Goal: Information Seeking & Learning: Learn about a topic

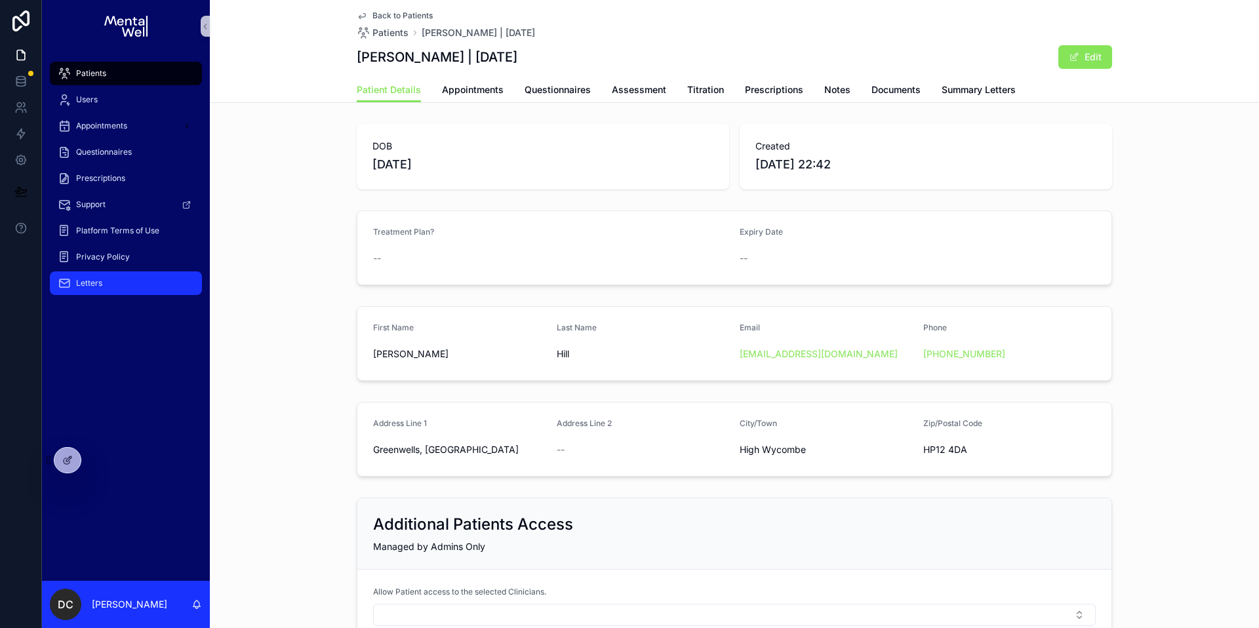
click at [140, 290] on div "Letters" at bounding box center [126, 283] width 136 height 21
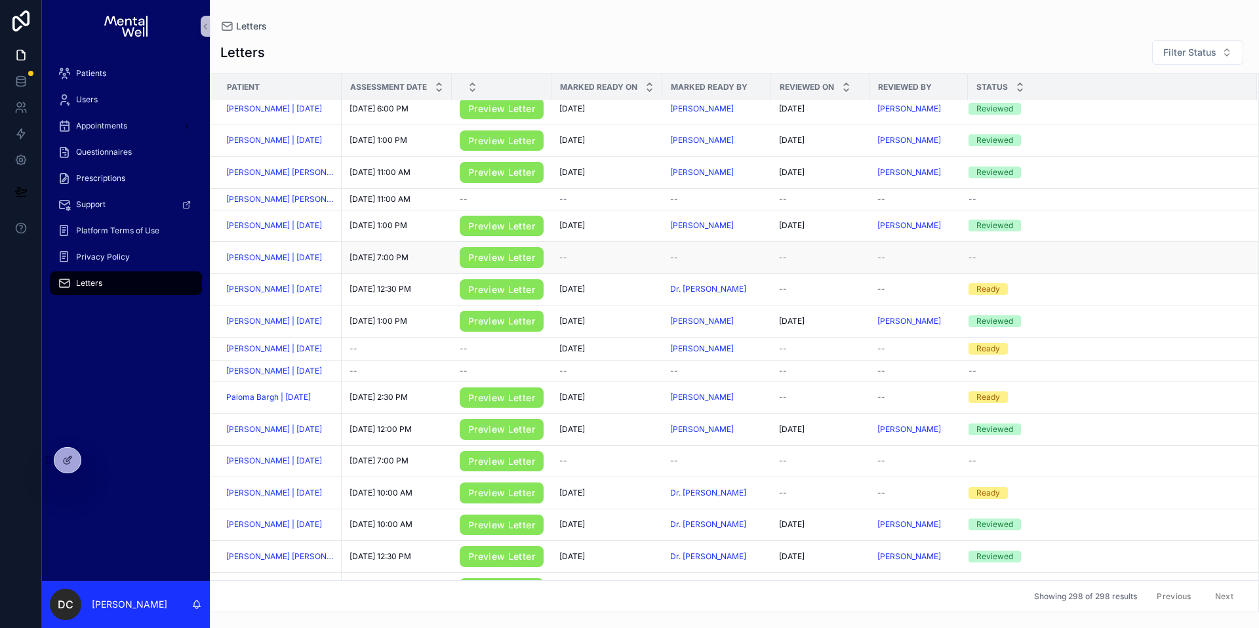
scroll to position [924, 0]
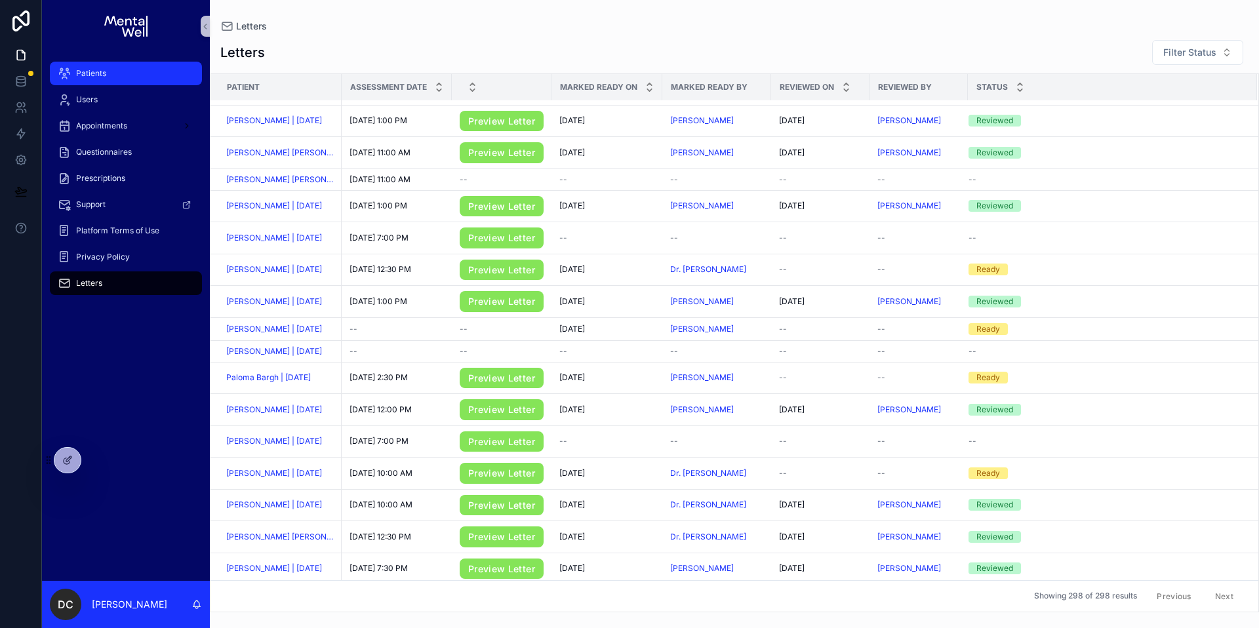
click at [111, 71] on div "Patients" at bounding box center [126, 73] width 136 height 21
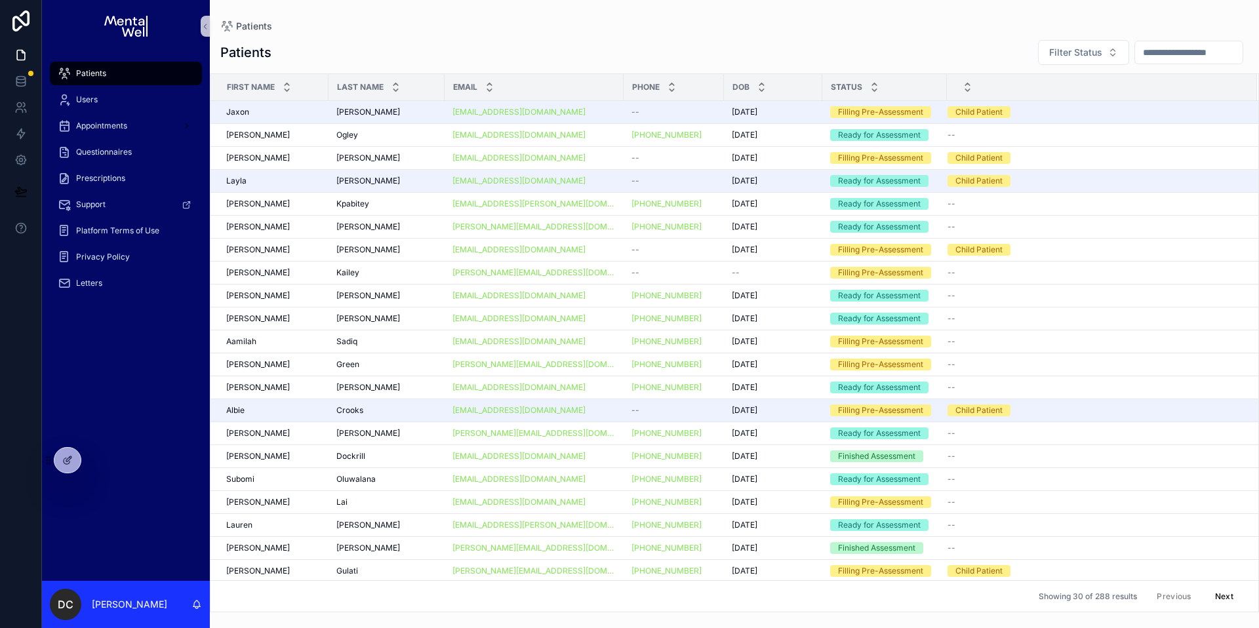
click at [1144, 48] on input "scrollable content" at bounding box center [1189, 52] width 108 height 18
type input "********"
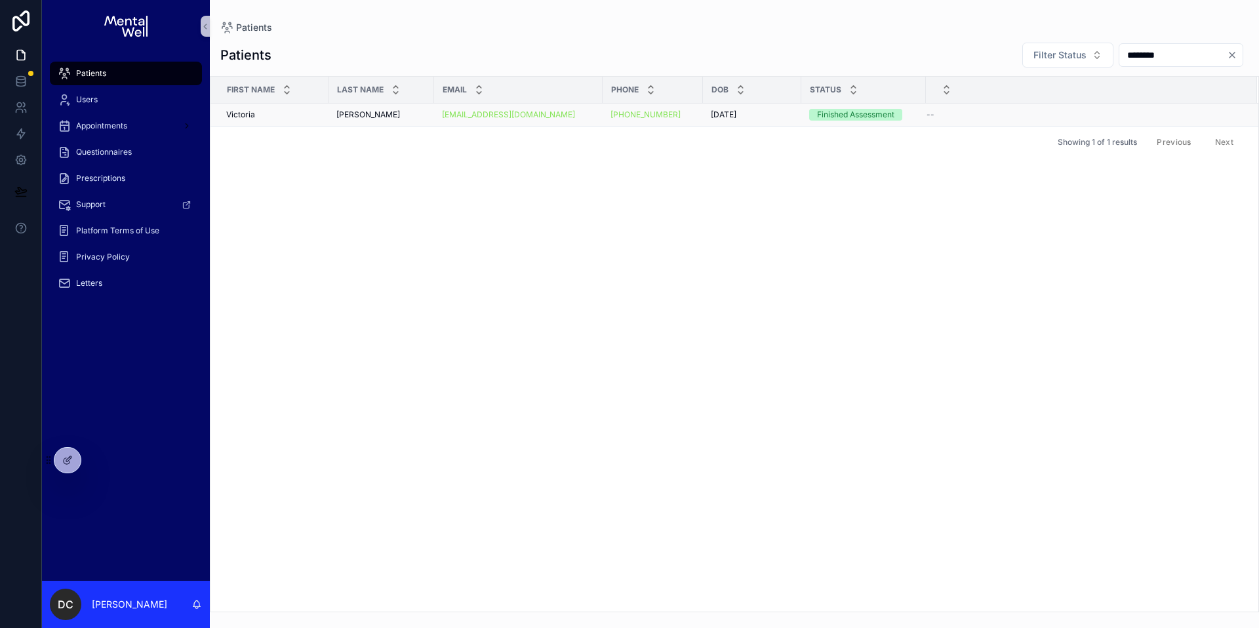
click at [395, 111] on div "[PERSON_NAME] [PERSON_NAME]" at bounding box center [381, 115] width 90 height 10
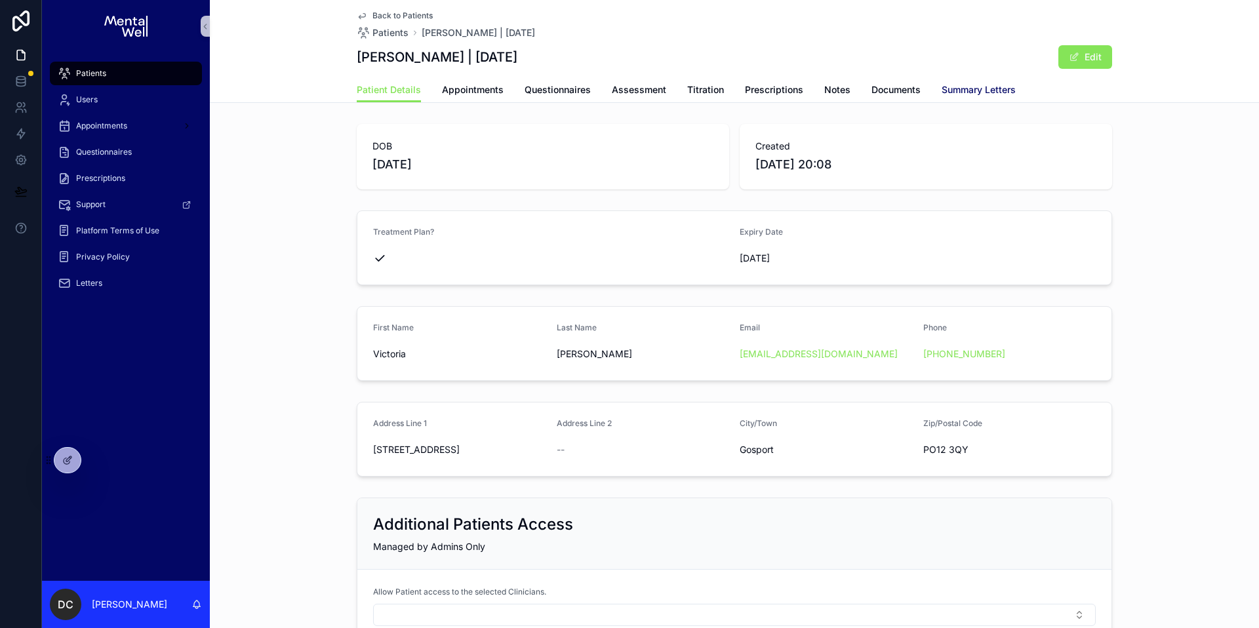
click at [942, 85] on span "Summary Letters" at bounding box center [979, 89] width 74 height 13
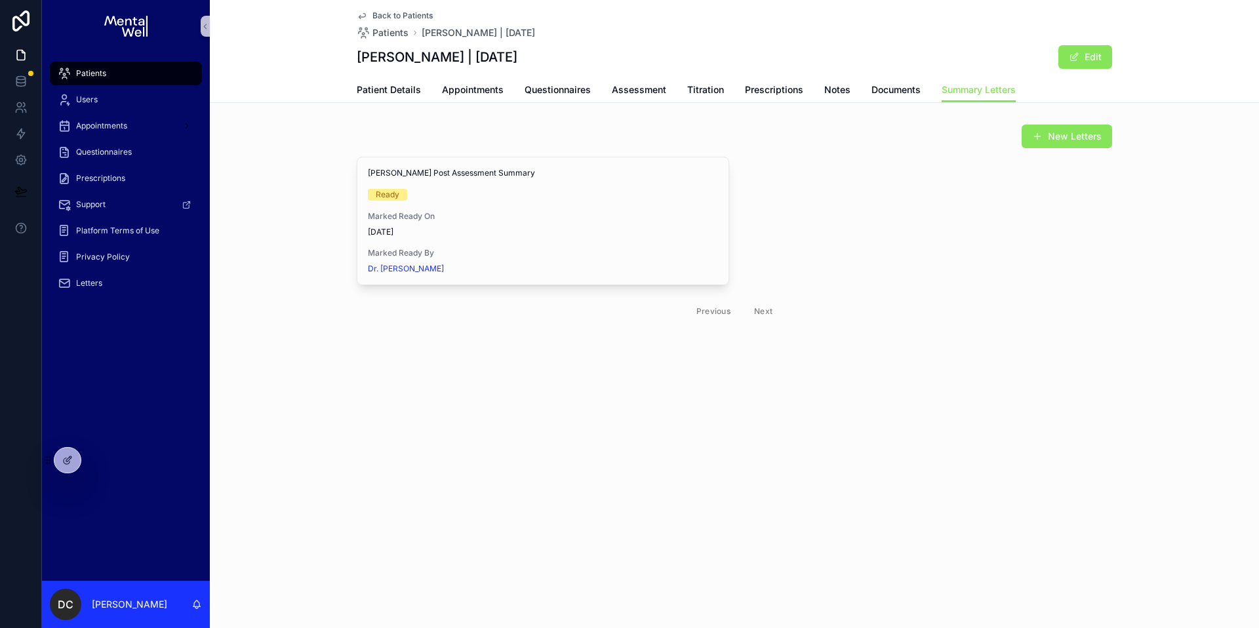
click at [586, 132] on div "New Letters" at bounding box center [734, 136] width 755 height 25
click at [160, 75] on div "Patients" at bounding box center [126, 73] width 136 height 21
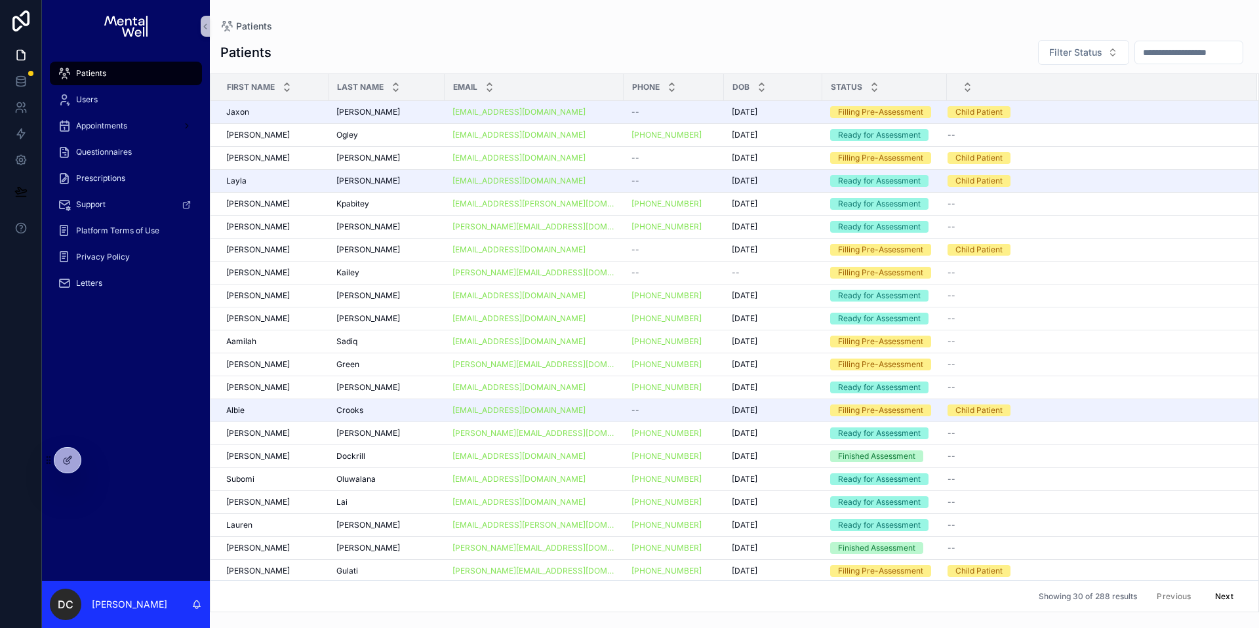
click at [1170, 57] on input "scrollable content" at bounding box center [1189, 52] width 108 height 18
type input "****"
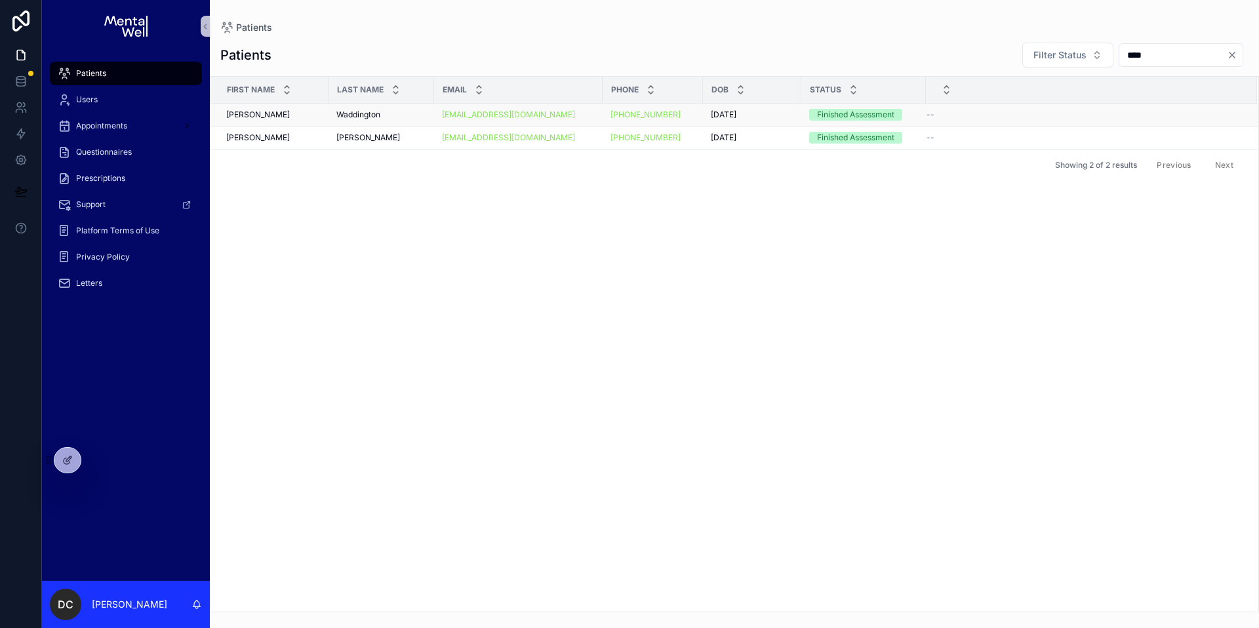
click at [372, 119] on span "Waddington" at bounding box center [358, 115] width 44 height 10
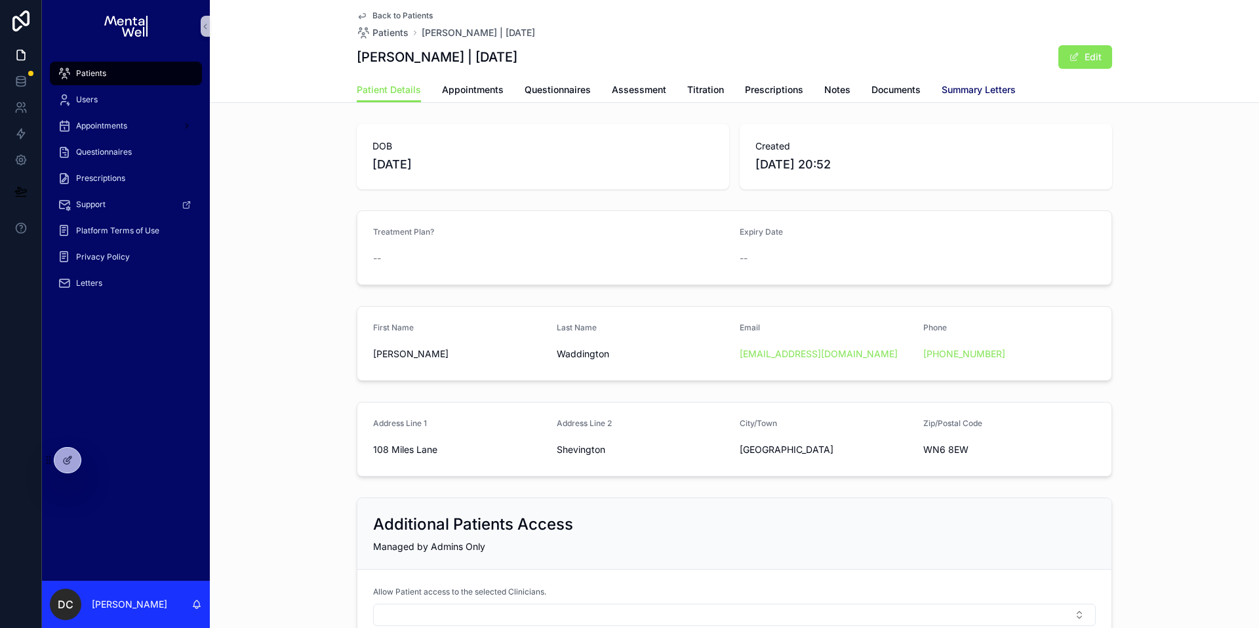
click at [942, 94] on span "Summary Letters" at bounding box center [979, 89] width 74 height 13
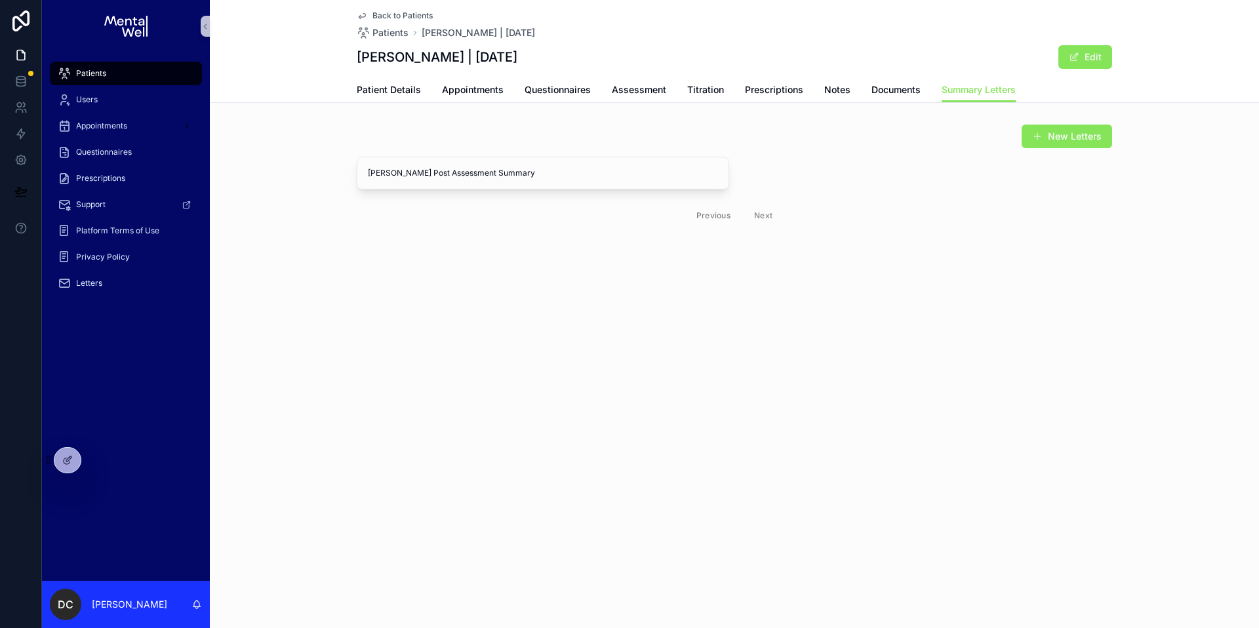
click at [474, 102] on div "Back to Patients Patients [PERSON_NAME] | [DATE] [PERSON_NAME] | [DATE] Edit Su…" at bounding box center [734, 51] width 1049 height 103
click at [475, 96] on span "Appointments" at bounding box center [473, 89] width 62 height 13
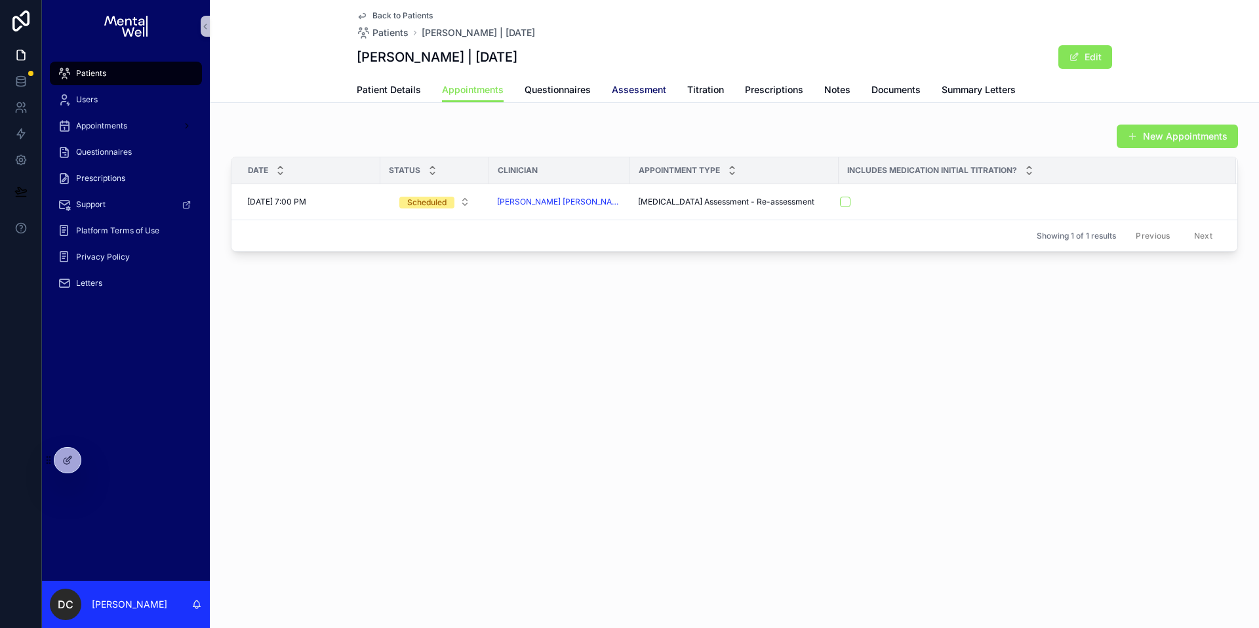
click at [616, 90] on span "Assessment" at bounding box center [639, 89] width 54 height 13
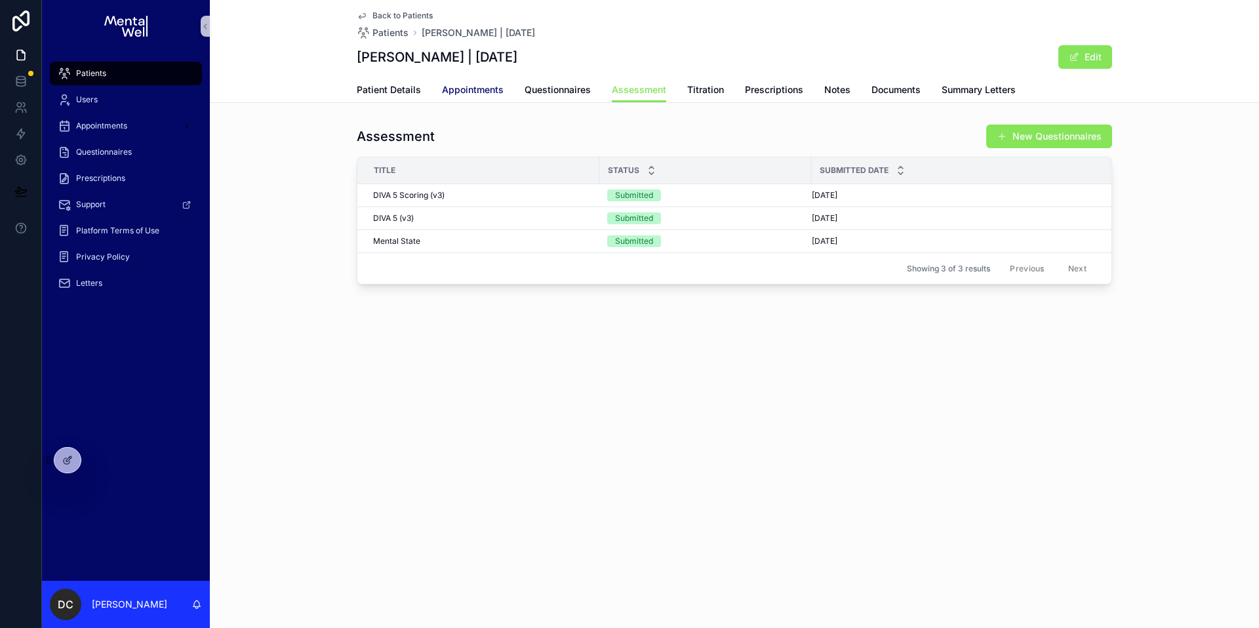
click at [443, 88] on span "Appointments" at bounding box center [473, 89] width 62 height 13
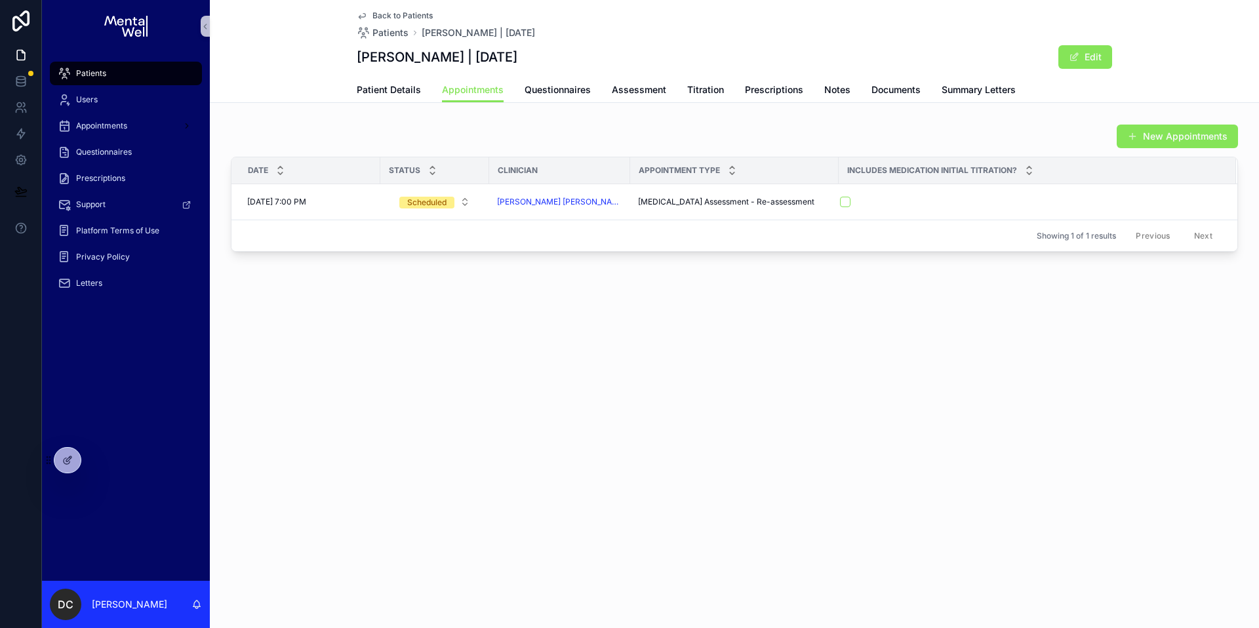
drag, startPoint x: 357, startPoint y: 57, endPoint x: 576, endPoint y: 62, distance: 219.1
click at [576, 62] on div "[PERSON_NAME] | [DATE] Edit" at bounding box center [734, 57] width 755 height 25
copy h1 "[PERSON_NAME] | [DATE]"
click at [151, 78] on div "Patients" at bounding box center [126, 73] width 136 height 21
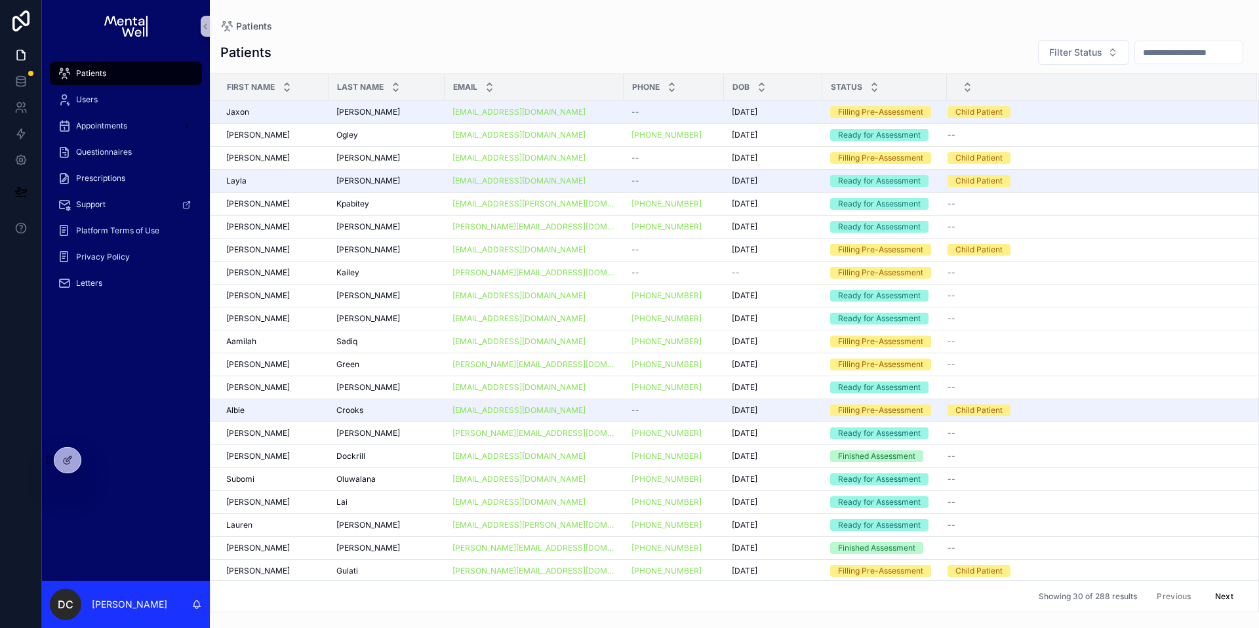
click at [1135, 54] on input "scrollable content" at bounding box center [1189, 52] width 108 height 18
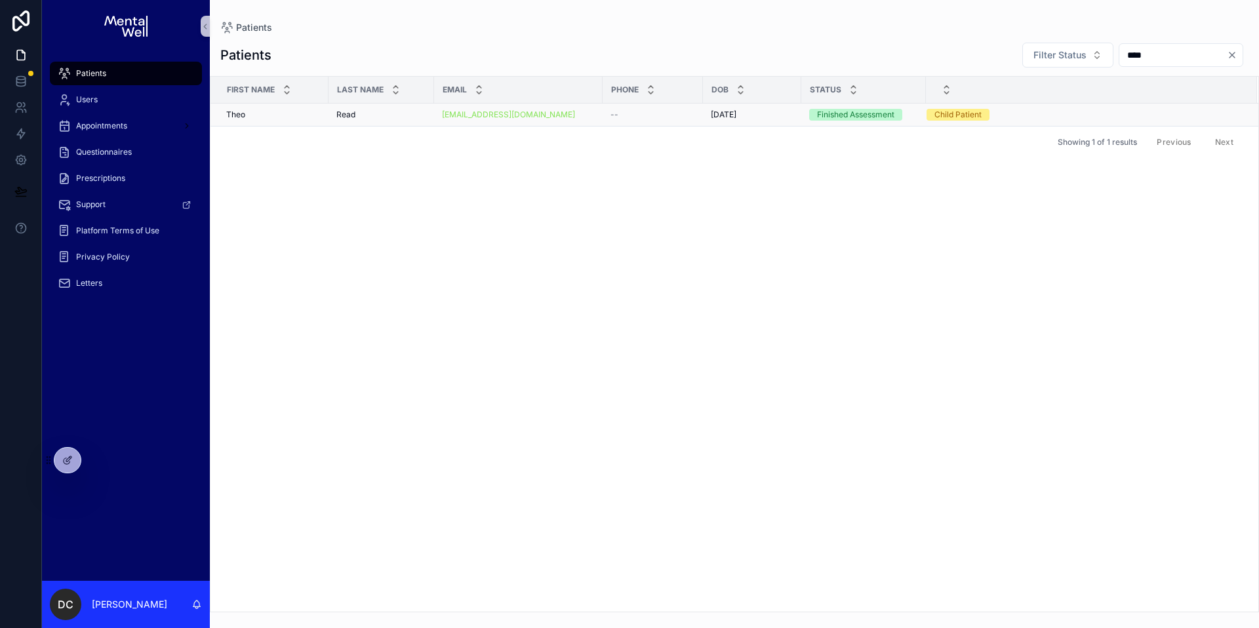
type input "****"
click at [354, 111] on span "Read" at bounding box center [345, 115] width 19 height 10
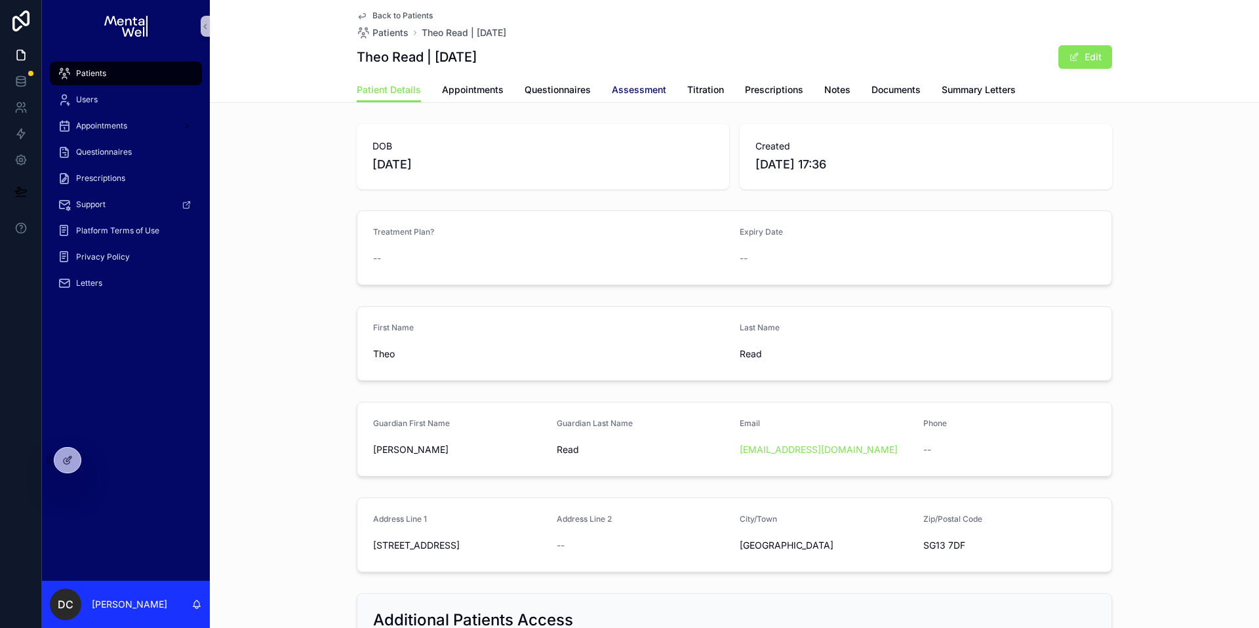
click at [653, 94] on span "Assessment" at bounding box center [639, 89] width 54 height 13
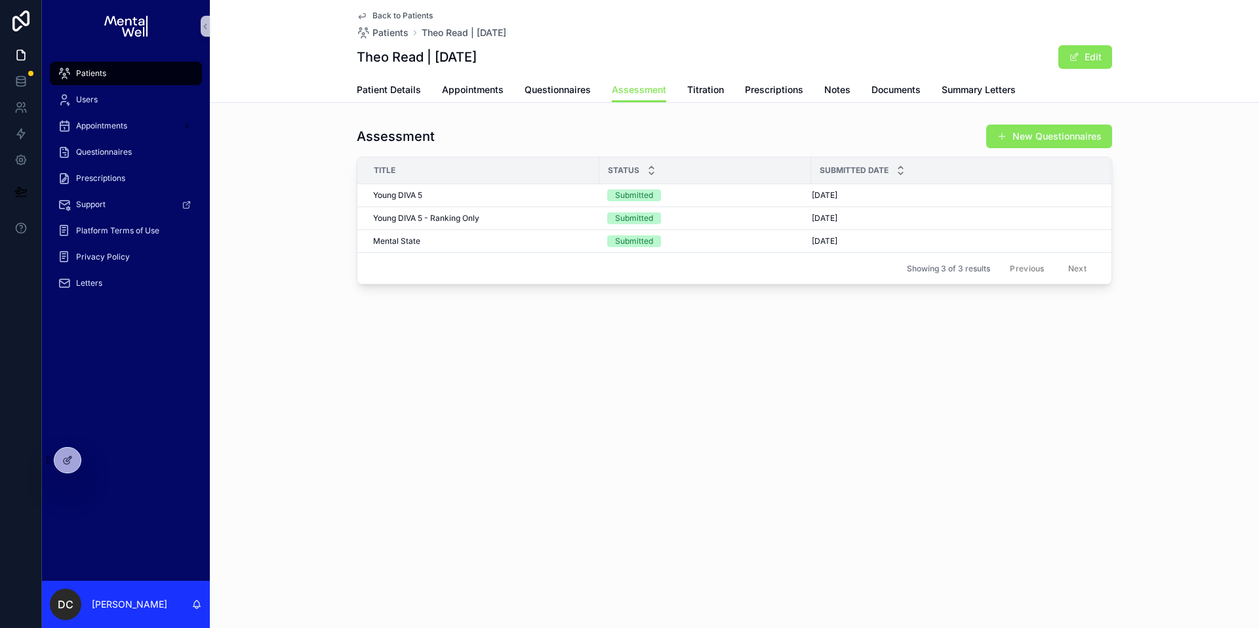
click at [174, 85] on link "Patients" at bounding box center [126, 74] width 152 height 24
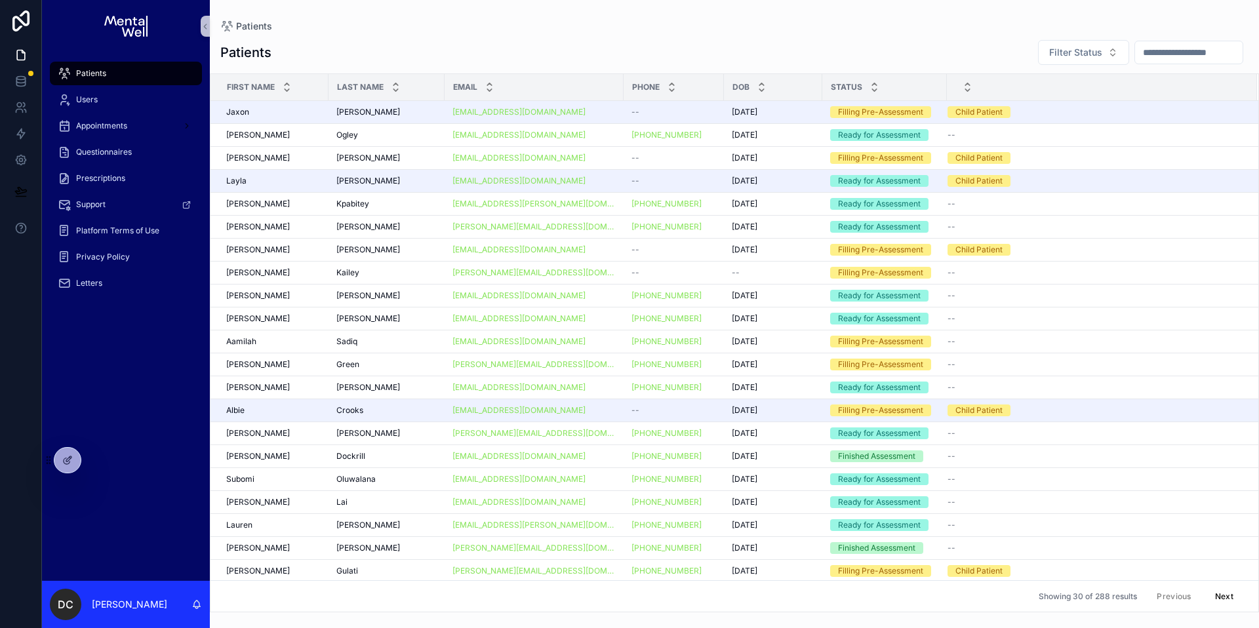
click at [1136, 51] on input "scrollable content" at bounding box center [1189, 52] width 108 height 18
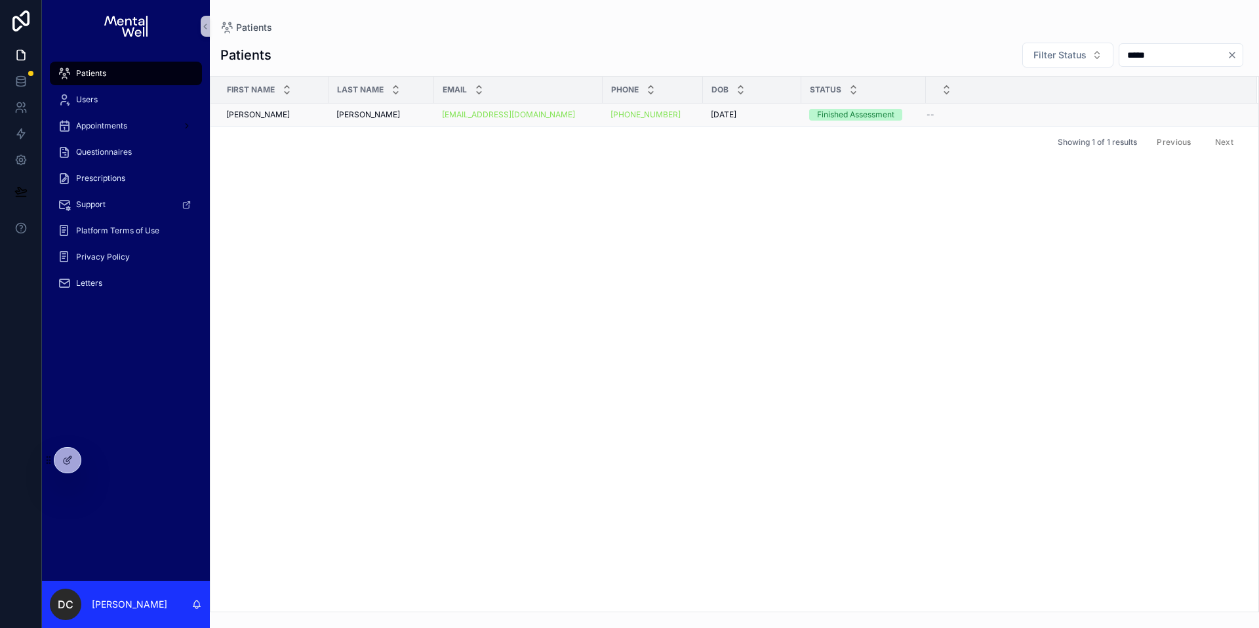
type input "*****"
click at [380, 113] on div "[PERSON_NAME] [PERSON_NAME]" at bounding box center [381, 115] width 90 height 10
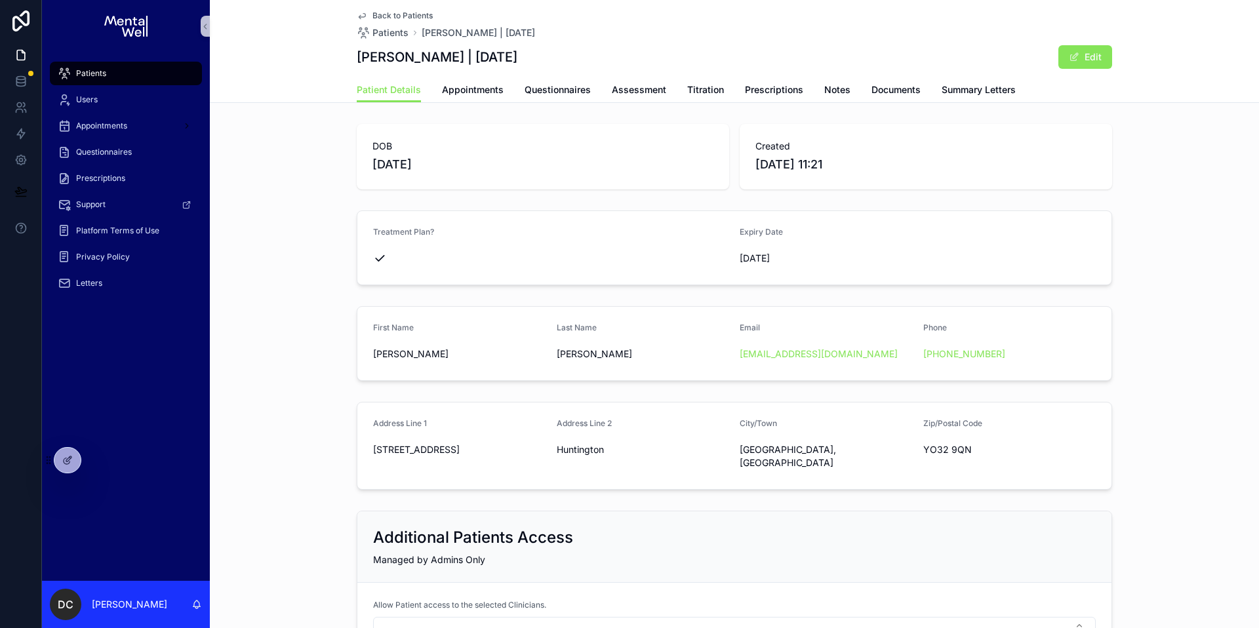
click at [924, 85] on div "Patient Details Appointments Questionnaires Assessment Titration Prescriptions …" at bounding box center [734, 89] width 755 height 25
click at [929, 84] on div "Patient Details Appointments Questionnaires Assessment Titration Prescriptions …" at bounding box center [734, 89] width 755 height 25
click at [969, 99] on link "Summary Letters" at bounding box center [979, 91] width 74 height 26
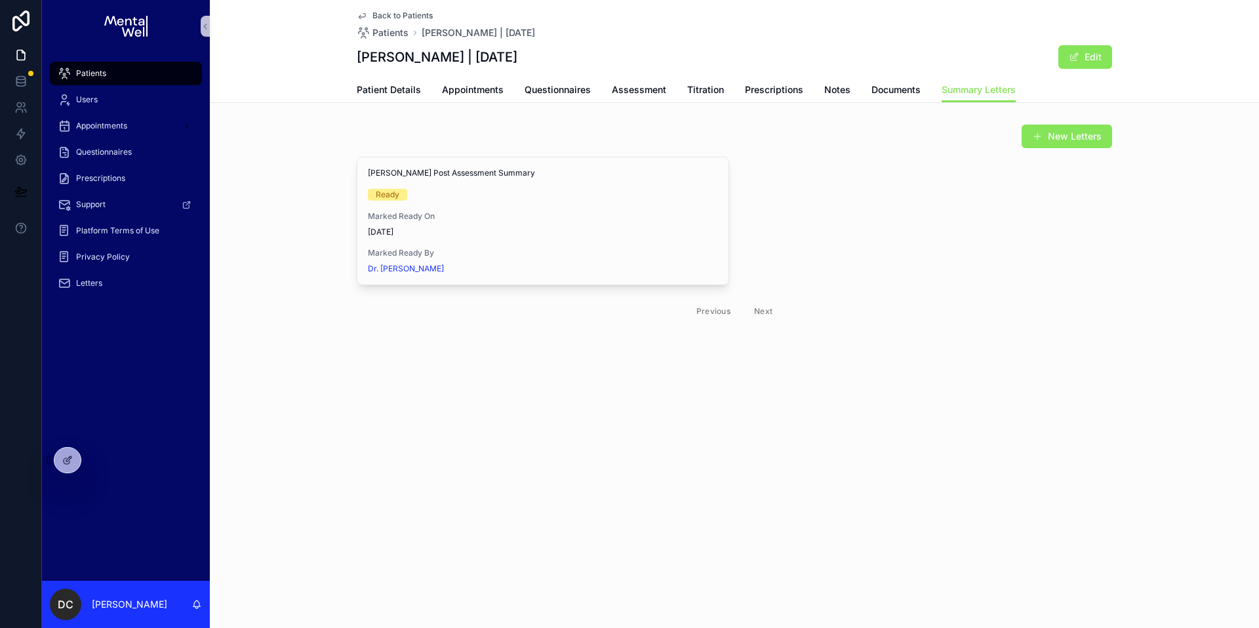
click at [131, 70] on div "Patients" at bounding box center [126, 73] width 136 height 21
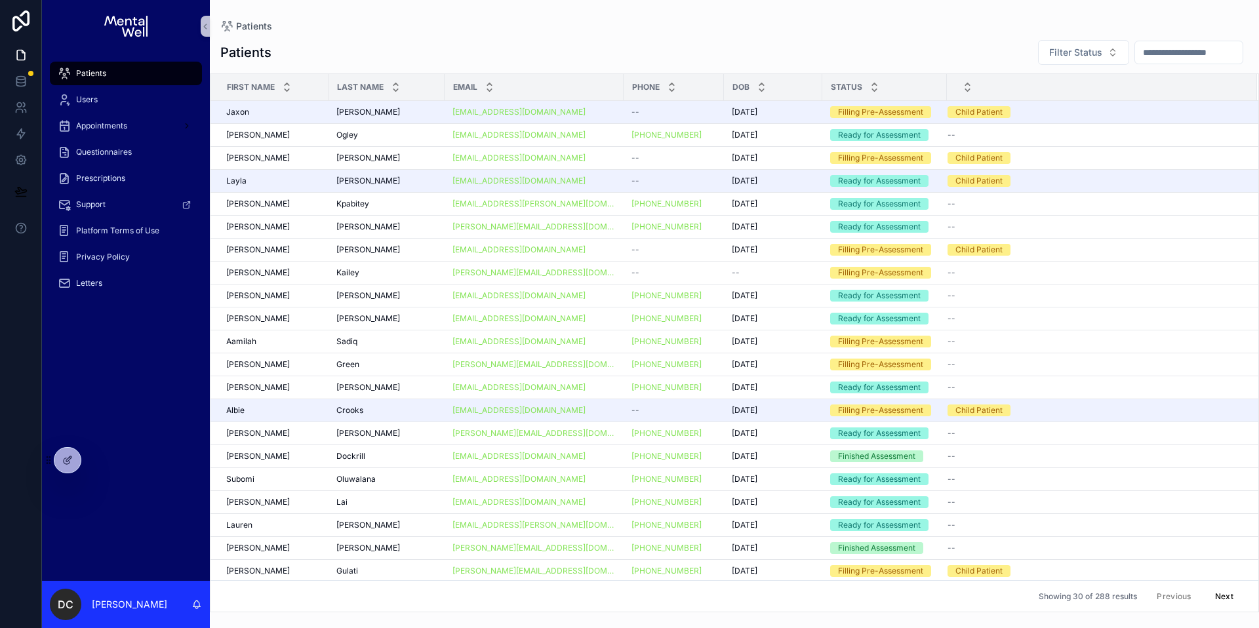
click at [1204, 45] on input "scrollable content" at bounding box center [1189, 52] width 108 height 18
type input "*"
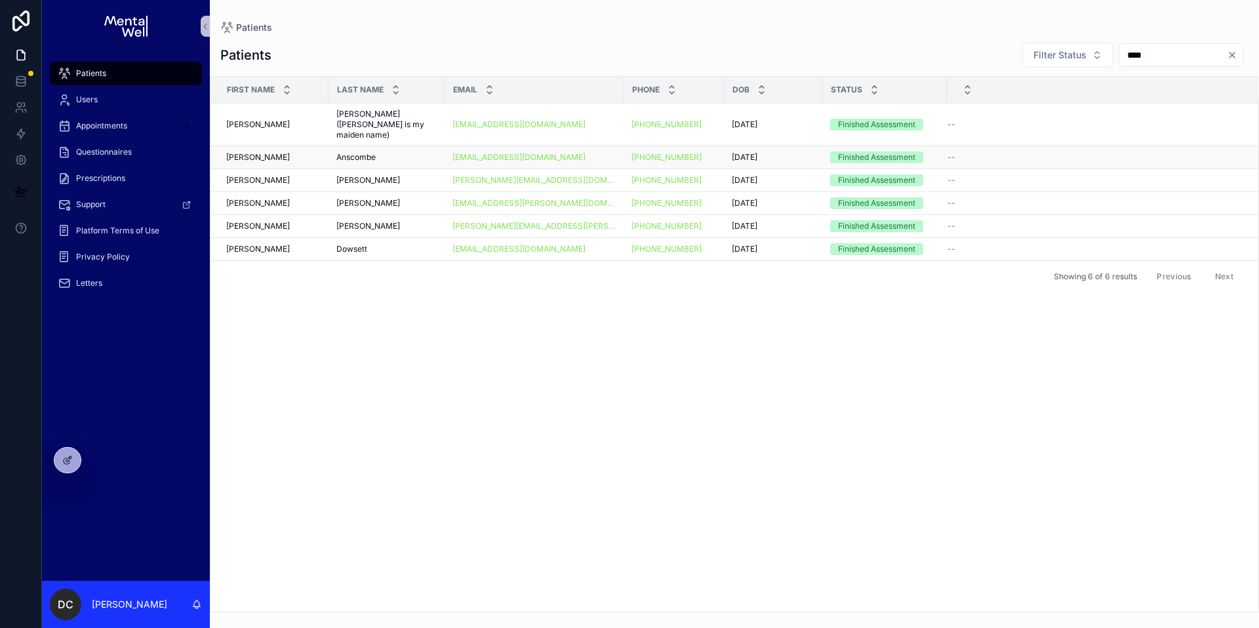
type input "****"
click at [414, 152] on div "[PERSON_NAME]" at bounding box center [386, 157] width 100 height 10
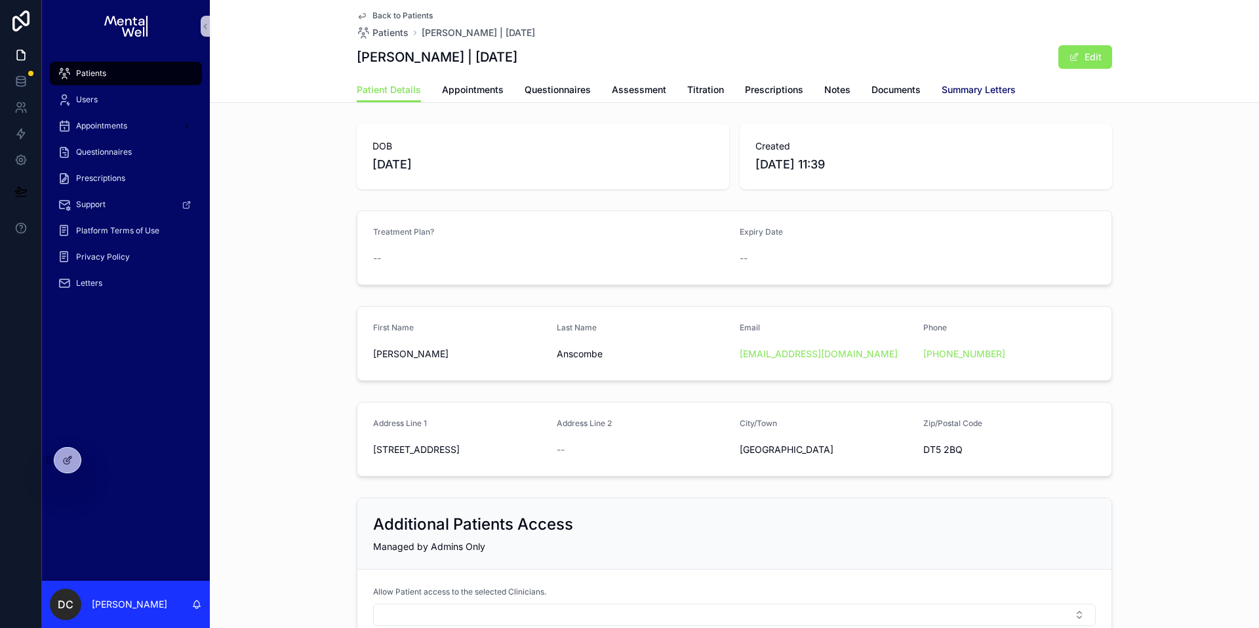
click at [956, 83] on span "Summary Letters" at bounding box center [979, 89] width 74 height 13
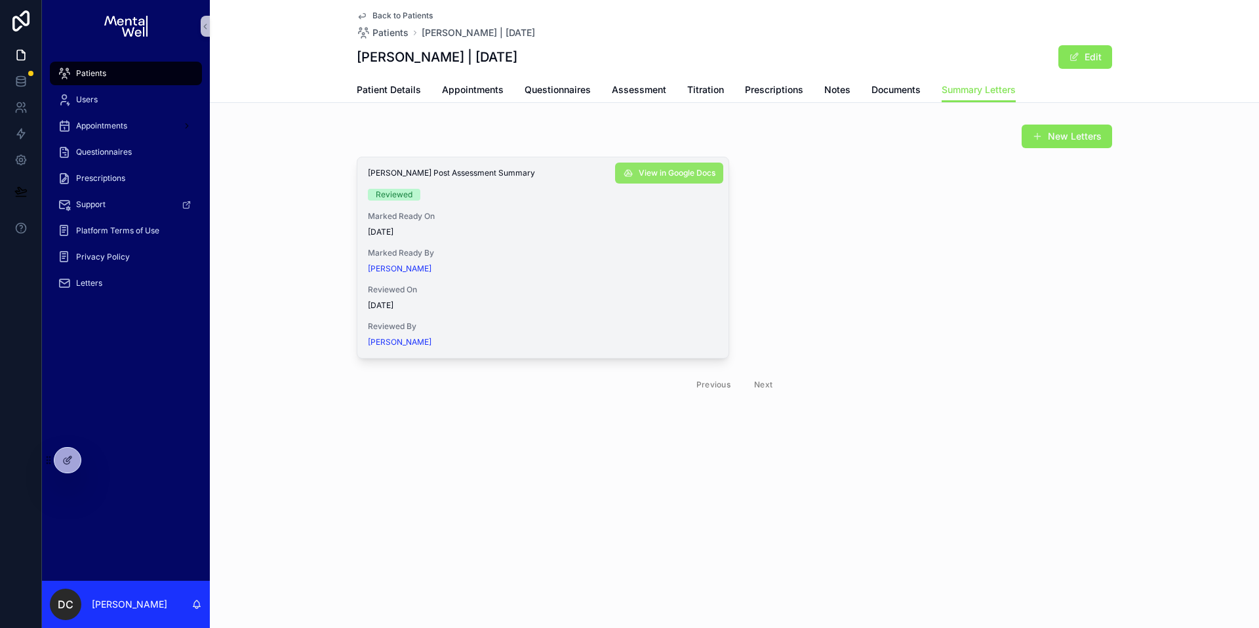
click at [632, 172] on button "View in Google Docs" at bounding box center [669, 173] width 108 height 21
click at [376, 100] on link "Patient Details" at bounding box center [389, 91] width 64 height 26
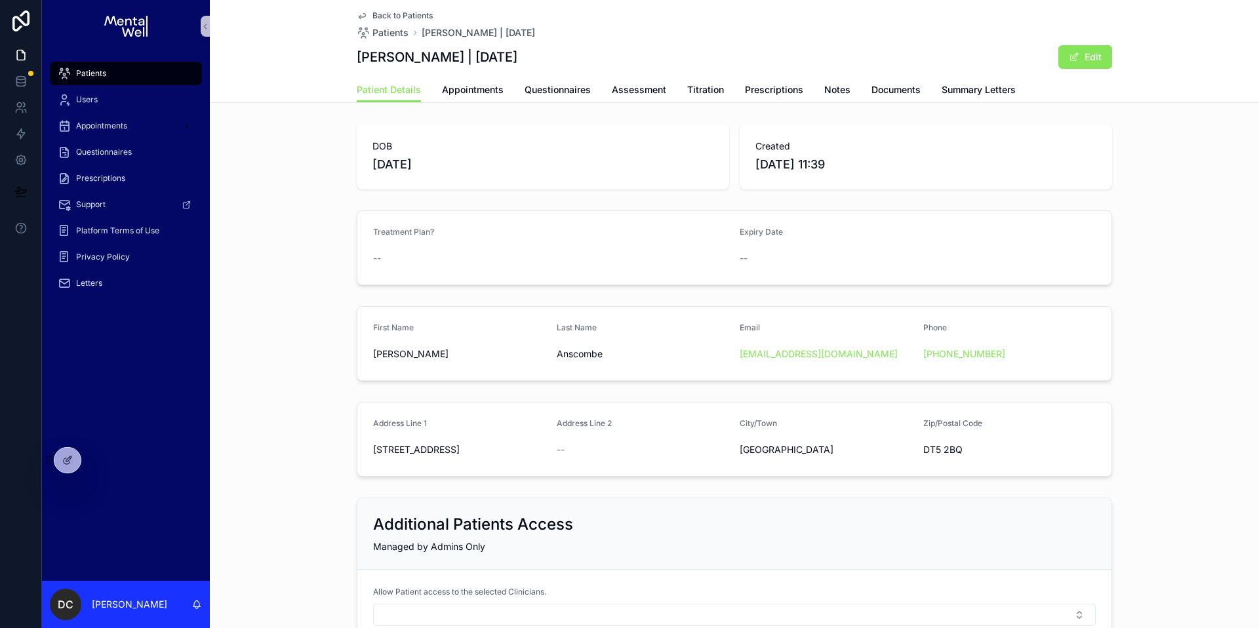
click at [105, 70] on span "Patients" at bounding box center [91, 73] width 30 height 10
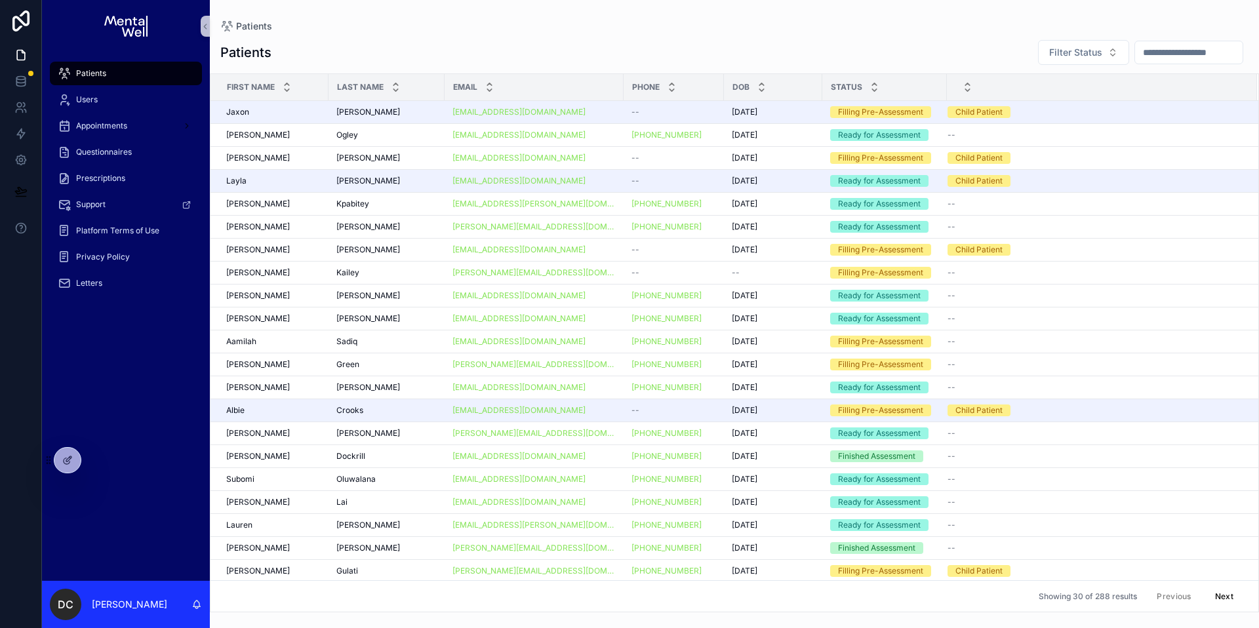
drag, startPoint x: 1143, startPoint y: 50, endPoint x: 1136, endPoint y: 14, distance: 36.8
click at [1144, 50] on input "scrollable content" at bounding box center [1189, 52] width 108 height 18
type input "****"
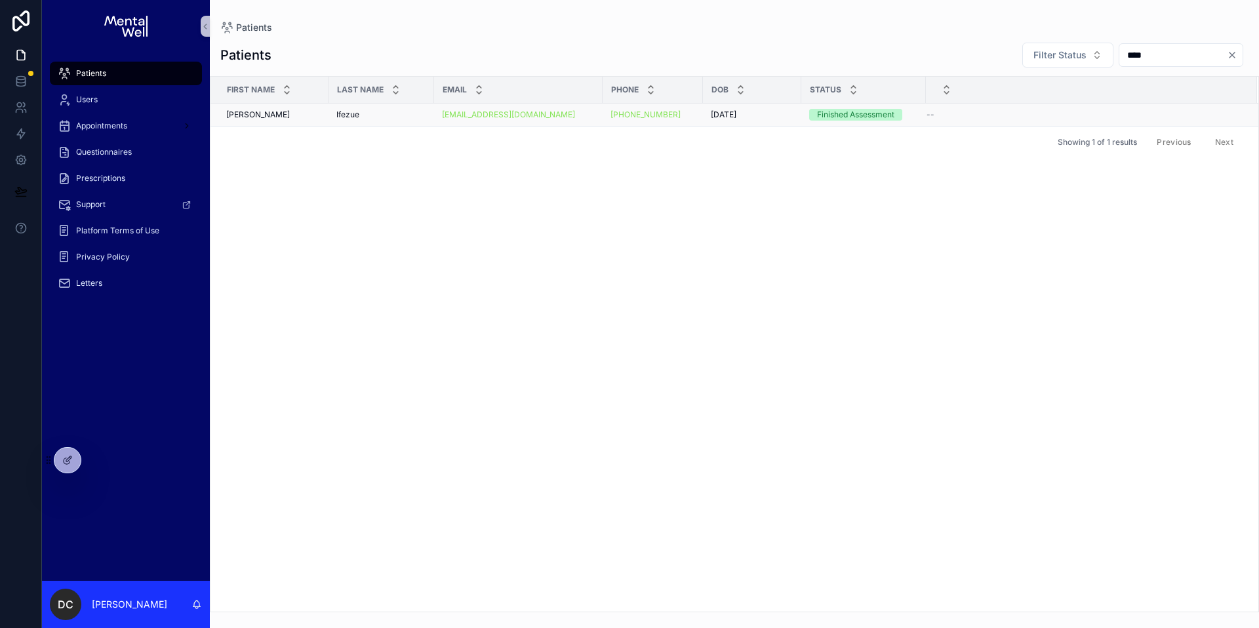
click at [376, 111] on div "Ifezue Ifezue" at bounding box center [381, 115] width 90 height 10
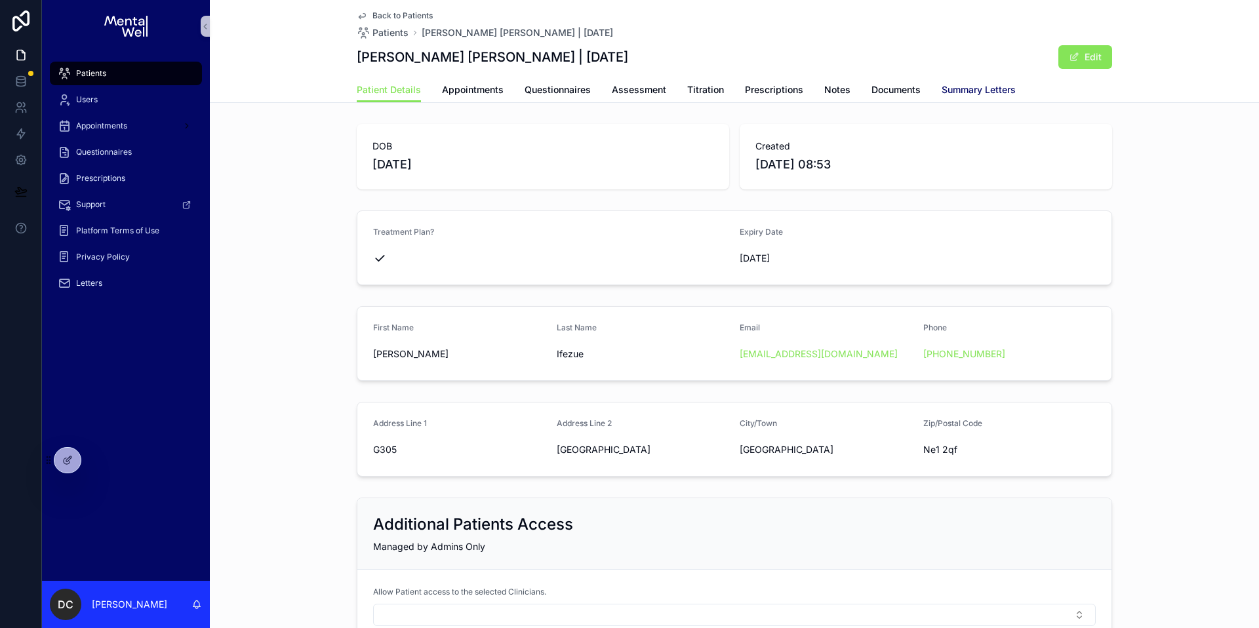
click at [975, 88] on span "Summary Letters" at bounding box center [979, 89] width 74 height 13
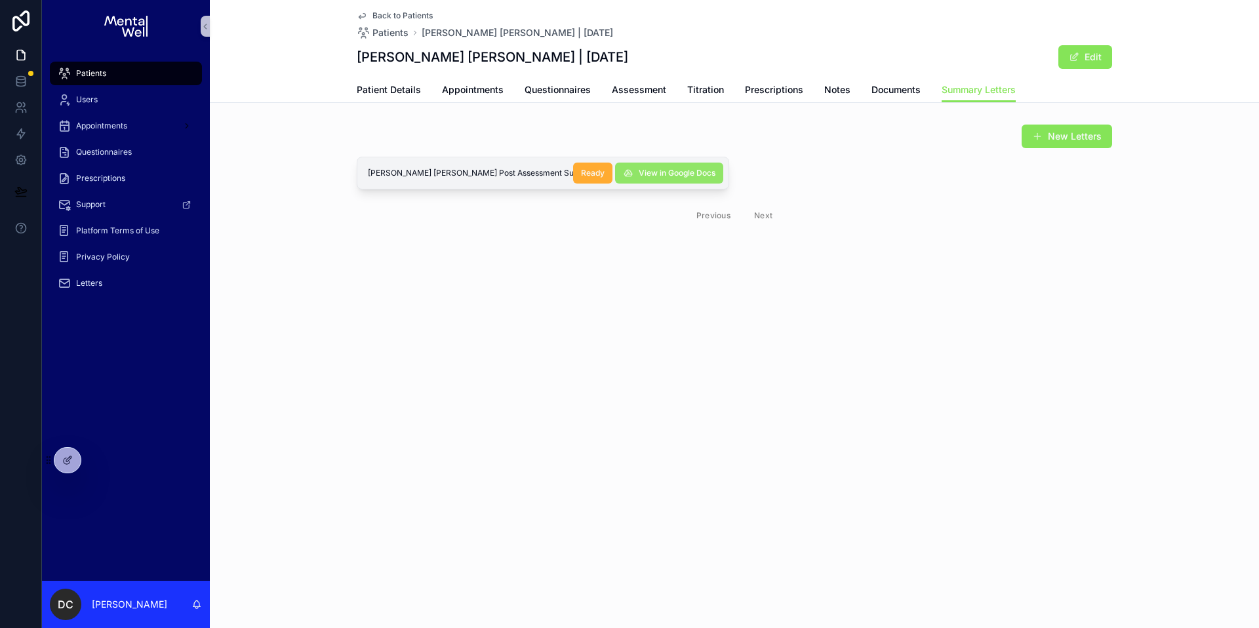
click at [717, 170] on button "View in Google Docs" at bounding box center [669, 173] width 108 height 21
drag, startPoint x: 360, startPoint y: 58, endPoint x: 539, endPoint y: 58, distance: 179.0
click at [539, 58] on h1 "[PERSON_NAME] [PERSON_NAME] | [DATE]" at bounding box center [492, 57] width 271 height 18
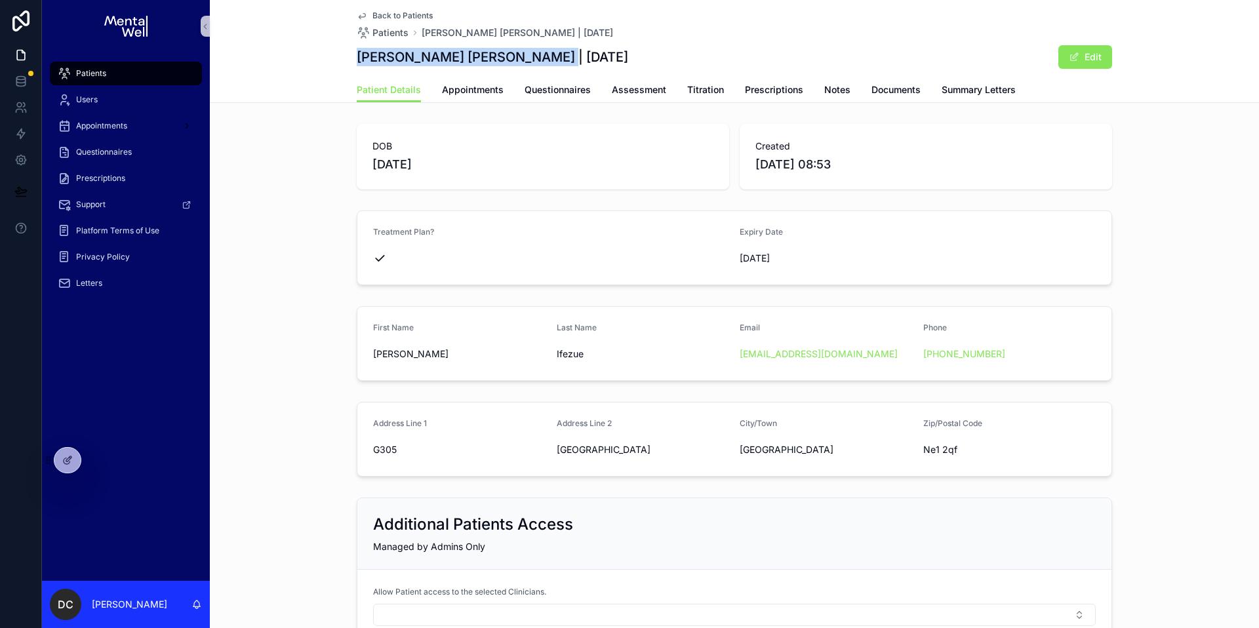
click at [112, 75] on div "Patients" at bounding box center [126, 73] width 136 height 21
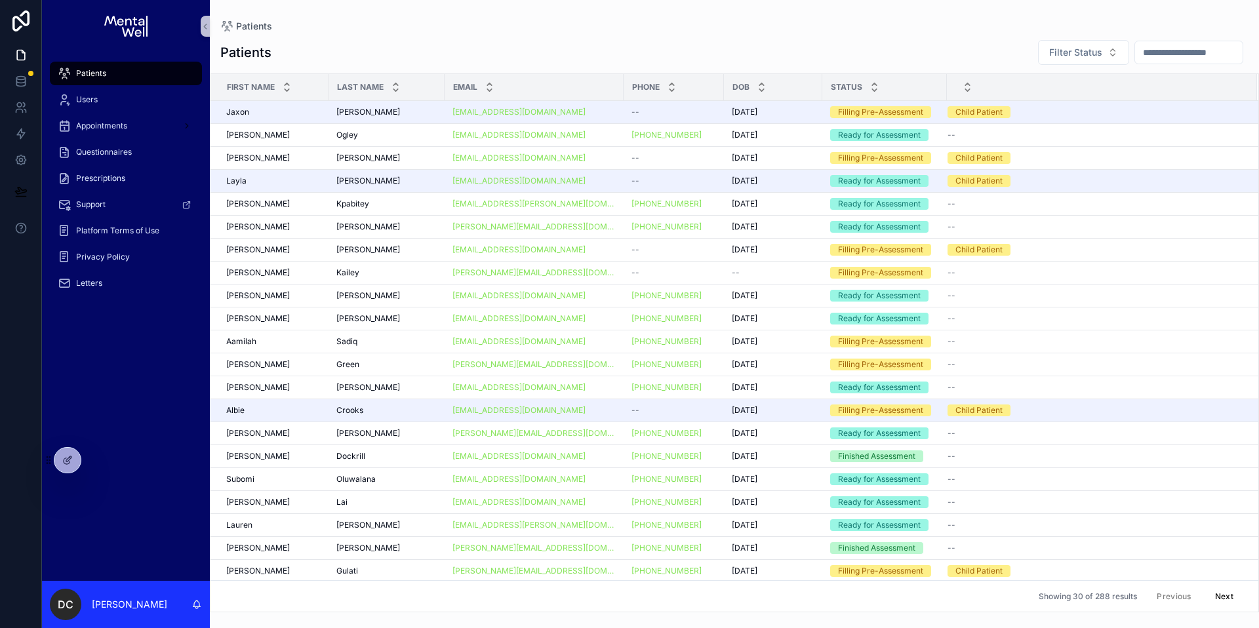
click at [1135, 52] on input "scrollable content" at bounding box center [1189, 52] width 108 height 18
type input "******"
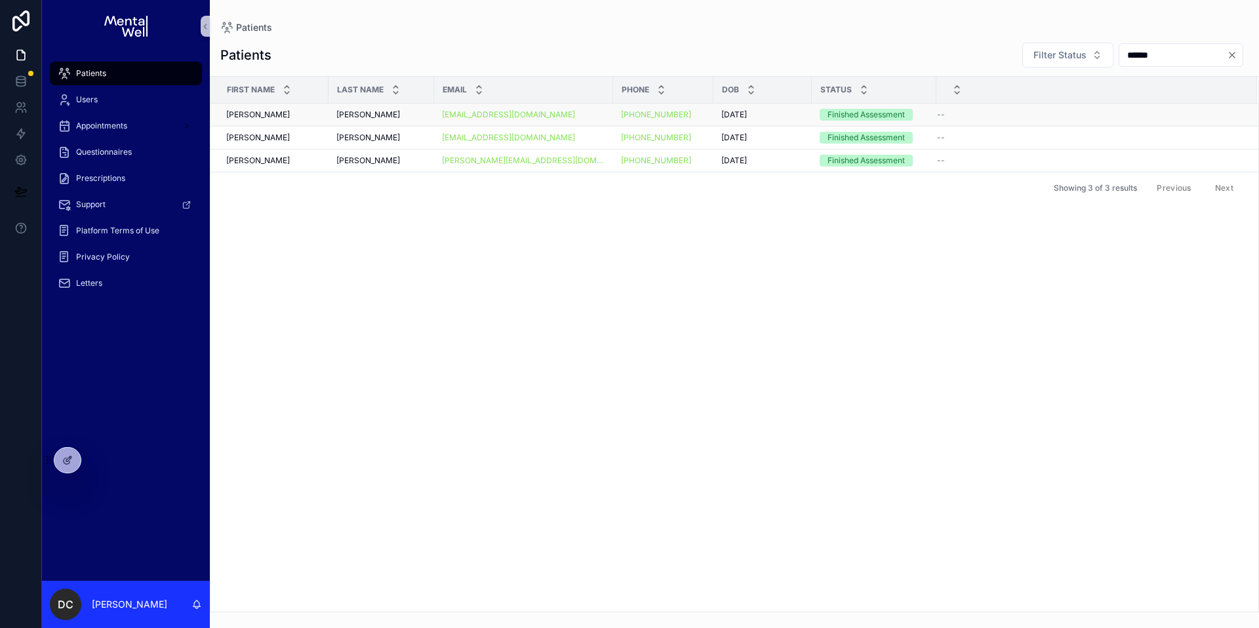
click at [374, 117] on div "[PERSON_NAME] [PERSON_NAME]" at bounding box center [381, 115] width 90 height 10
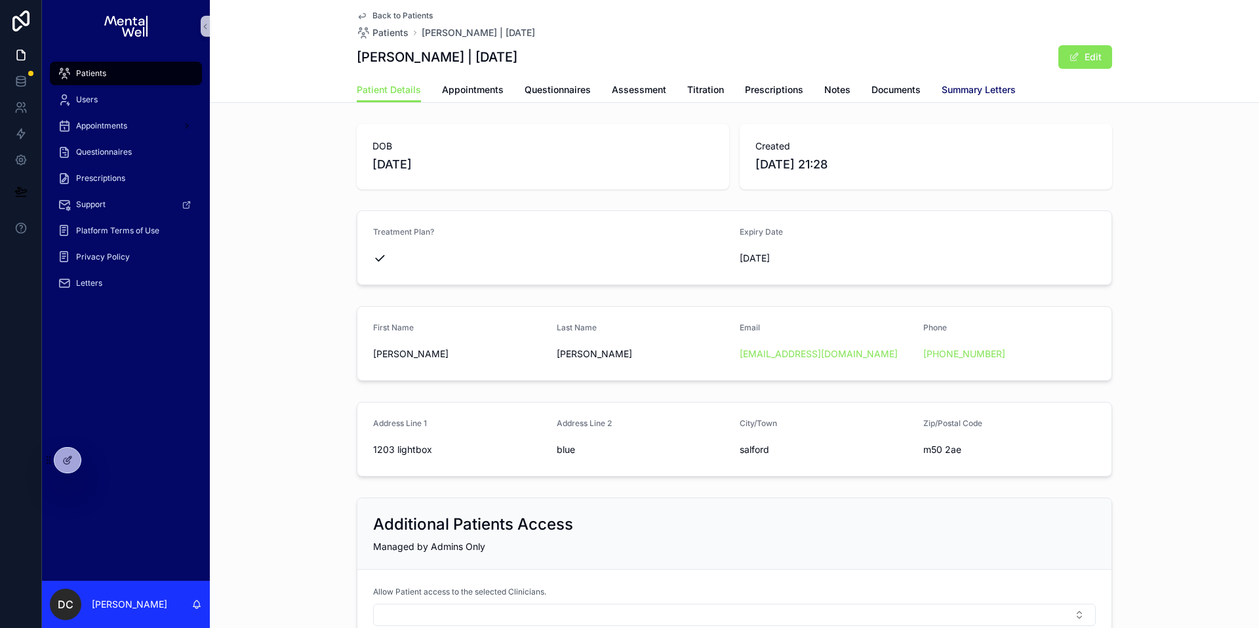
click at [945, 98] on link "Summary Letters" at bounding box center [979, 91] width 74 height 26
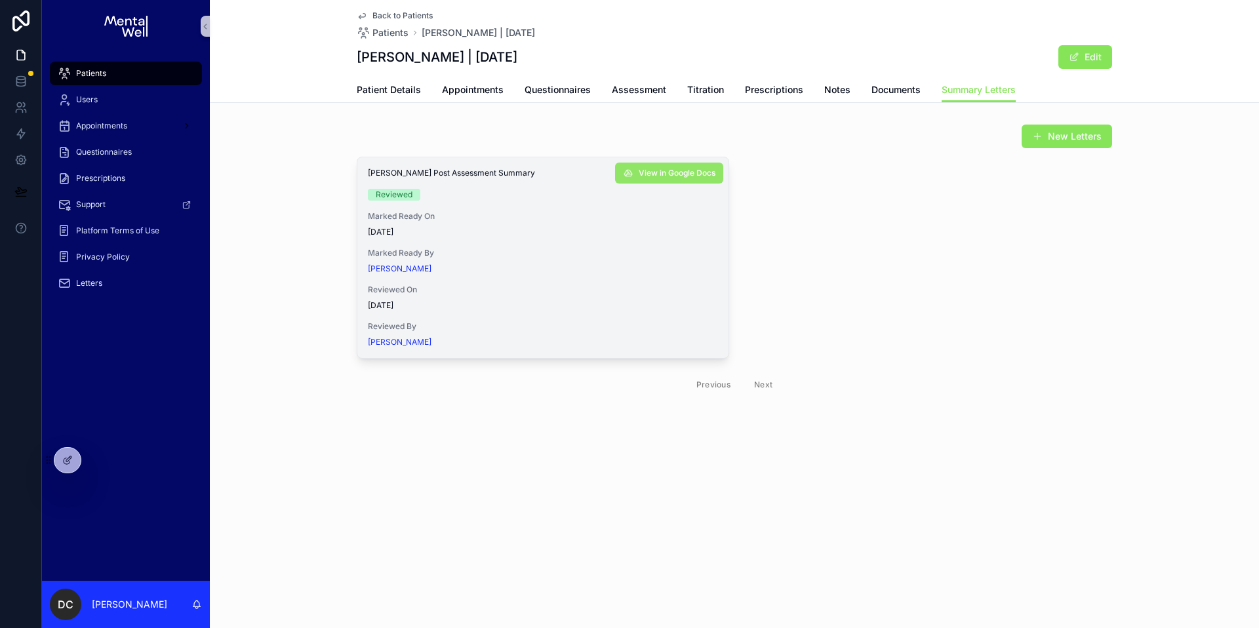
click at [688, 177] on span "View in Google Docs" at bounding box center [677, 173] width 77 height 10
click at [644, 91] on span "Assessment" at bounding box center [639, 89] width 54 height 13
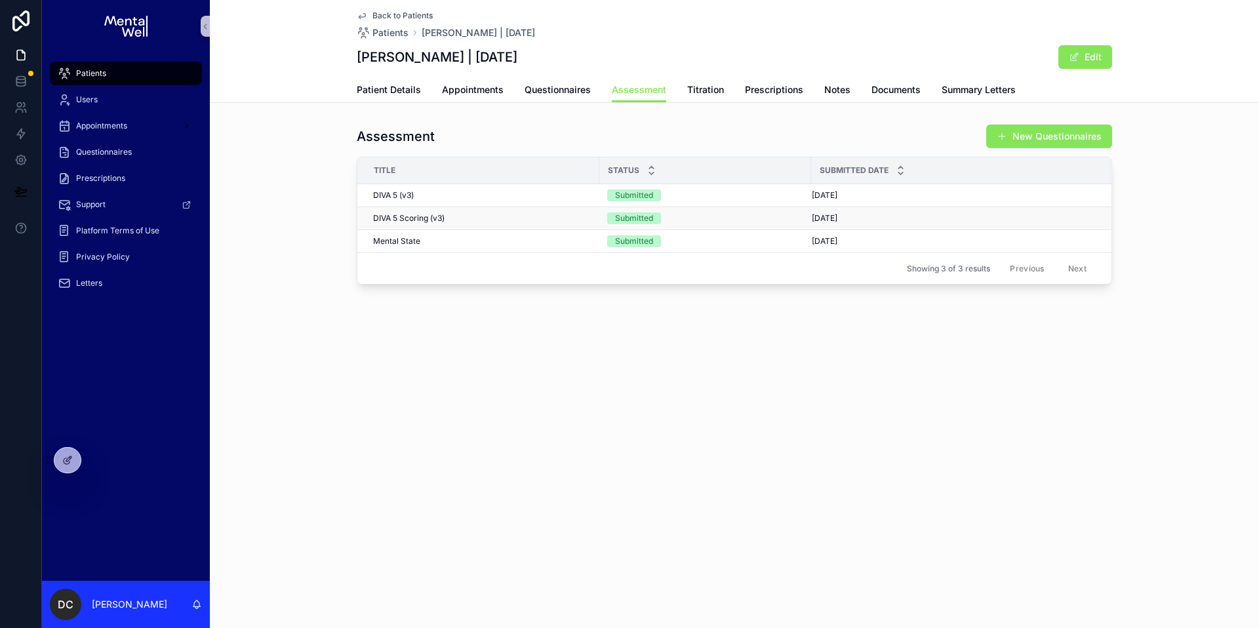
click at [455, 213] on div "DIVA 5 Scoring (v3) DIVA 5 Scoring (v3)" at bounding box center [482, 218] width 218 height 10
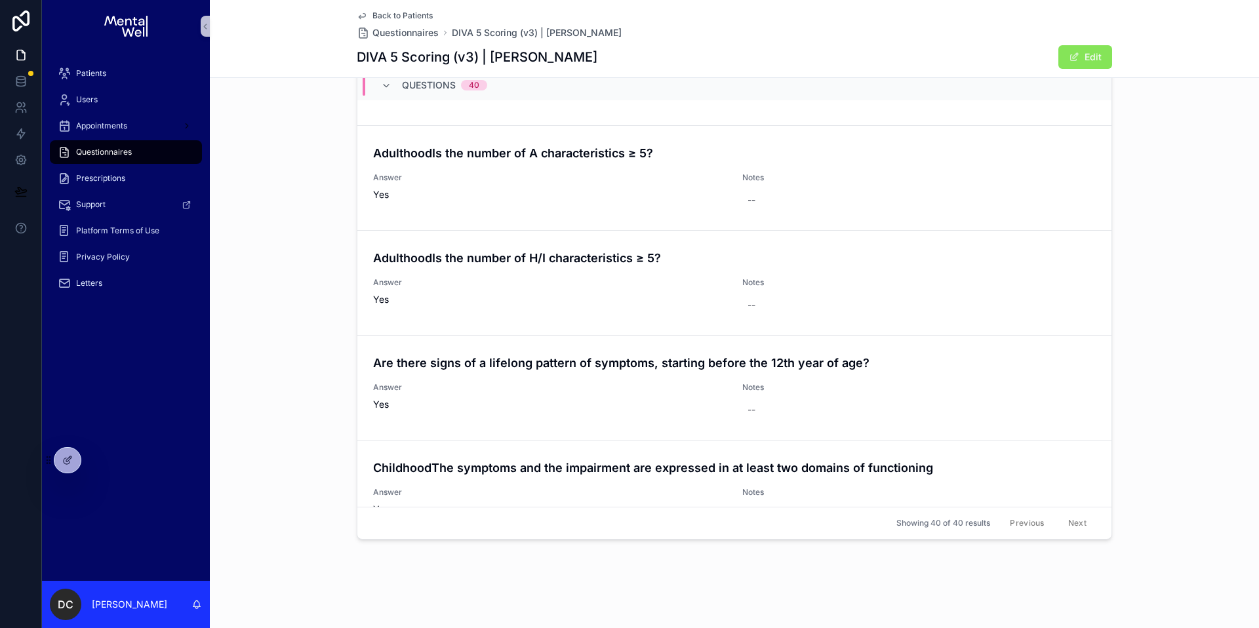
scroll to position [3892, 0]
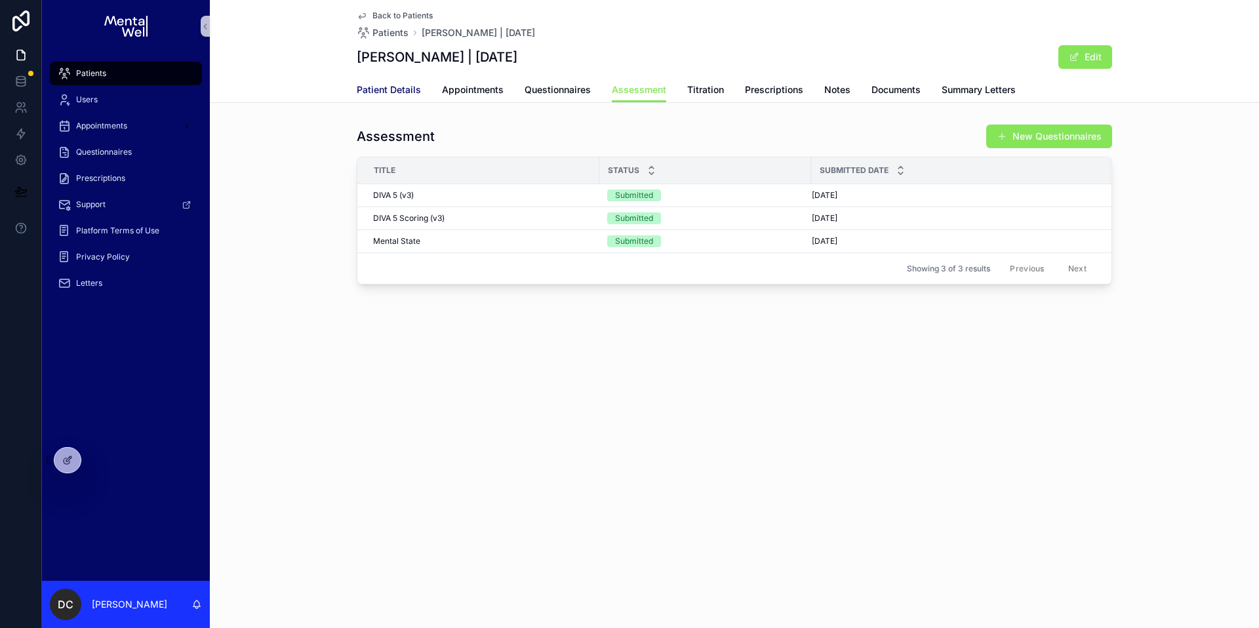
click at [383, 81] on link "Patient Details" at bounding box center [389, 91] width 64 height 26
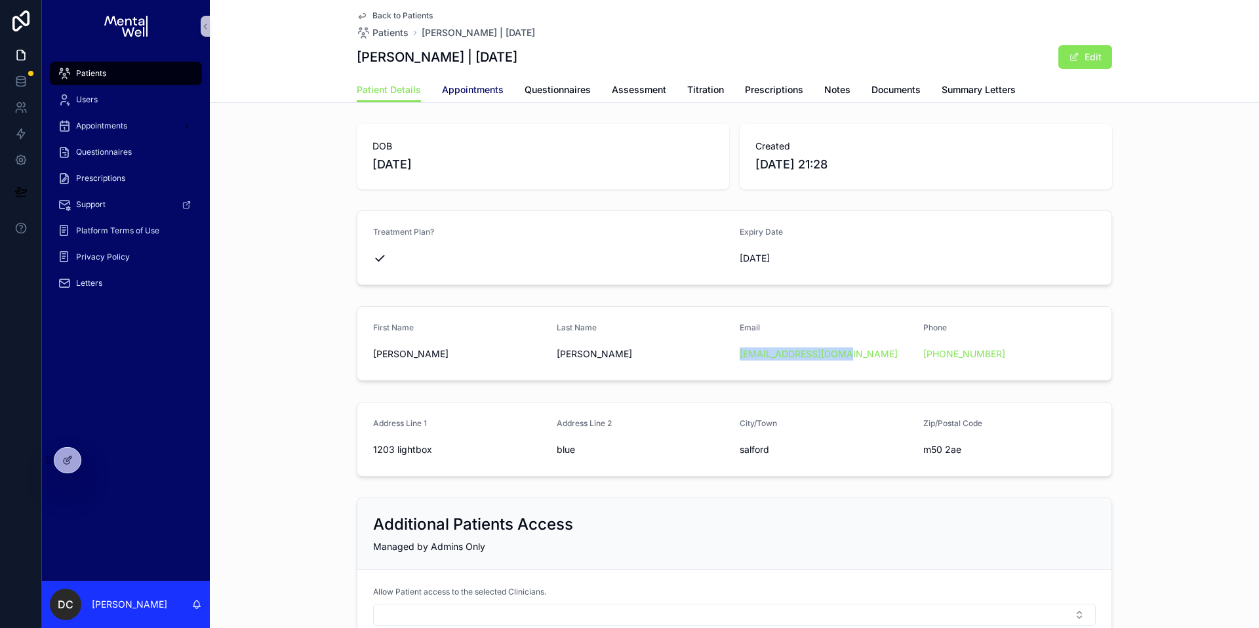
click at [482, 93] on span "Appointments" at bounding box center [473, 89] width 62 height 13
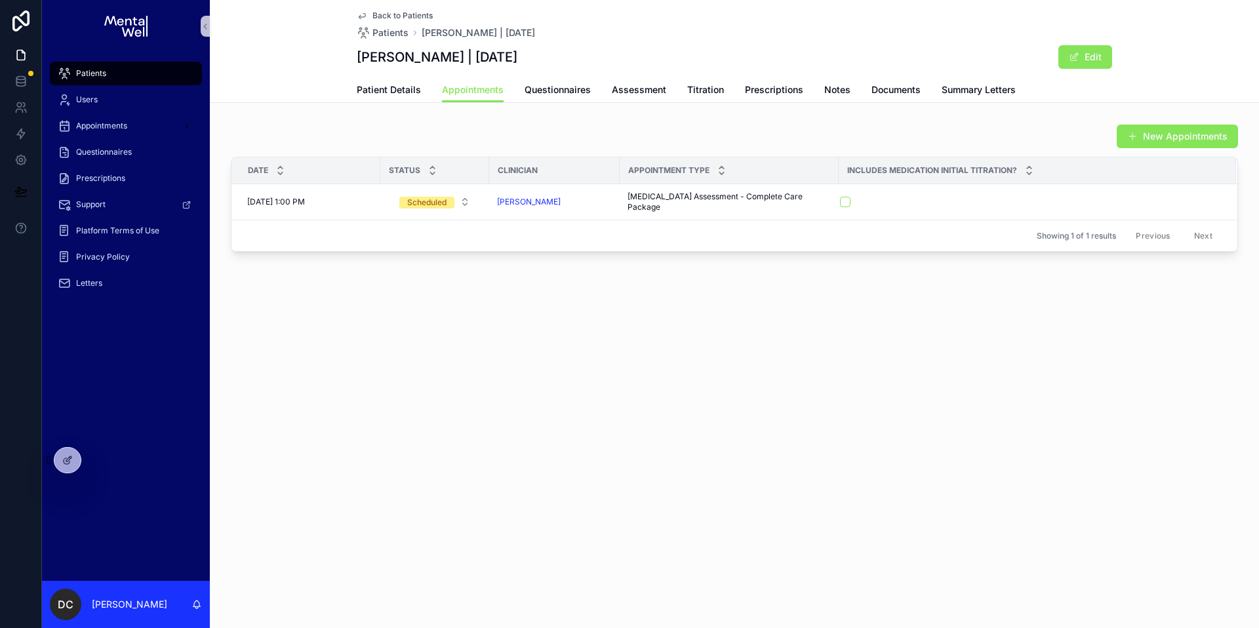
click at [94, 72] on span "Patients" at bounding box center [91, 73] width 30 height 10
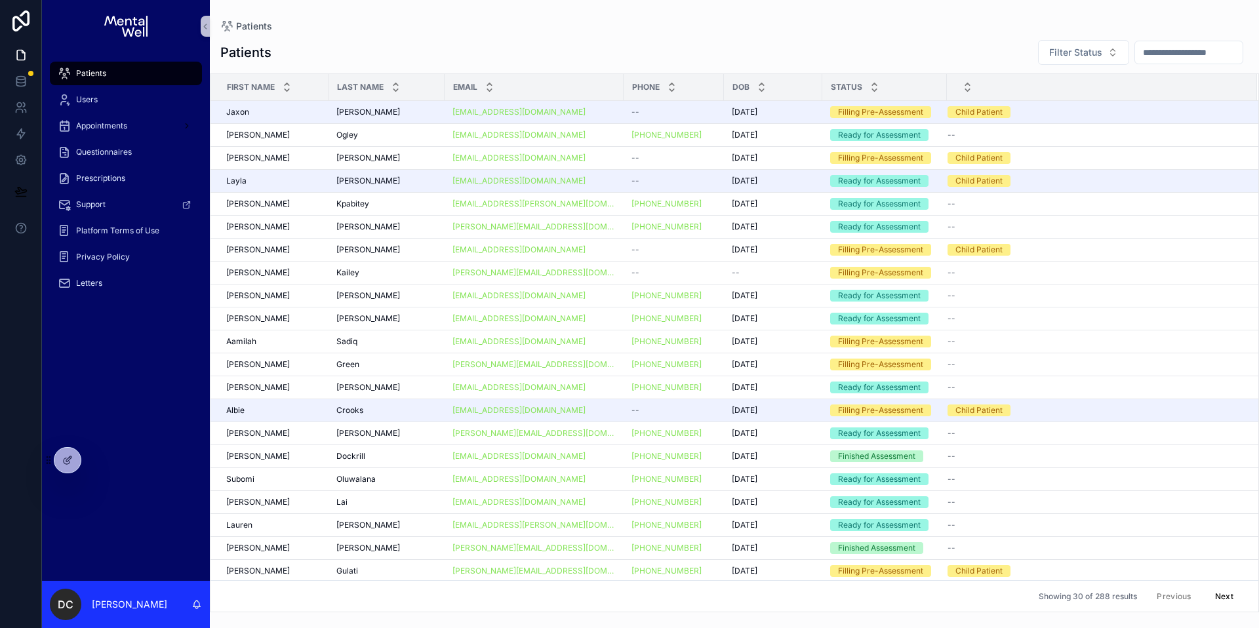
click at [1141, 55] on input "scrollable content" at bounding box center [1189, 52] width 108 height 18
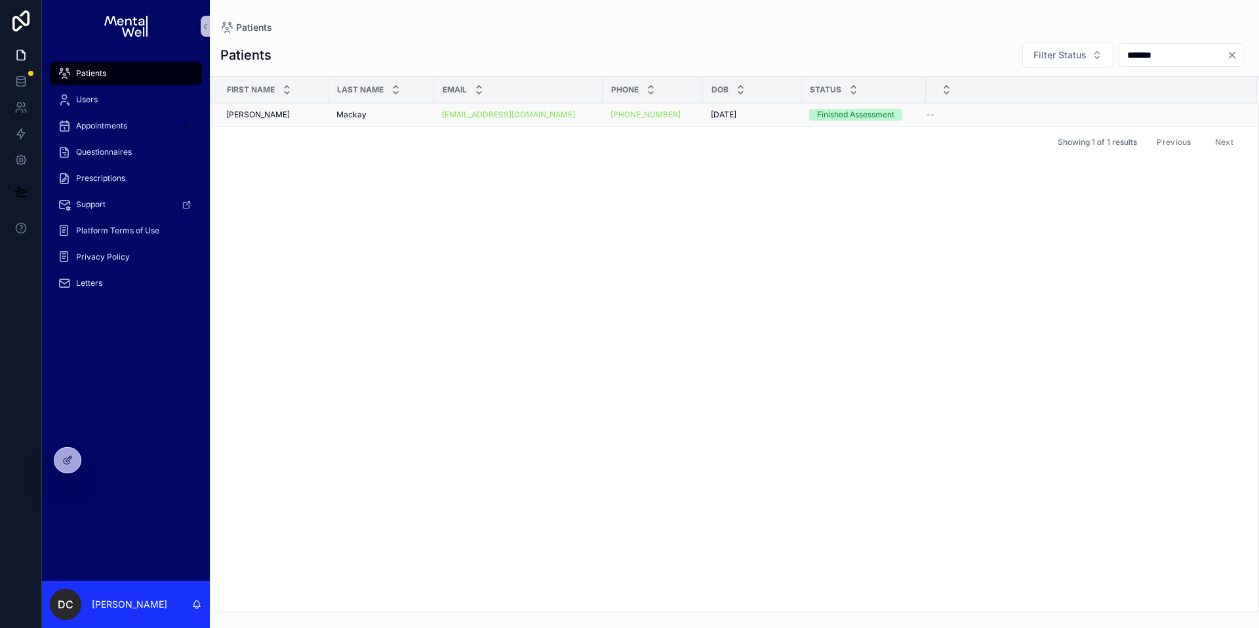
type input "*******"
click at [384, 110] on div "[PERSON_NAME] [PERSON_NAME]" at bounding box center [381, 115] width 90 height 10
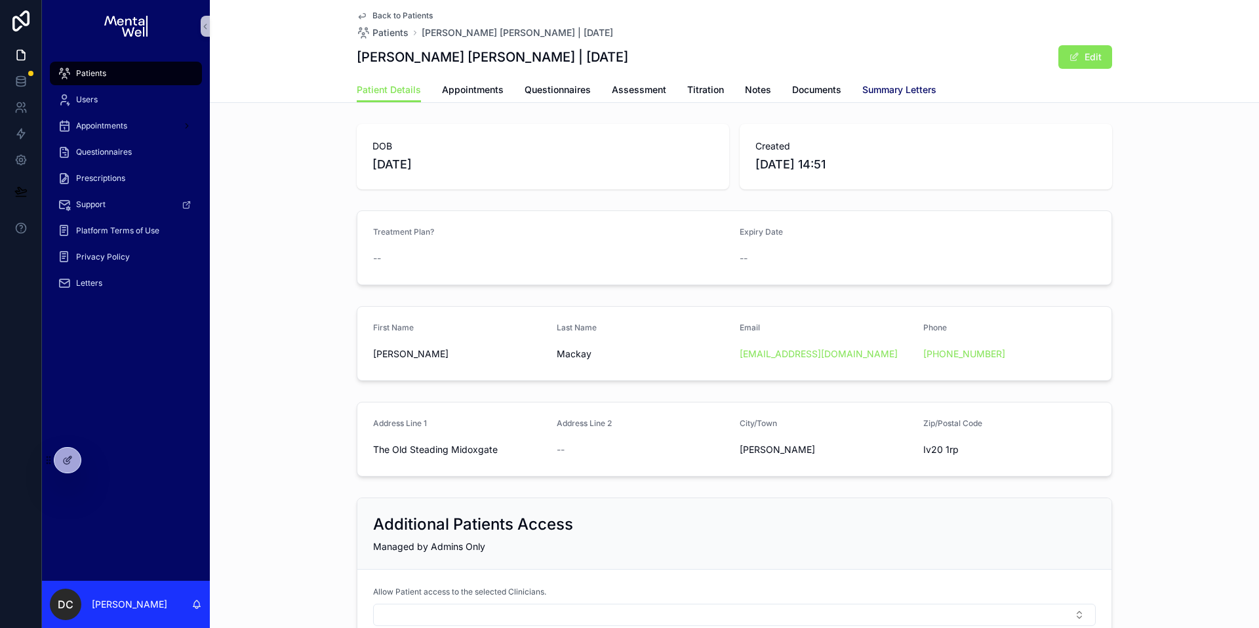
click at [876, 93] on span "Summary Letters" at bounding box center [899, 89] width 74 height 13
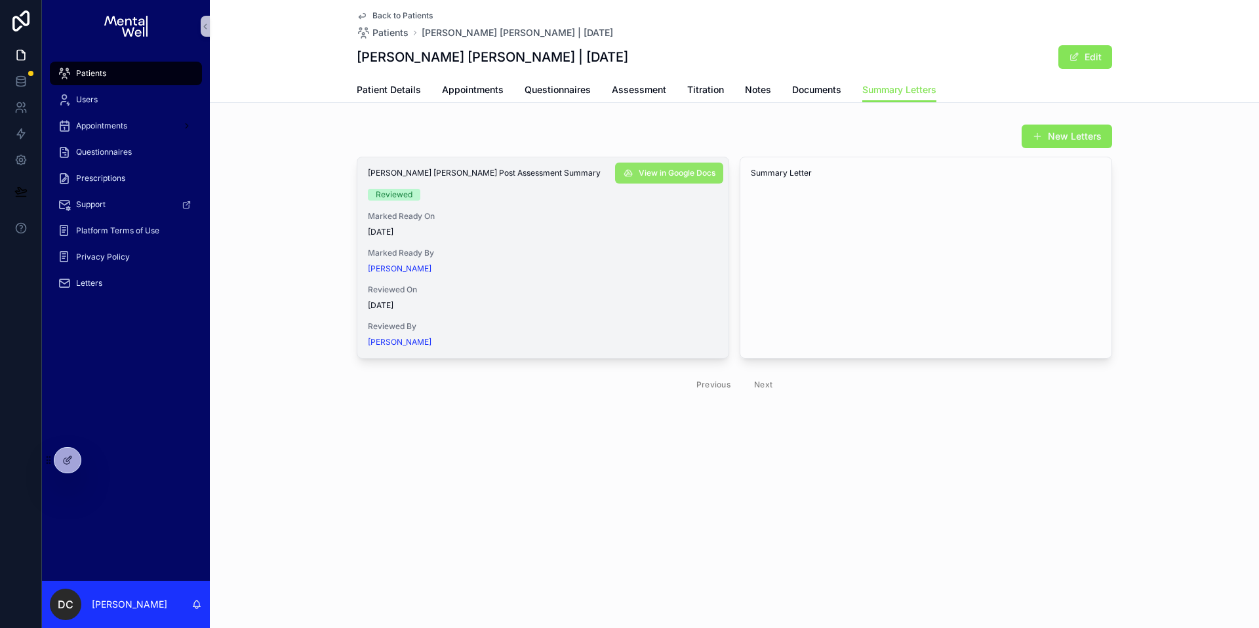
click at [683, 172] on span "View in Google Docs" at bounding box center [677, 173] width 77 height 10
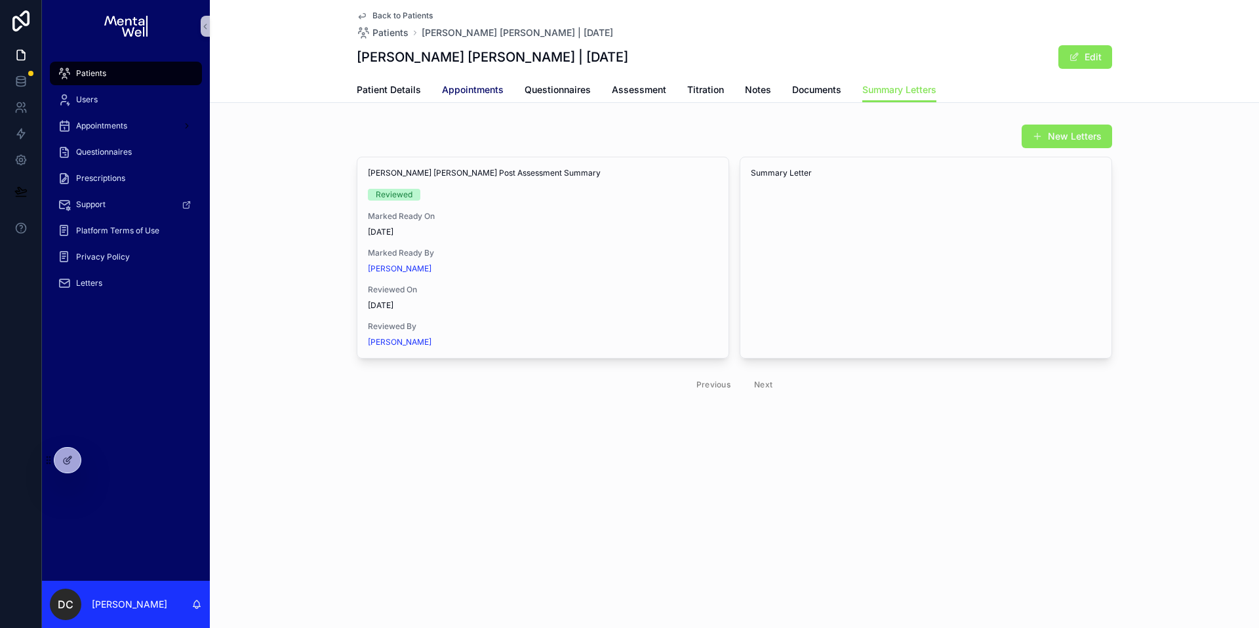
click at [484, 85] on span "Appointments" at bounding box center [473, 89] width 62 height 13
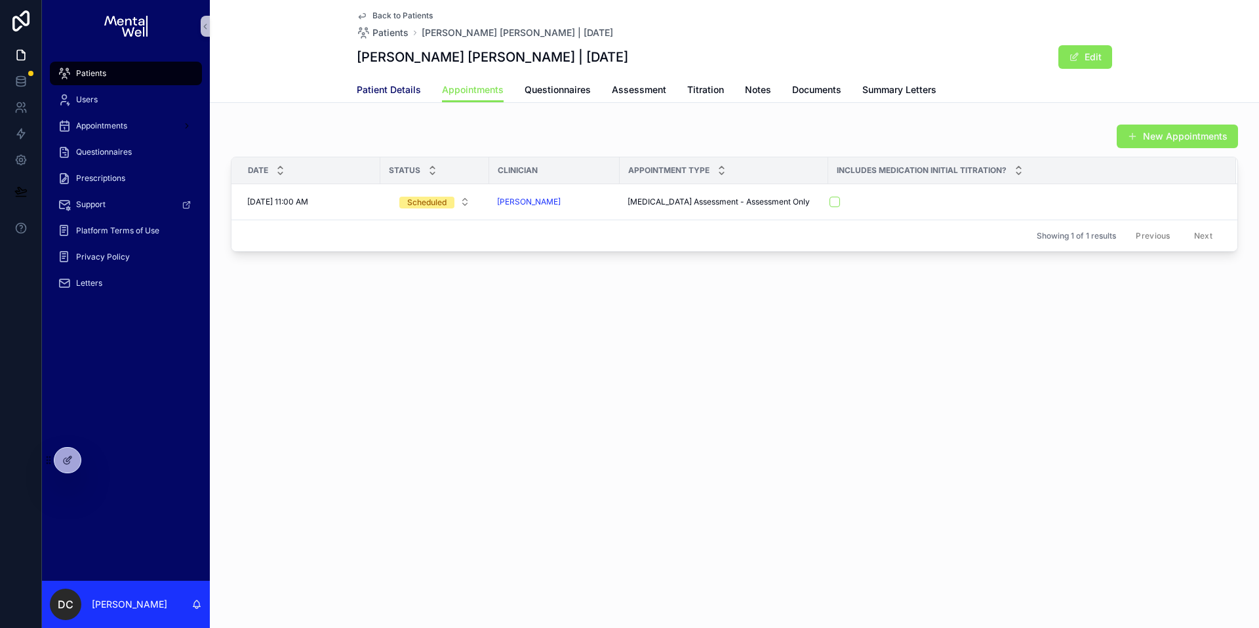
click at [409, 99] on link "Patient Details" at bounding box center [389, 91] width 64 height 26
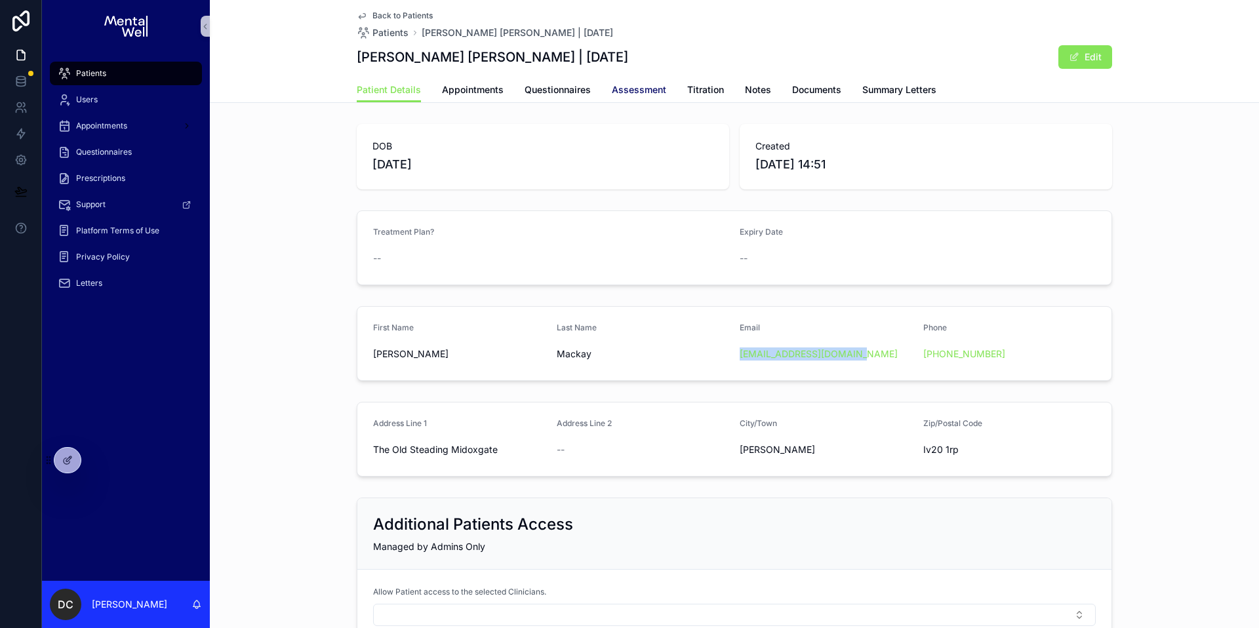
click at [637, 94] on span "Assessment" at bounding box center [639, 89] width 54 height 13
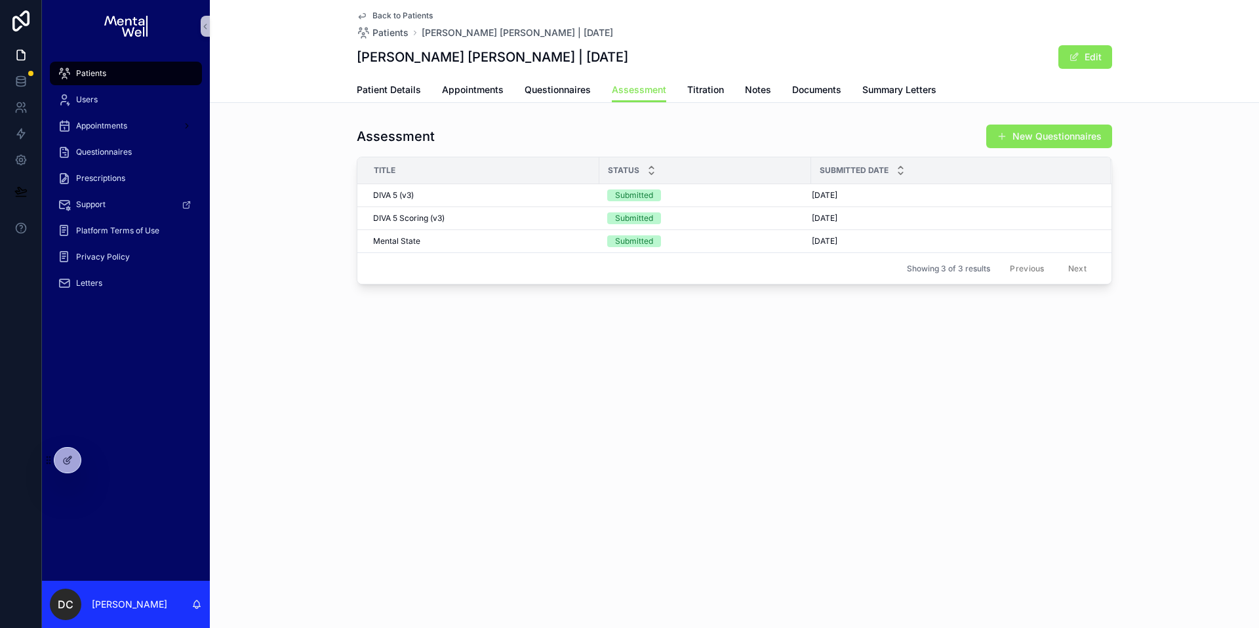
click at [143, 69] on div "Patients" at bounding box center [126, 73] width 136 height 21
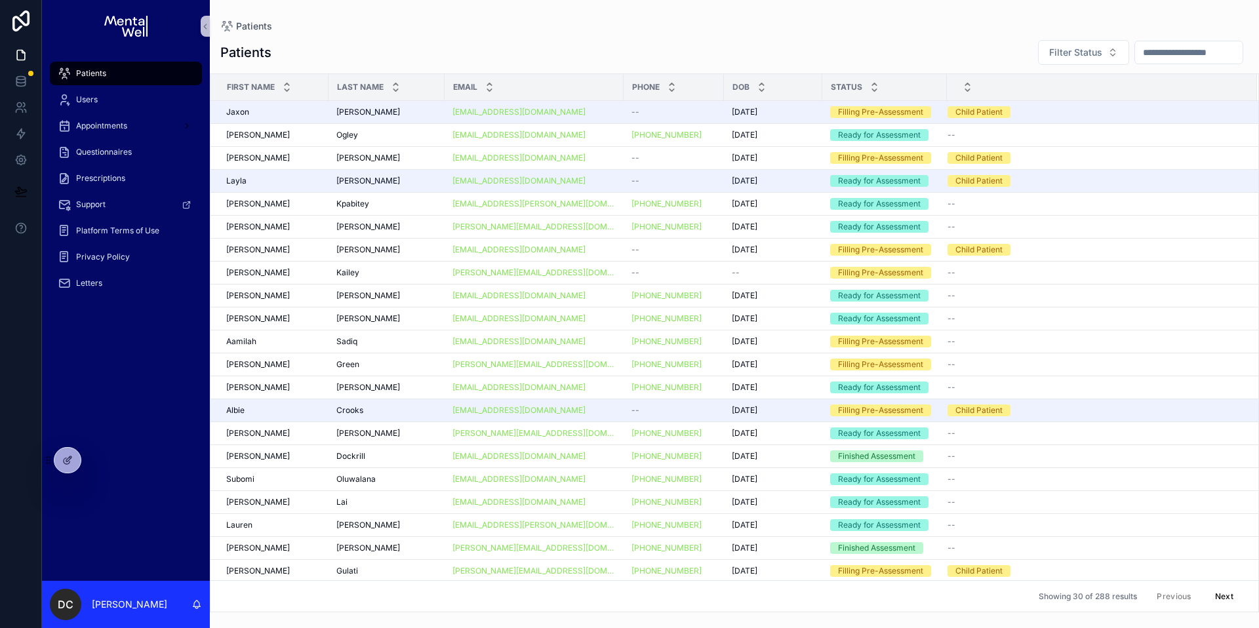
click at [1151, 46] on input "scrollable content" at bounding box center [1189, 52] width 108 height 18
type input "**********"
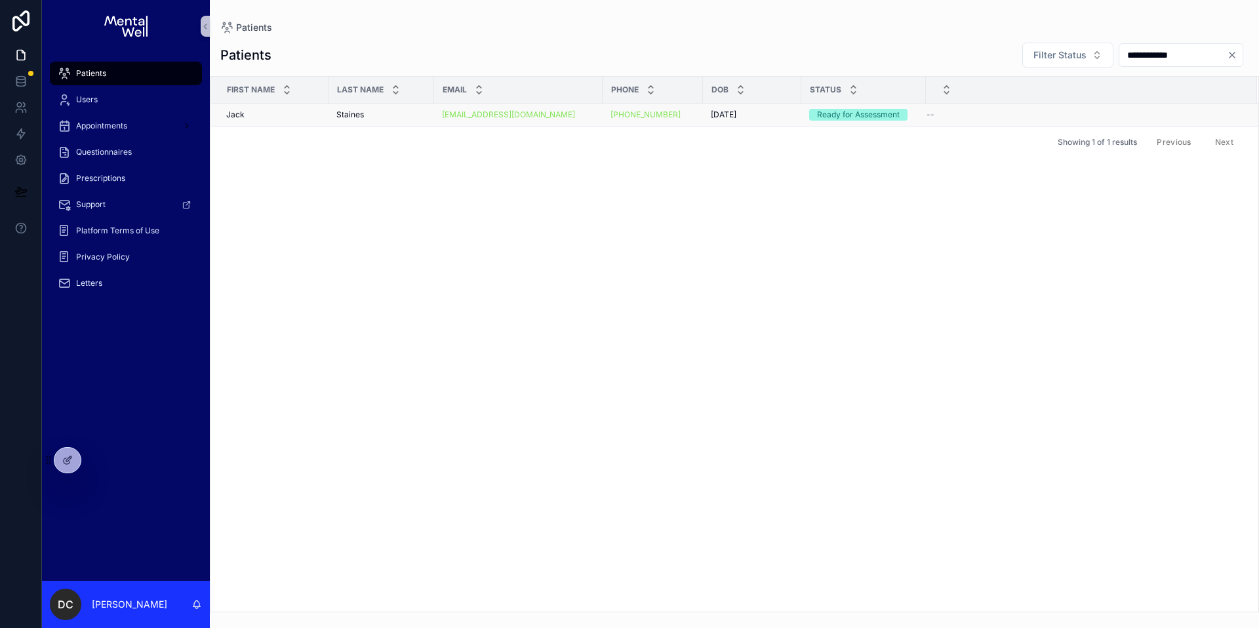
click at [405, 117] on div "Staines Staines" at bounding box center [381, 115] width 90 height 10
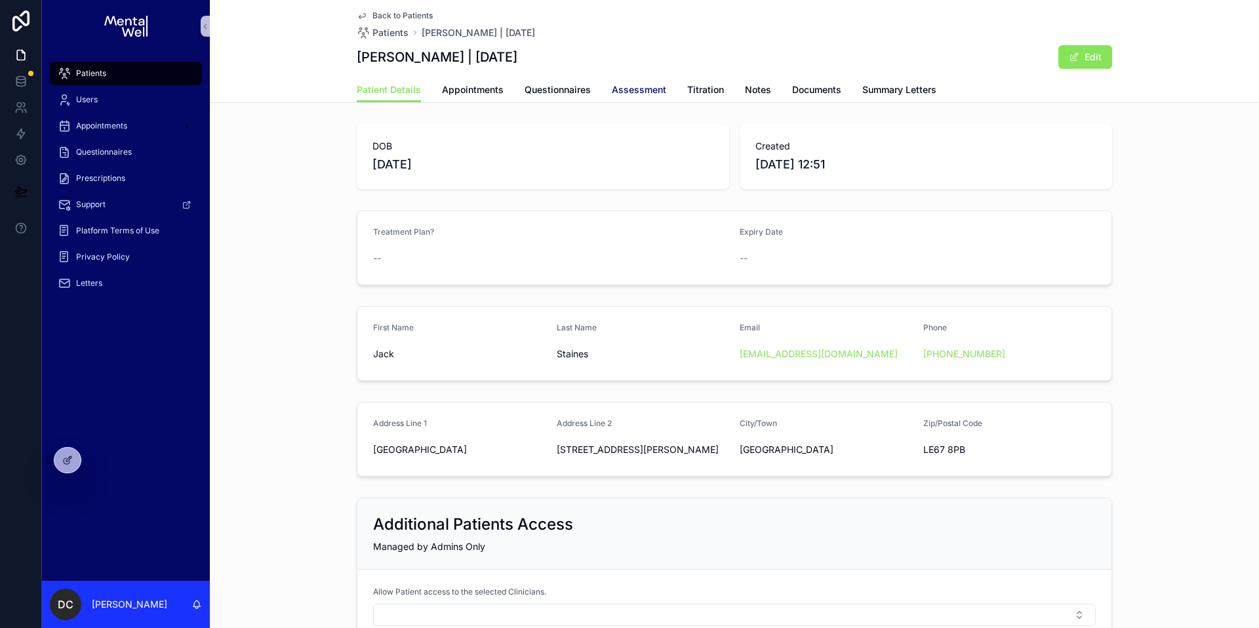
click at [618, 96] on link "Assessment" at bounding box center [639, 91] width 54 height 26
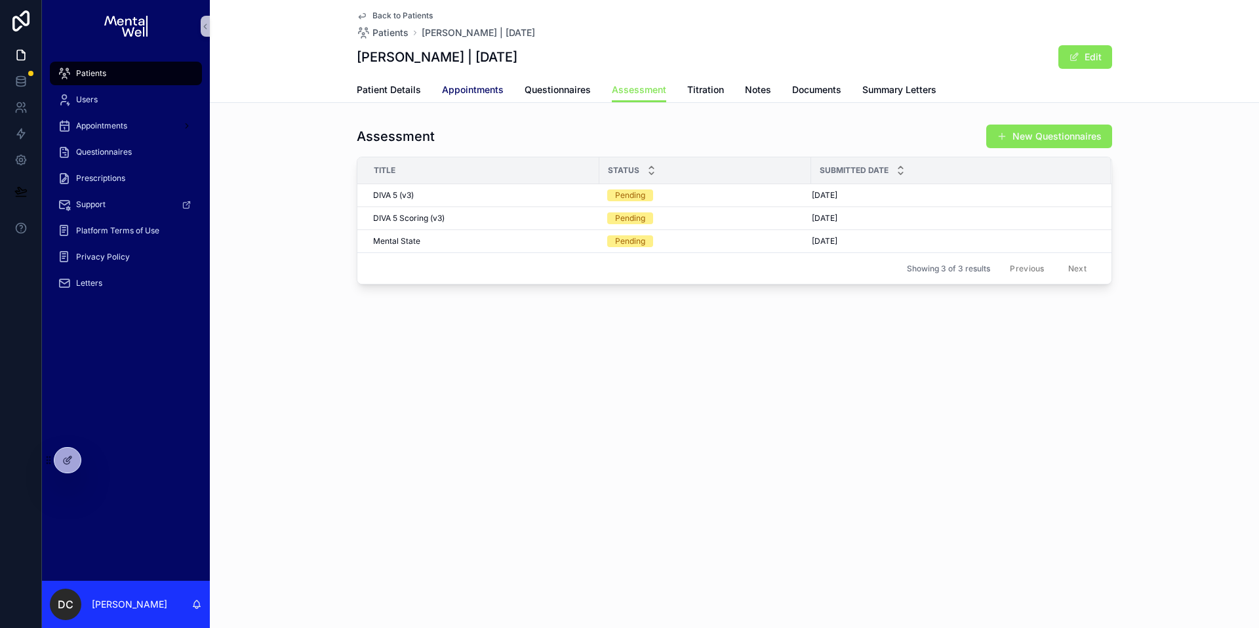
click at [491, 93] on span "Appointments" at bounding box center [473, 89] width 62 height 13
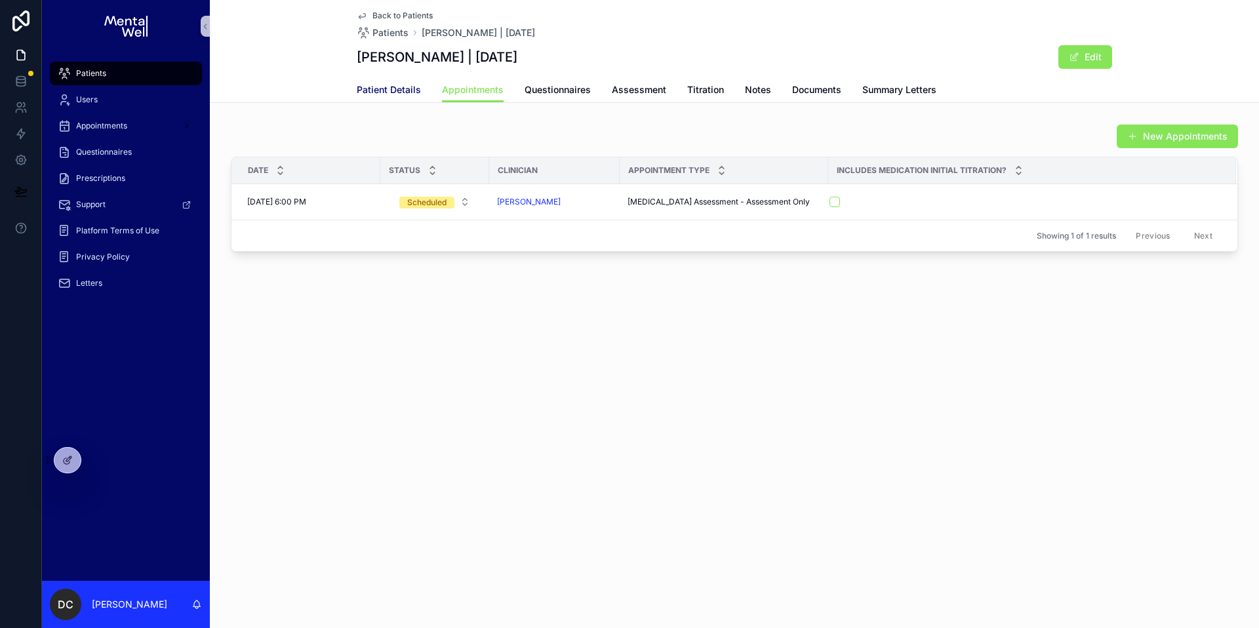
click at [406, 97] on link "Patient Details" at bounding box center [389, 91] width 64 height 26
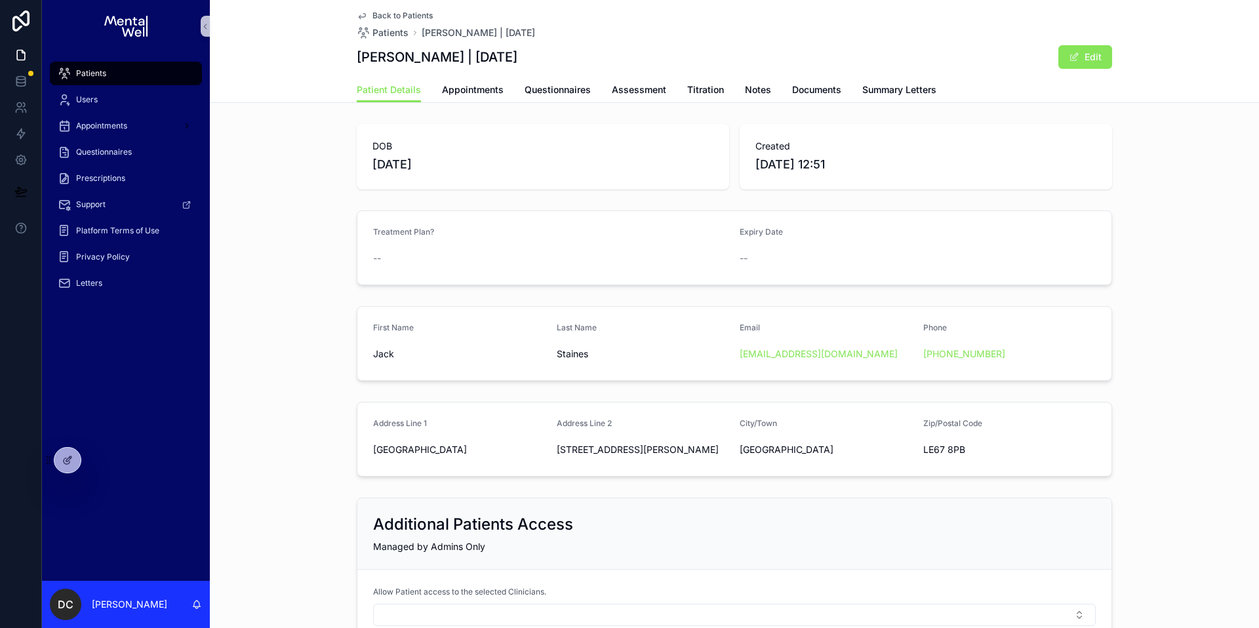
click at [769, 395] on div "DOB [DEMOGRAPHIC_DATA] Created [DATE] 12:51 Treatment Plan? -- Expiry Date -- F…" at bounding box center [734, 383] width 1049 height 529
click at [153, 75] on div "Patients" at bounding box center [126, 73] width 136 height 21
click at [140, 77] on div "Patients" at bounding box center [126, 73] width 136 height 21
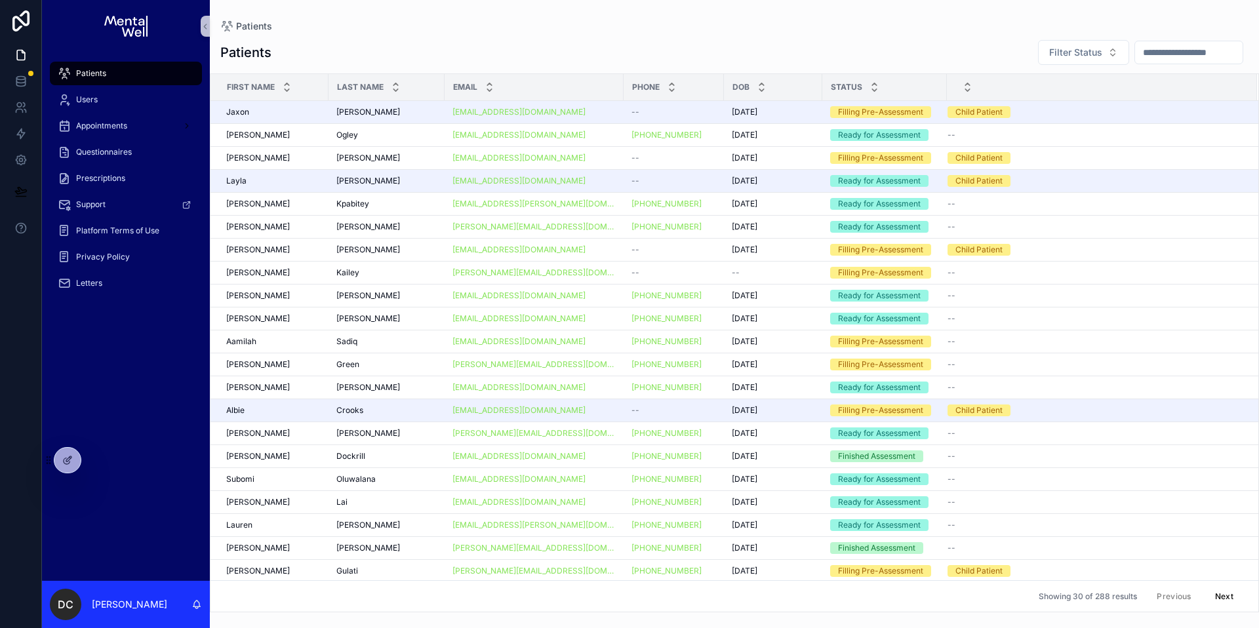
click at [1209, 50] on input "scrollable content" at bounding box center [1189, 52] width 108 height 18
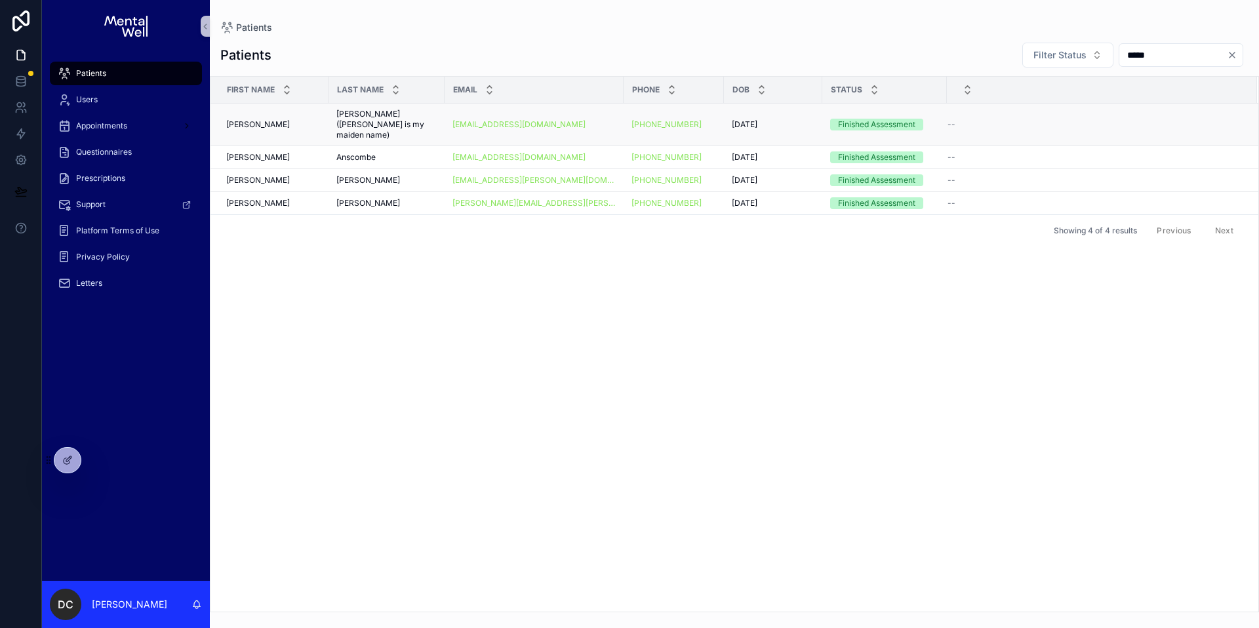
type input "*****"
click at [415, 116] on span "[PERSON_NAME] ([PERSON_NAME] is my maiden name)" at bounding box center [386, 124] width 100 height 31
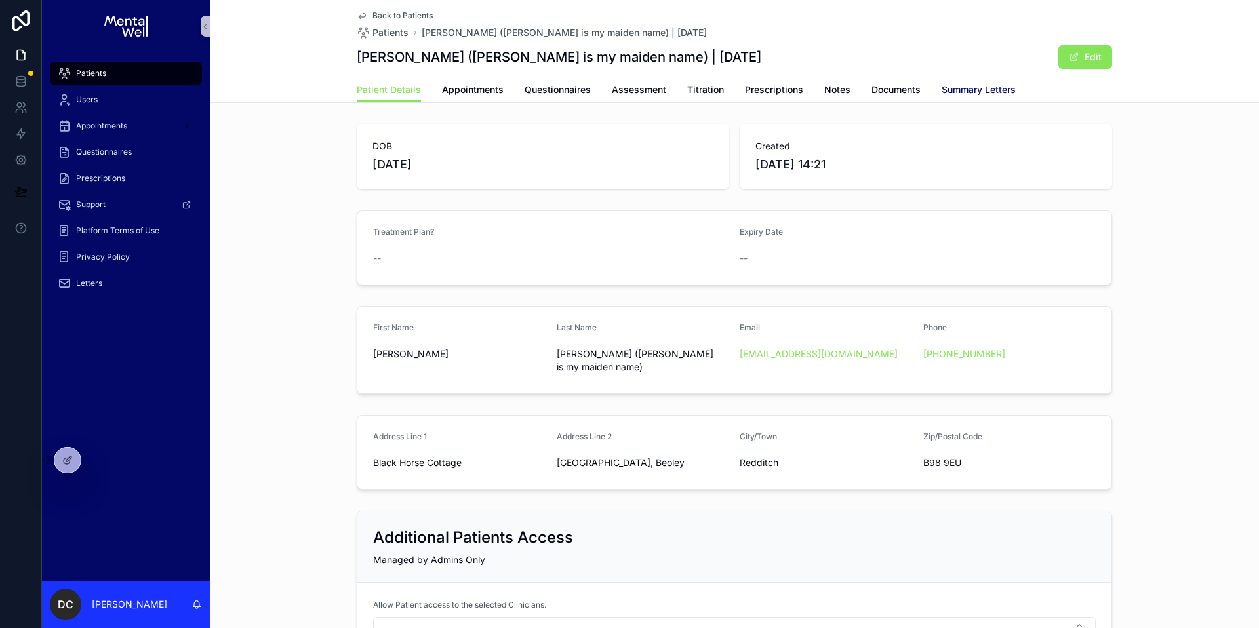
click at [961, 92] on span "Summary Letters" at bounding box center [979, 89] width 74 height 13
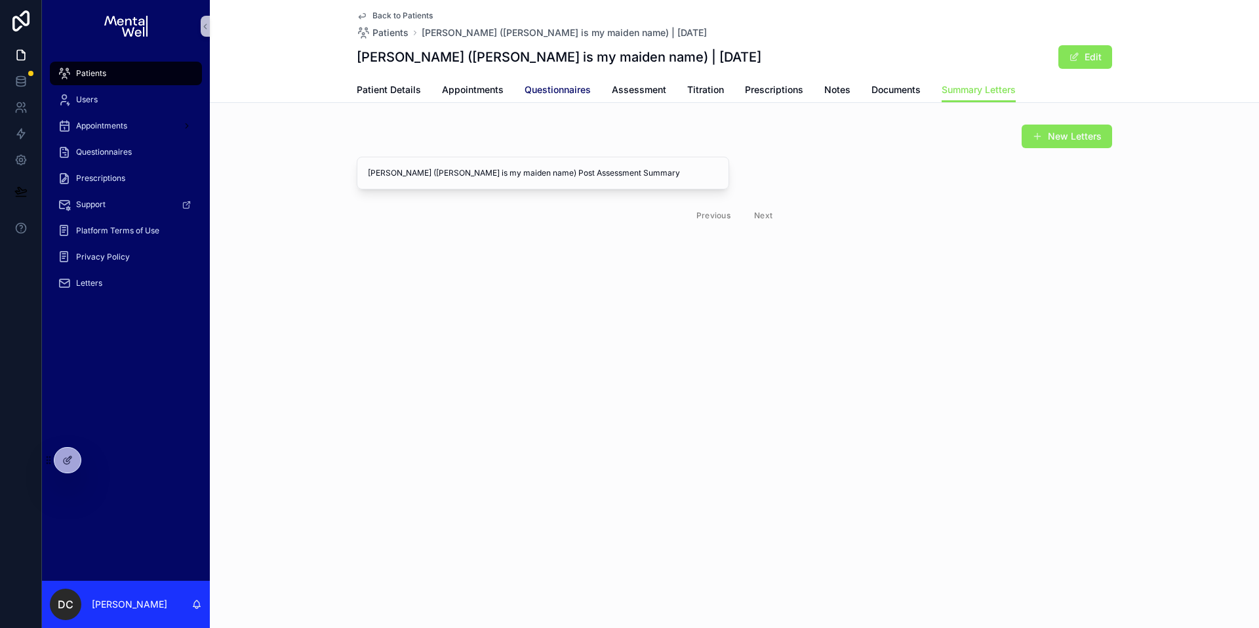
click at [544, 96] on span "Questionnaires" at bounding box center [558, 89] width 66 height 13
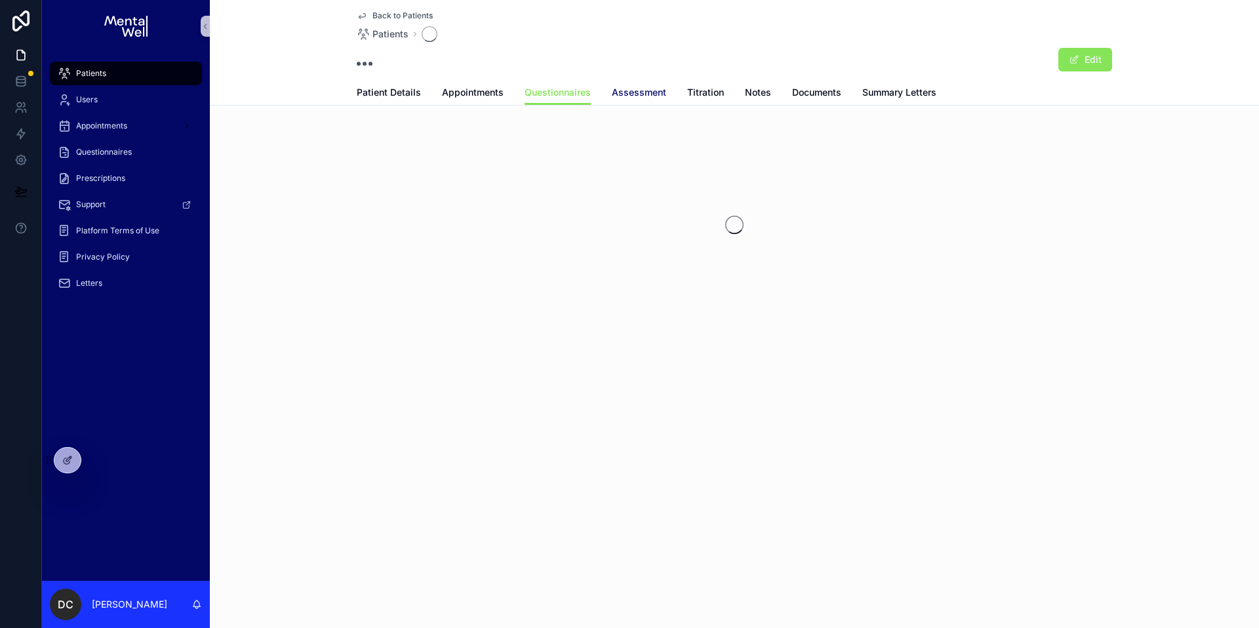
click at [629, 91] on span "Assessment" at bounding box center [639, 92] width 54 height 13
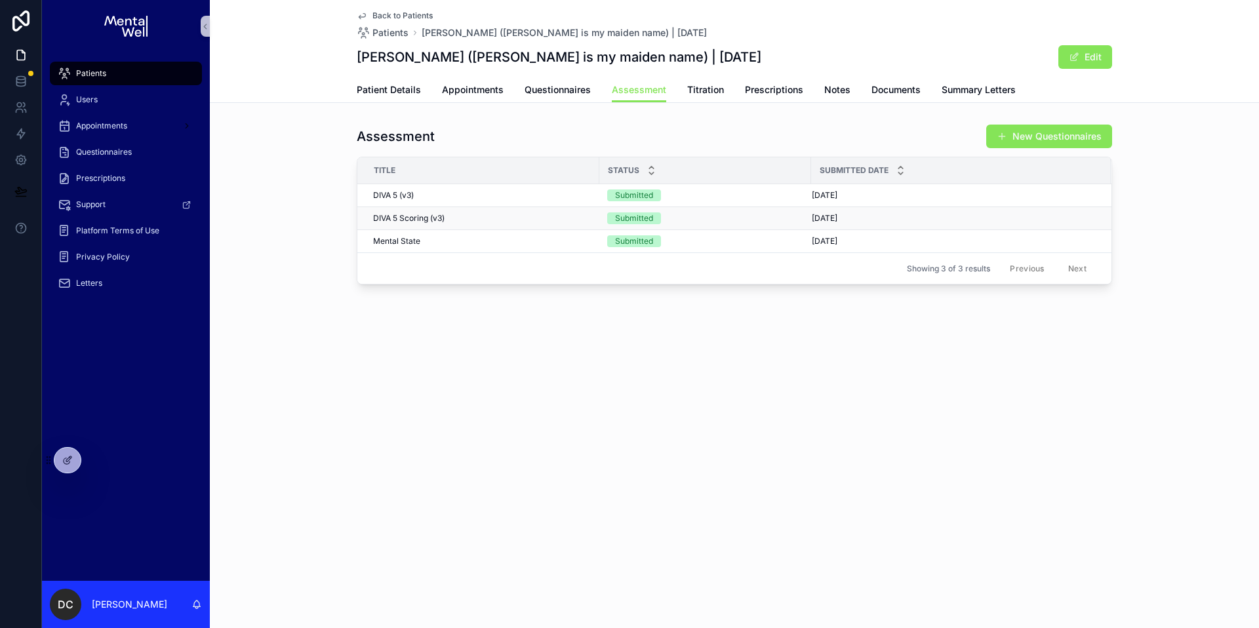
click at [462, 222] on div "DIVA 5 Scoring (v3) DIVA 5 Scoring (v3)" at bounding box center [482, 218] width 218 height 10
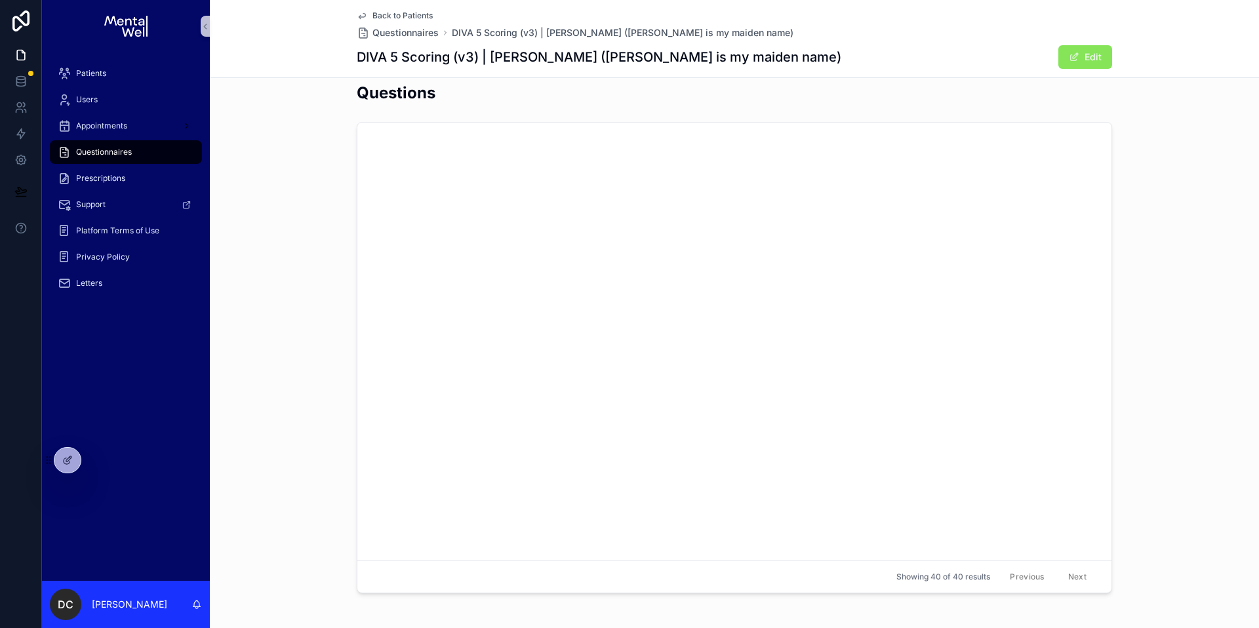
scroll to position [3895, 0]
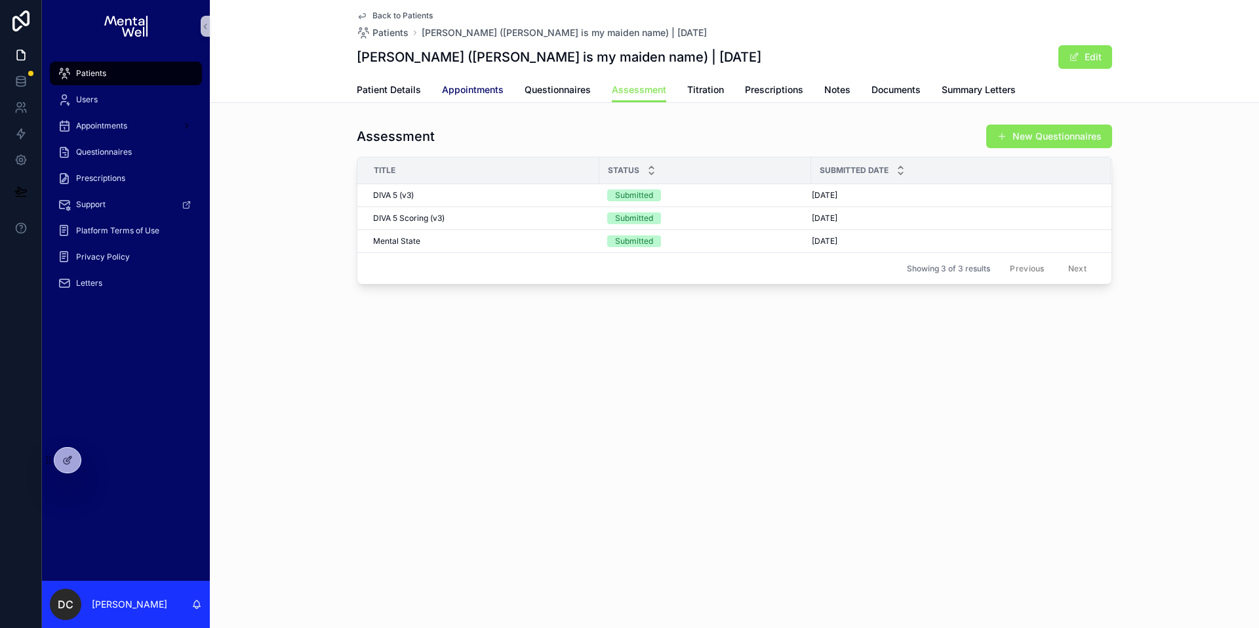
click at [454, 81] on link "Appointments" at bounding box center [473, 91] width 62 height 26
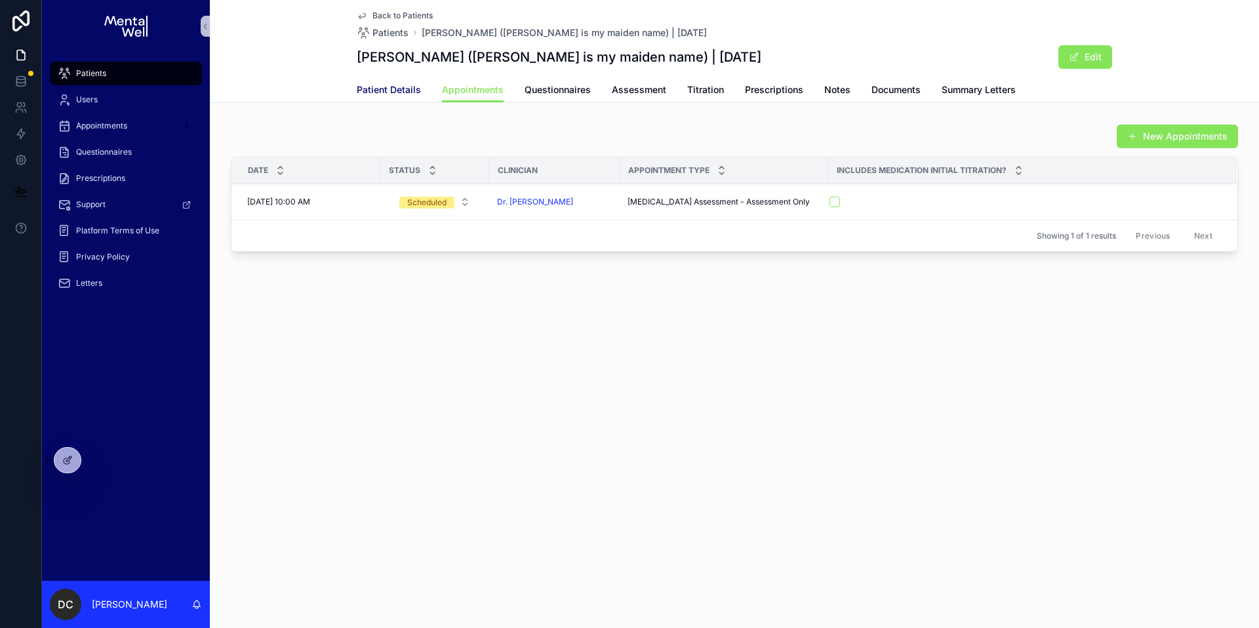
click at [375, 94] on span "Patient Details" at bounding box center [389, 89] width 64 height 13
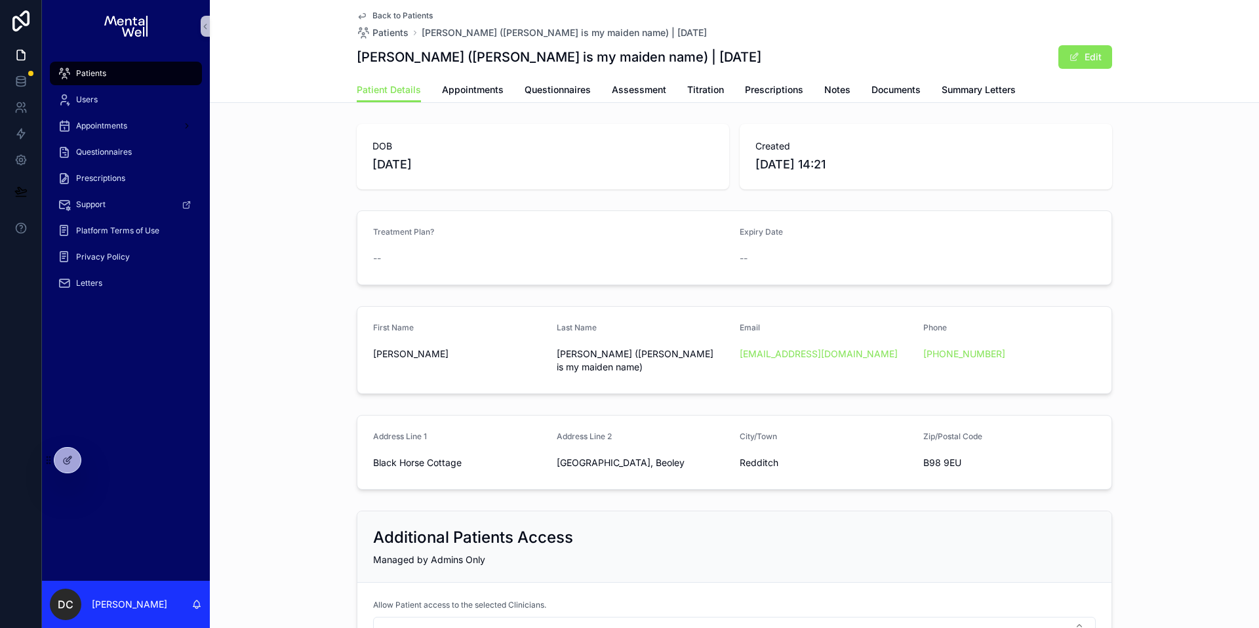
click at [112, 69] on div "Patients" at bounding box center [126, 73] width 136 height 21
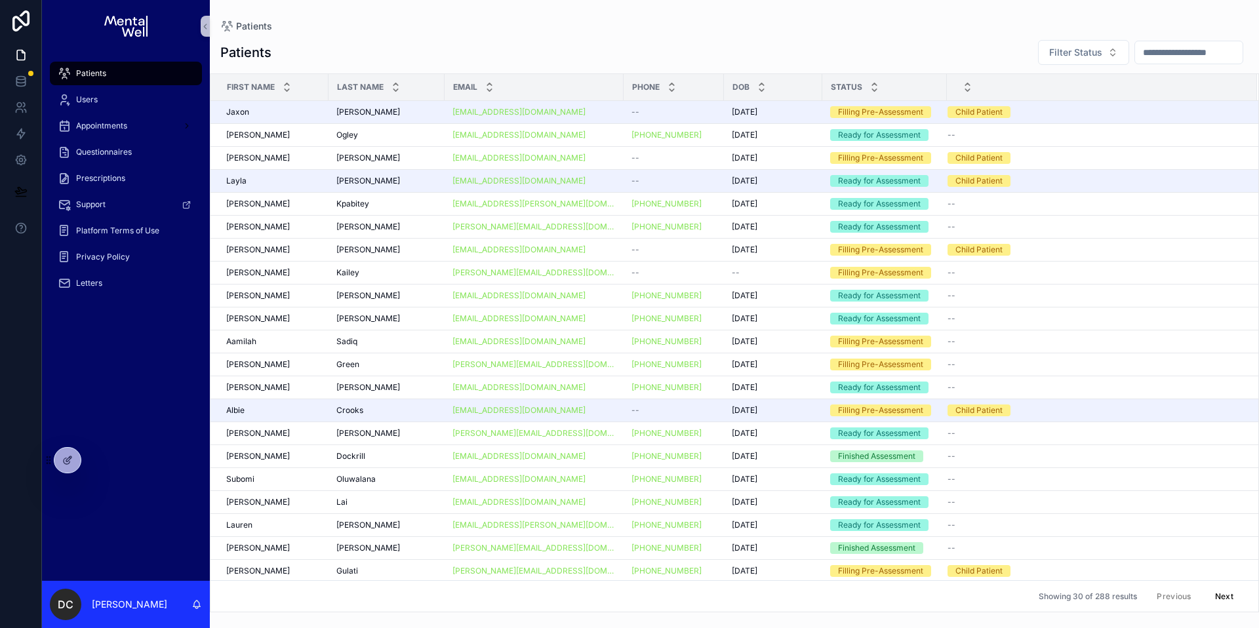
click at [1144, 56] on input "scrollable content" at bounding box center [1189, 52] width 108 height 18
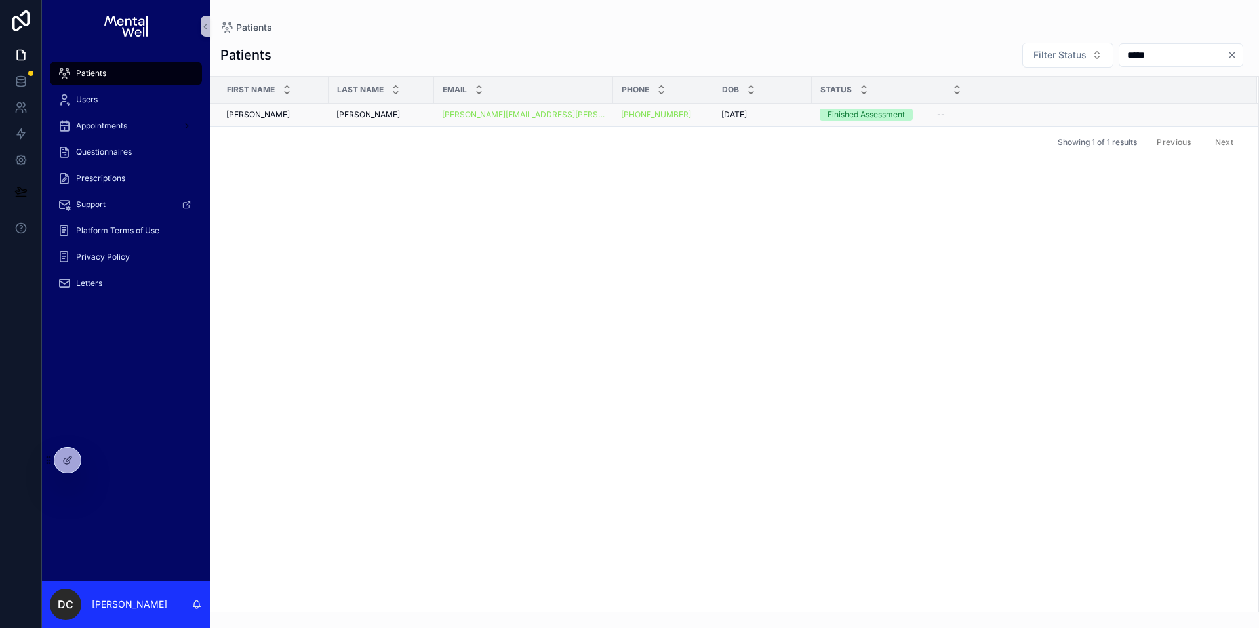
type input "*****"
click at [382, 113] on div "[PERSON_NAME]" at bounding box center [381, 115] width 90 height 10
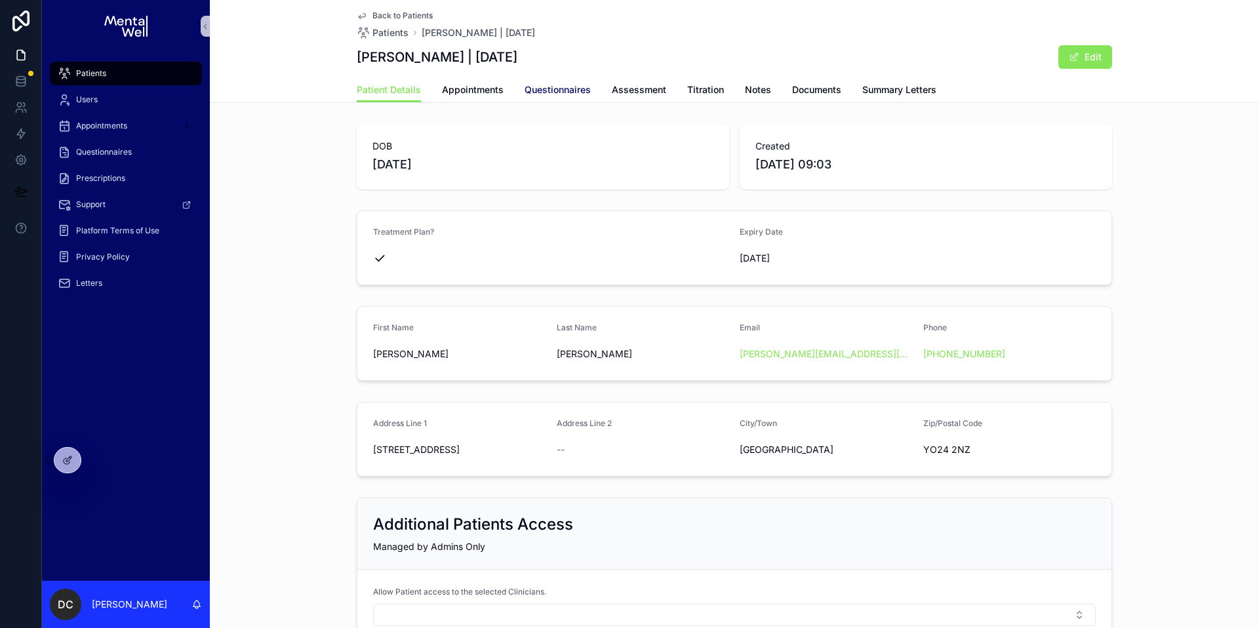
click at [541, 91] on span "Questionnaires" at bounding box center [558, 89] width 66 height 13
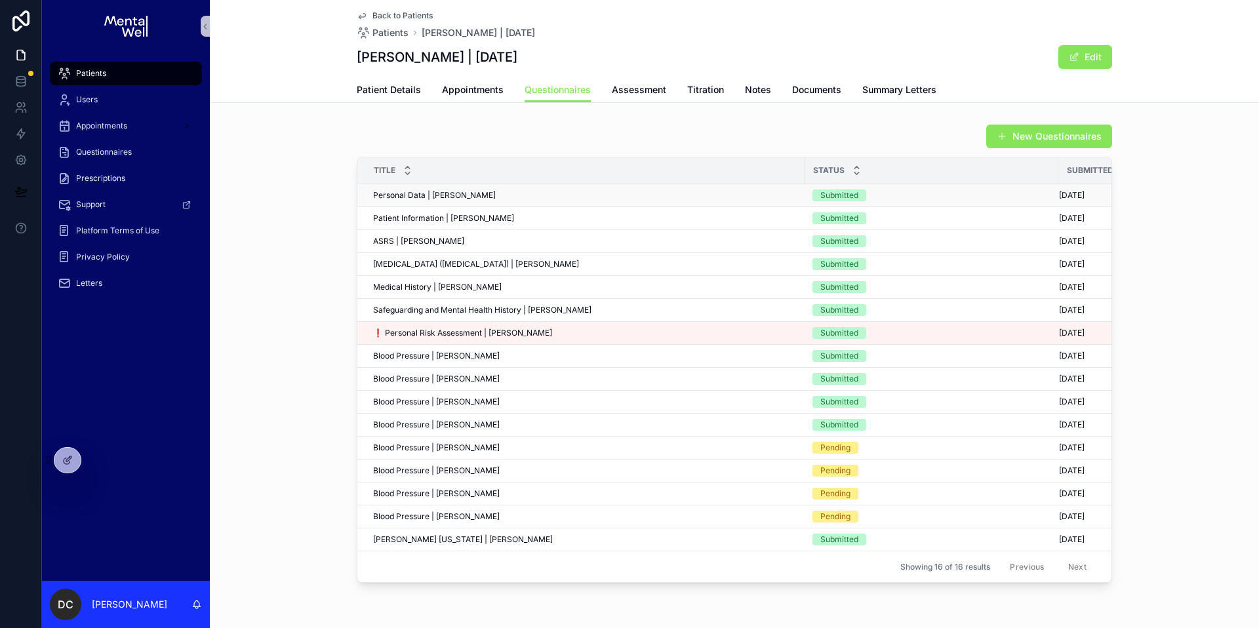
click at [462, 188] on td "Personal Data | [PERSON_NAME] Personal Data | [PERSON_NAME]" at bounding box center [580, 195] width 447 height 23
click at [460, 193] on span "Personal Data | [PERSON_NAME]" at bounding box center [434, 195] width 123 height 10
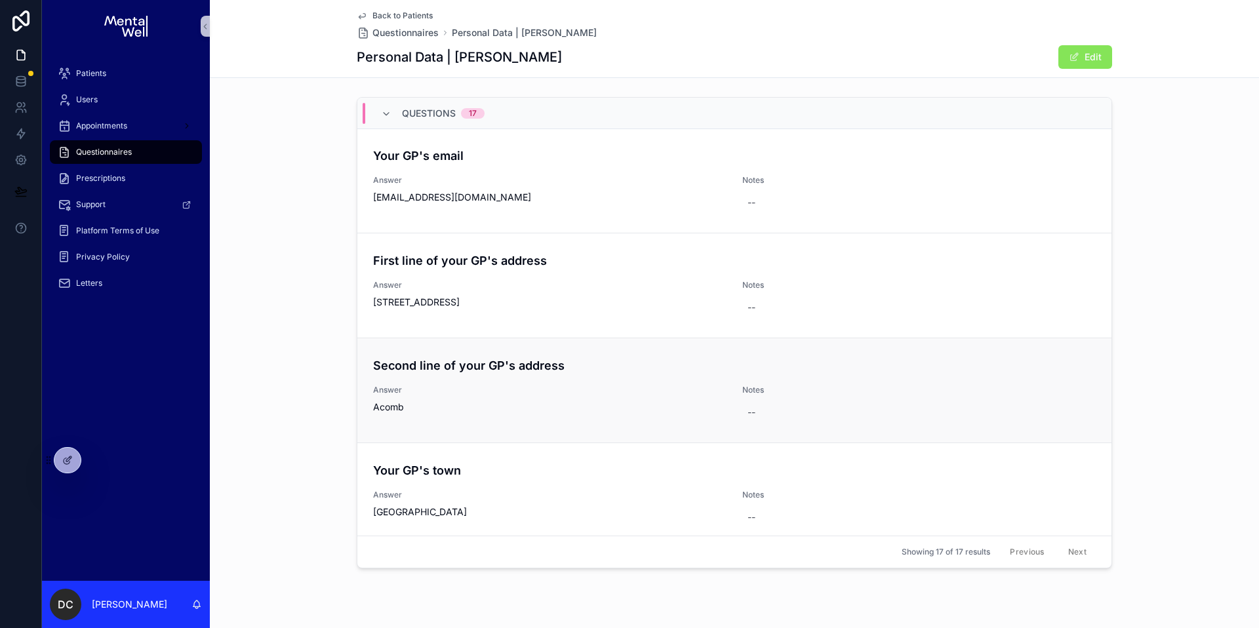
scroll to position [1126, 0]
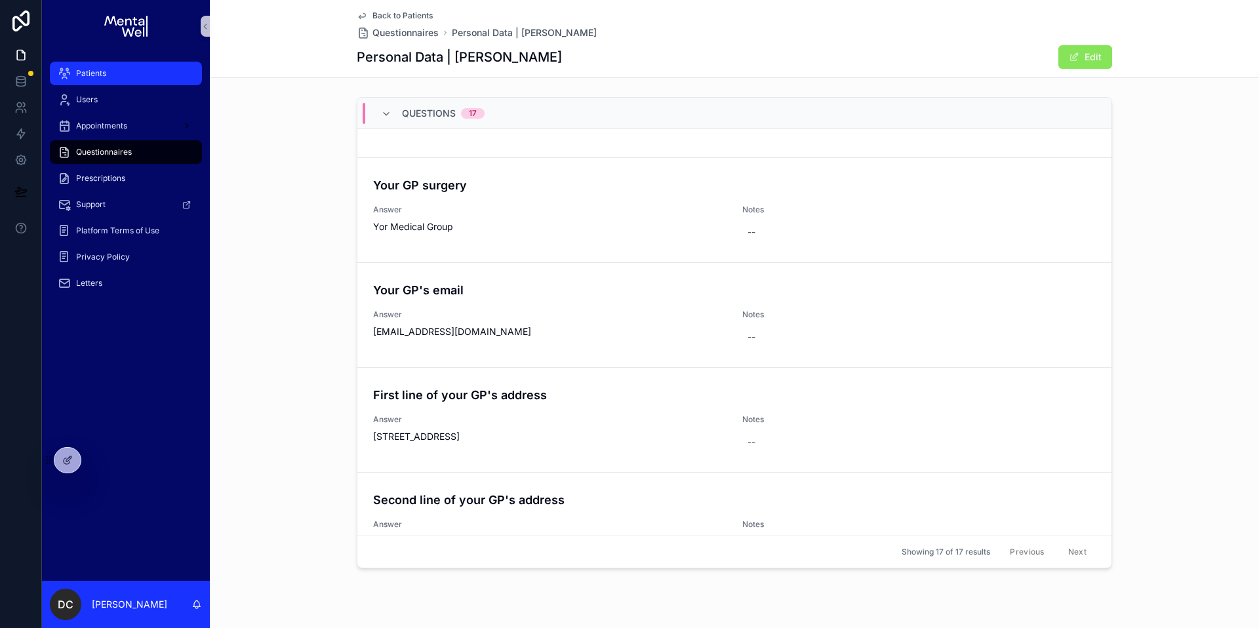
click at [134, 66] on div "Patients" at bounding box center [126, 73] width 136 height 21
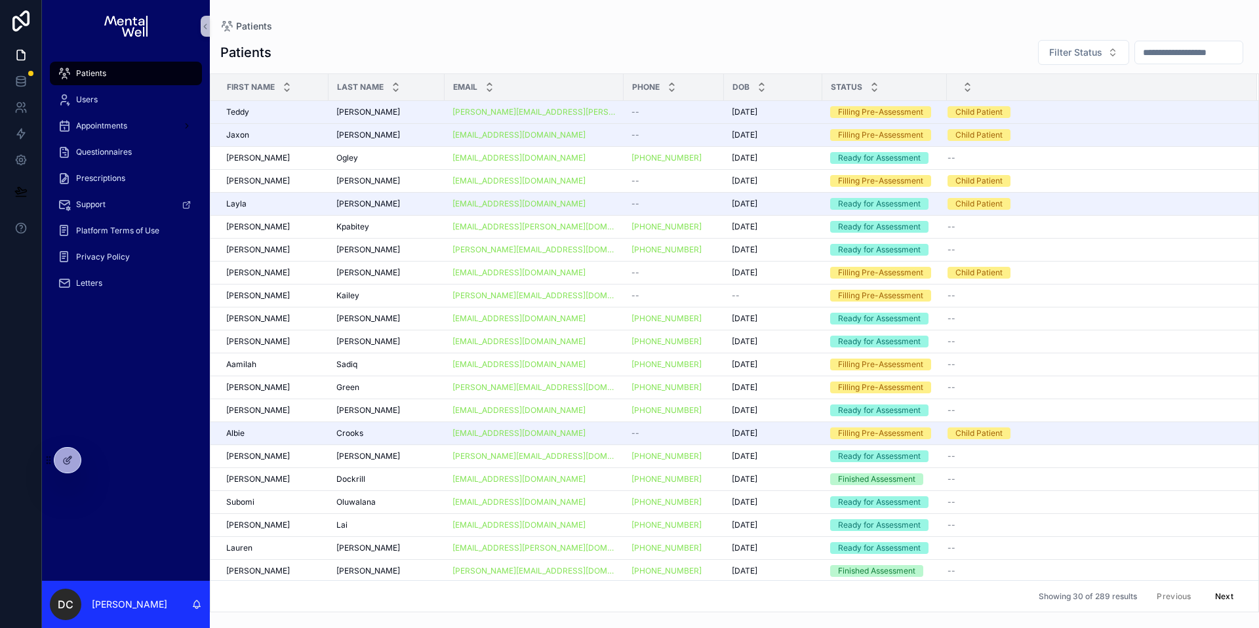
click at [1156, 50] on input "scrollable content" at bounding box center [1189, 52] width 108 height 18
type input "*****"
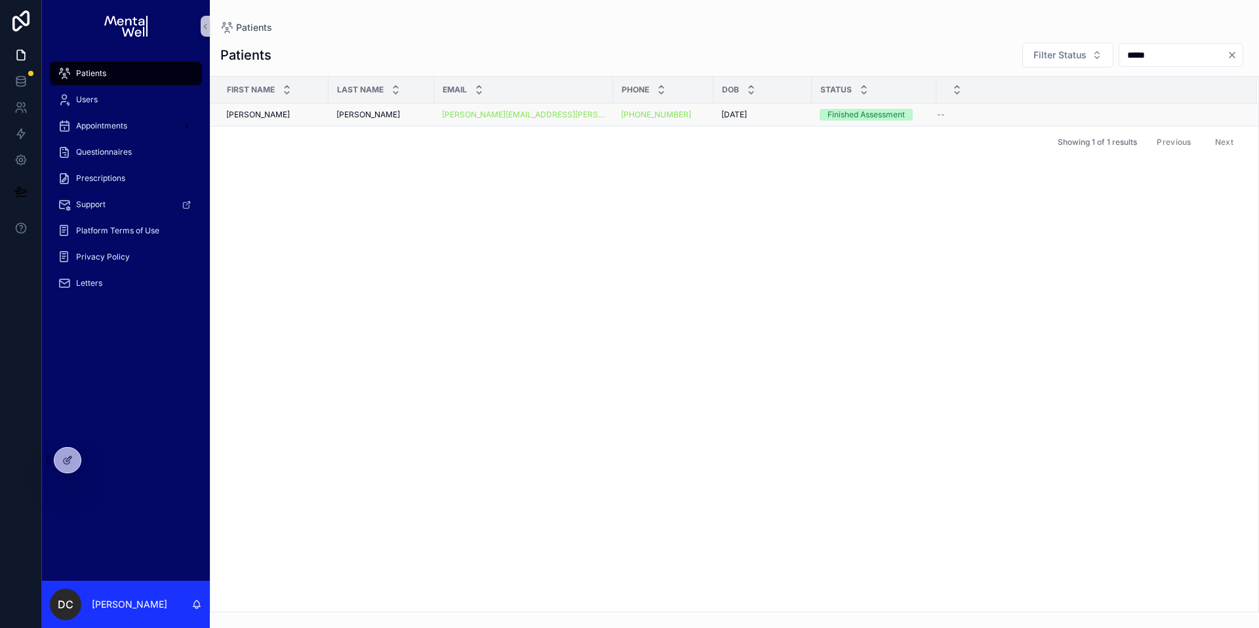
click at [374, 115] on div "[PERSON_NAME]" at bounding box center [381, 115] width 90 height 10
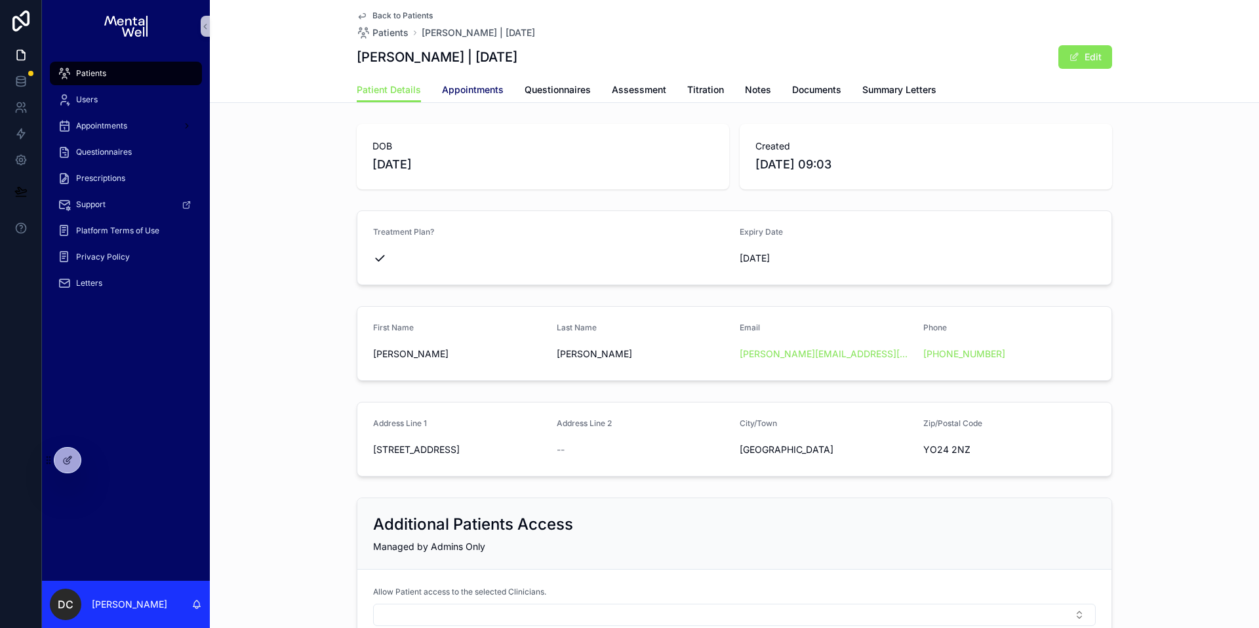
click at [454, 87] on span "Appointments" at bounding box center [473, 89] width 62 height 13
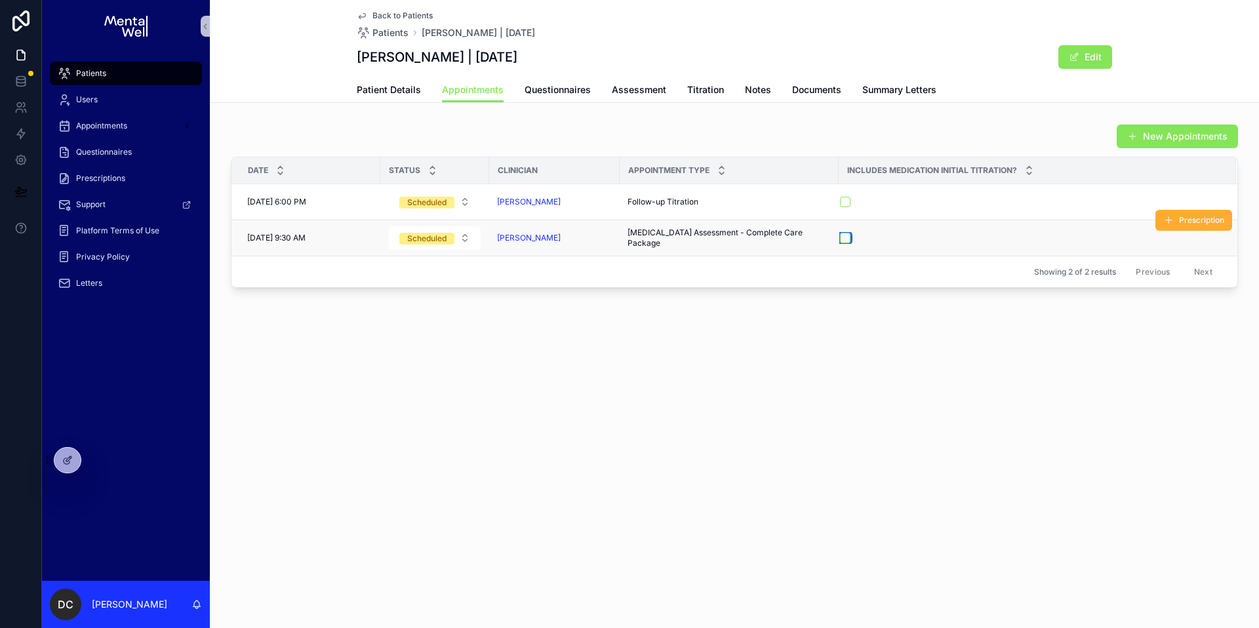
click at [840, 240] on button "scrollable content" at bounding box center [845, 238] width 10 height 10
click at [139, 78] on div "Patients" at bounding box center [126, 73] width 136 height 21
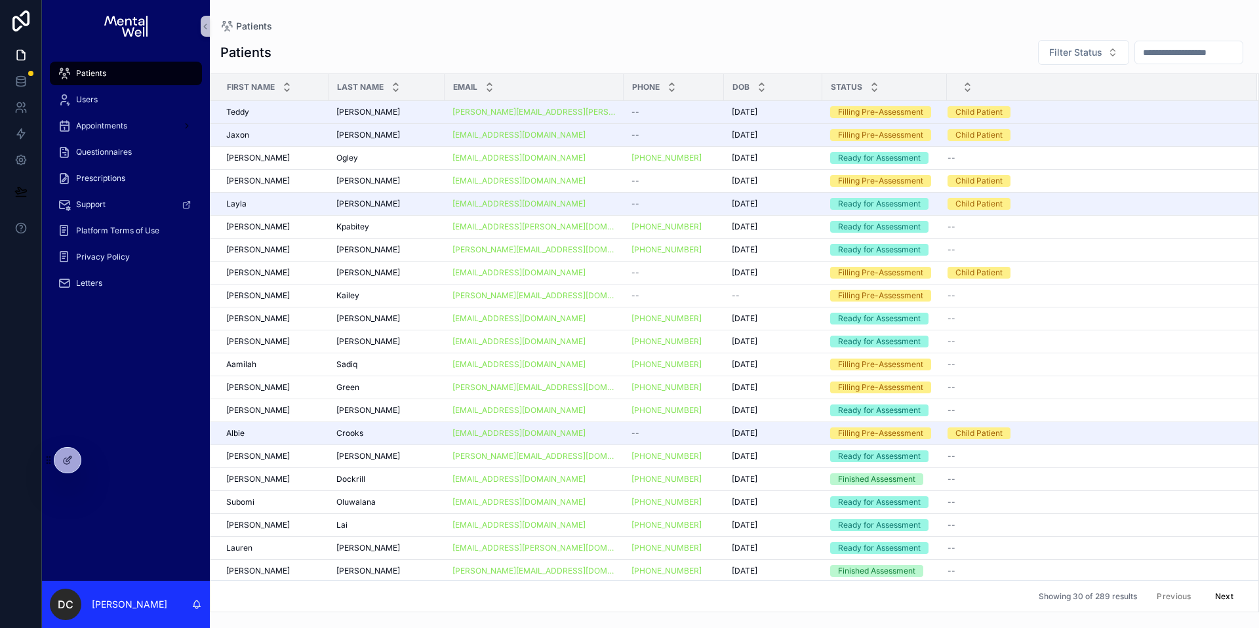
click at [1197, 59] on input "scrollable content" at bounding box center [1189, 52] width 108 height 18
type input "******"
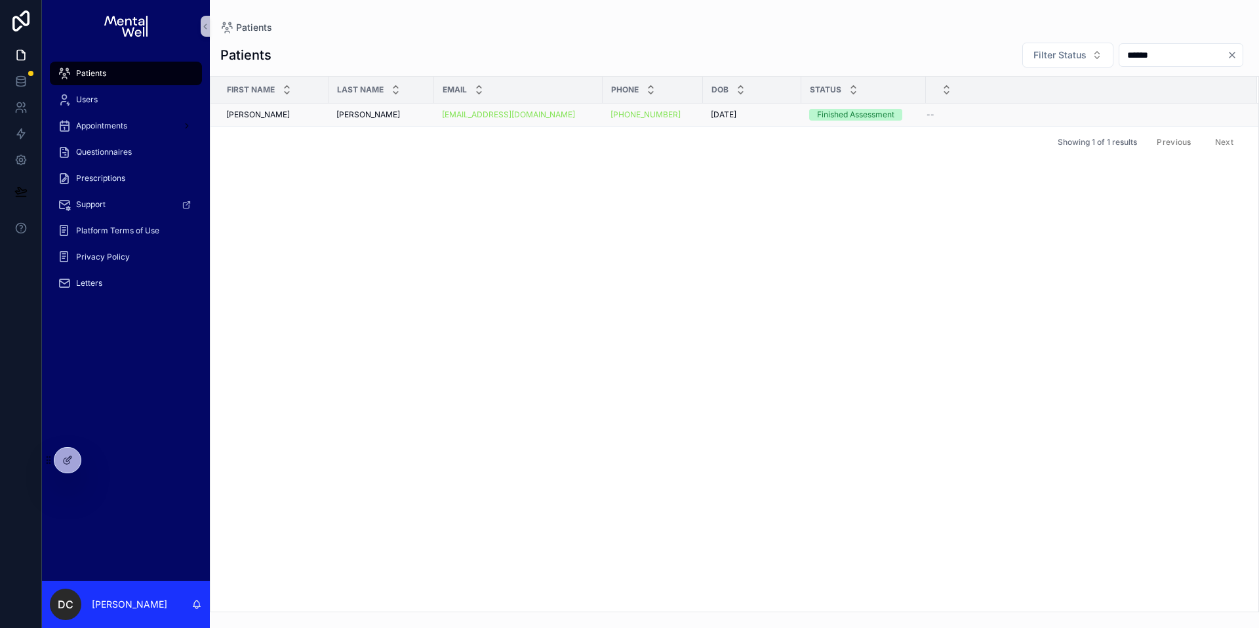
click at [399, 121] on td "[PERSON_NAME] [PERSON_NAME]" at bounding box center [382, 115] width 106 height 23
click at [401, 117] on div "[PERSON_NAME] [PERSON_NAME]" at bounding box center [381, 115] width 90 height 10
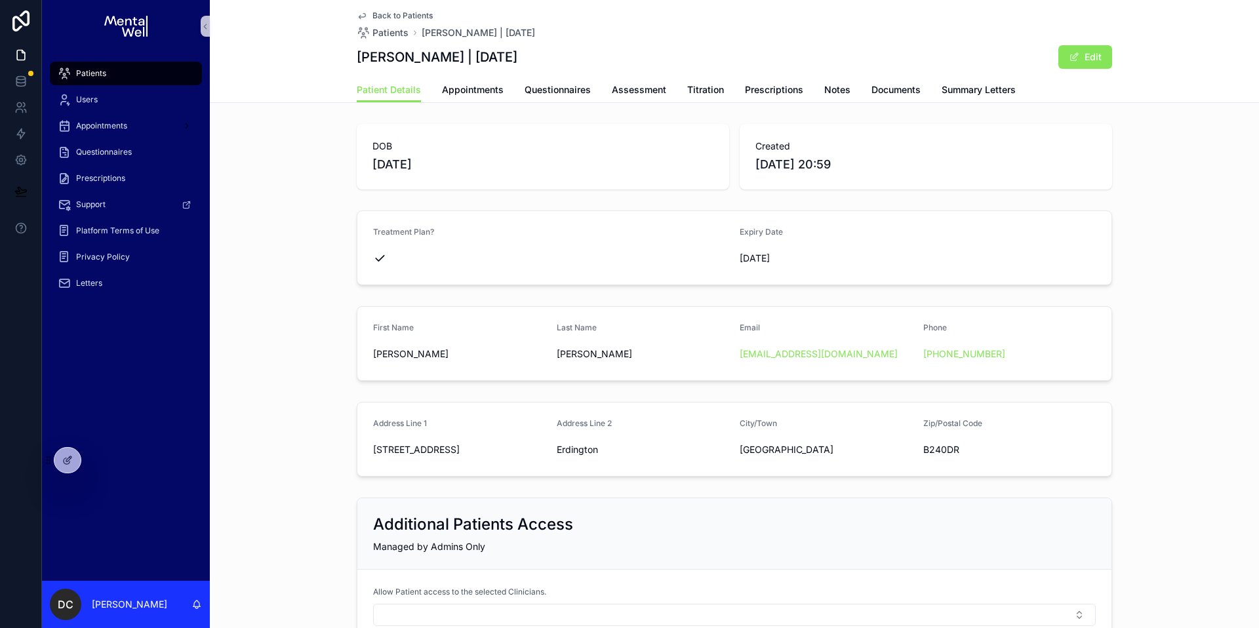
click at [201, 77] on link "Patients" at bounding box center [126, 74] width 152 height 24
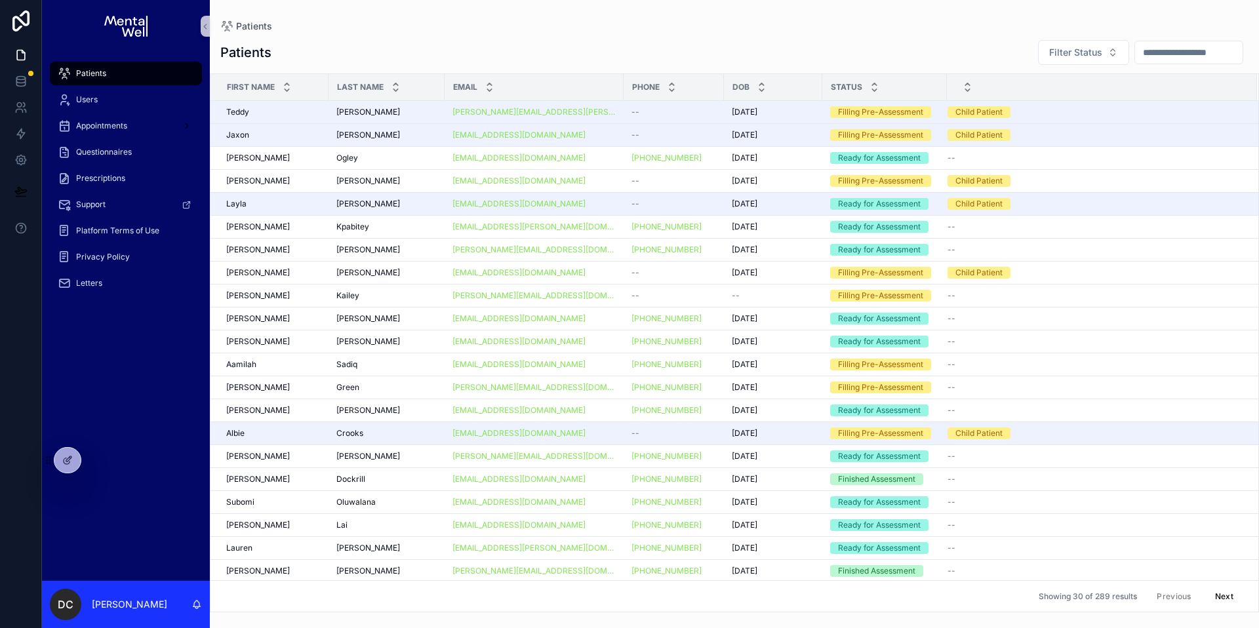
click at [1140, 57] on input "scrollable content" at bounding box center [1189, 52] width 108 height 18
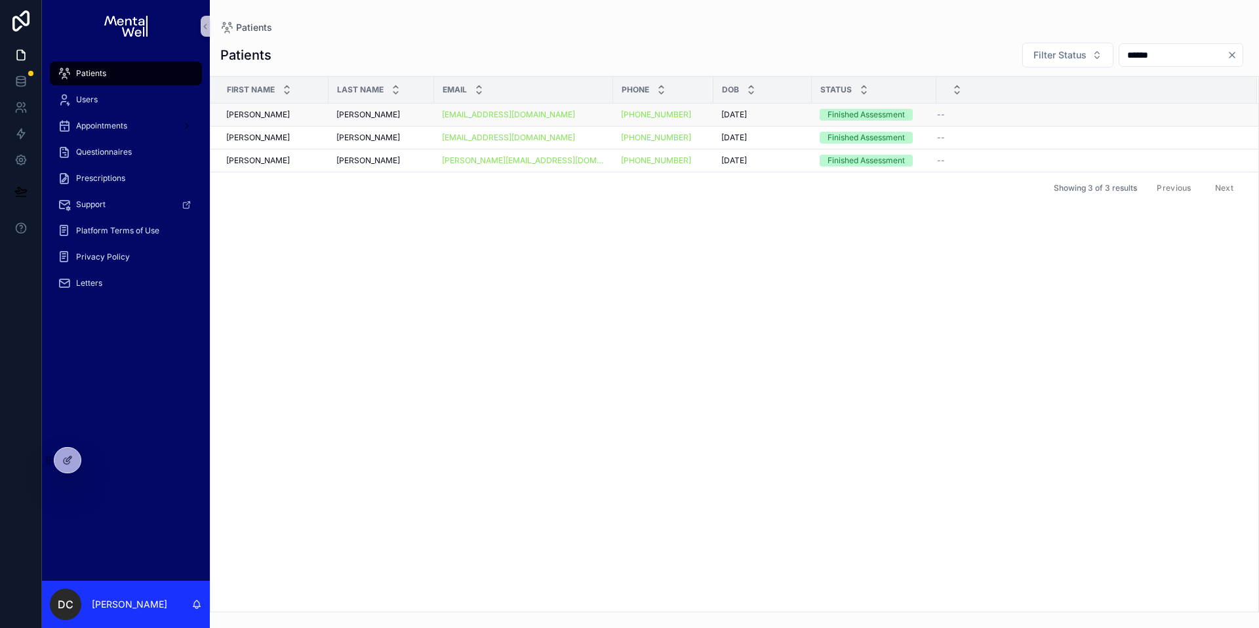
type input "******"
click at [372, 104] on td "[PERSON_NAME] [PERSON_NAME]" at bounding box center [382, 115] width 106 height 23
click at [373, 115] on div "[PERSON_NAME] [PERSON_NAME]" at bounding box center [381, 115] width 90 height 10
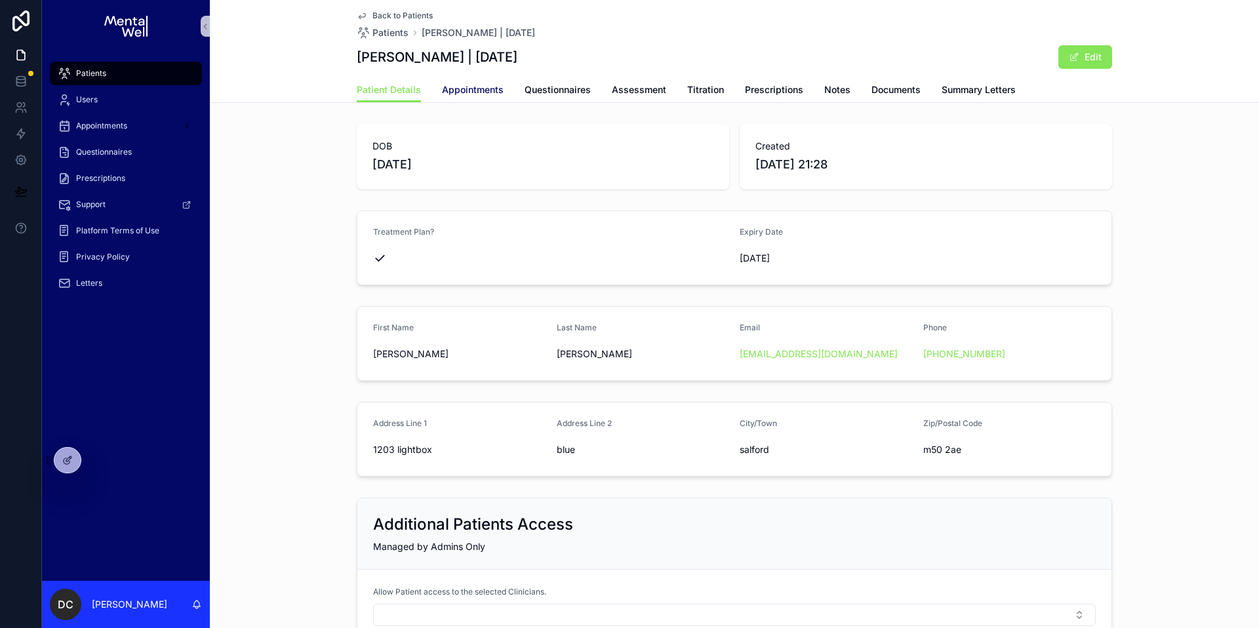
click at [442, 92] on span "Appointments" at bounding box center [473, 89] width 62 height 13
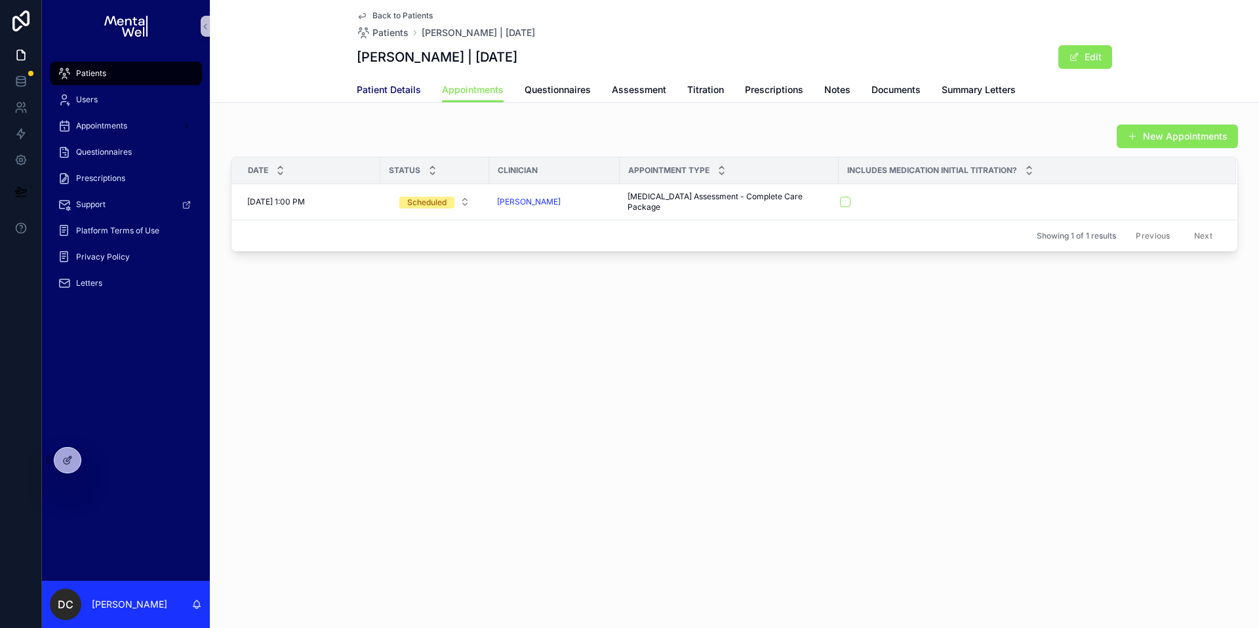
click at [375, 90] on span "Patient Details" at bounding box center [389, 89] width 64 height 13
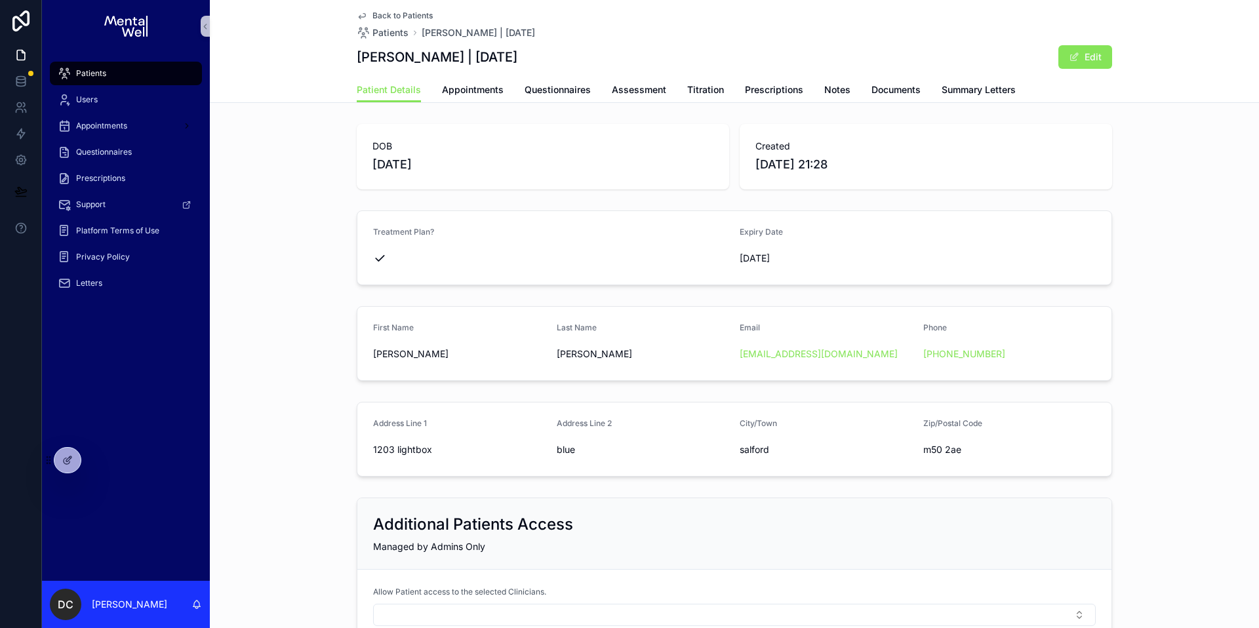
click at [169, 83] on div "Patients" at bounding box center [126, 73] width 136 height 21
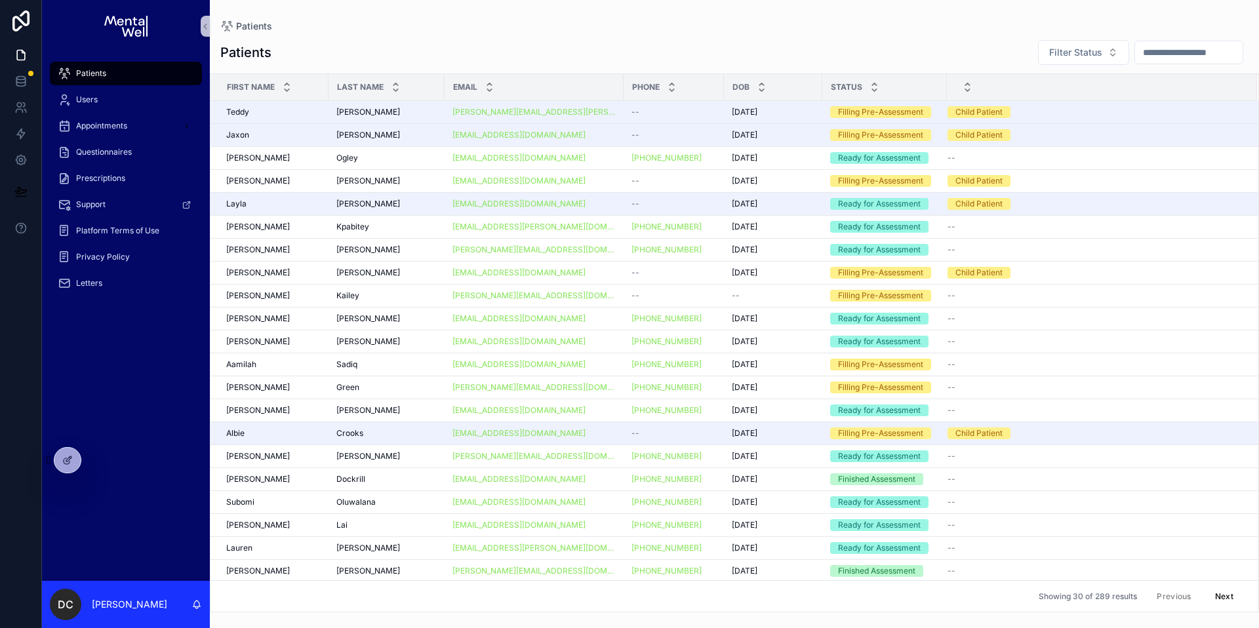
click at [1136, 53] on input "scrollable content" at bounding box center [1189, 52] width 108 height 18
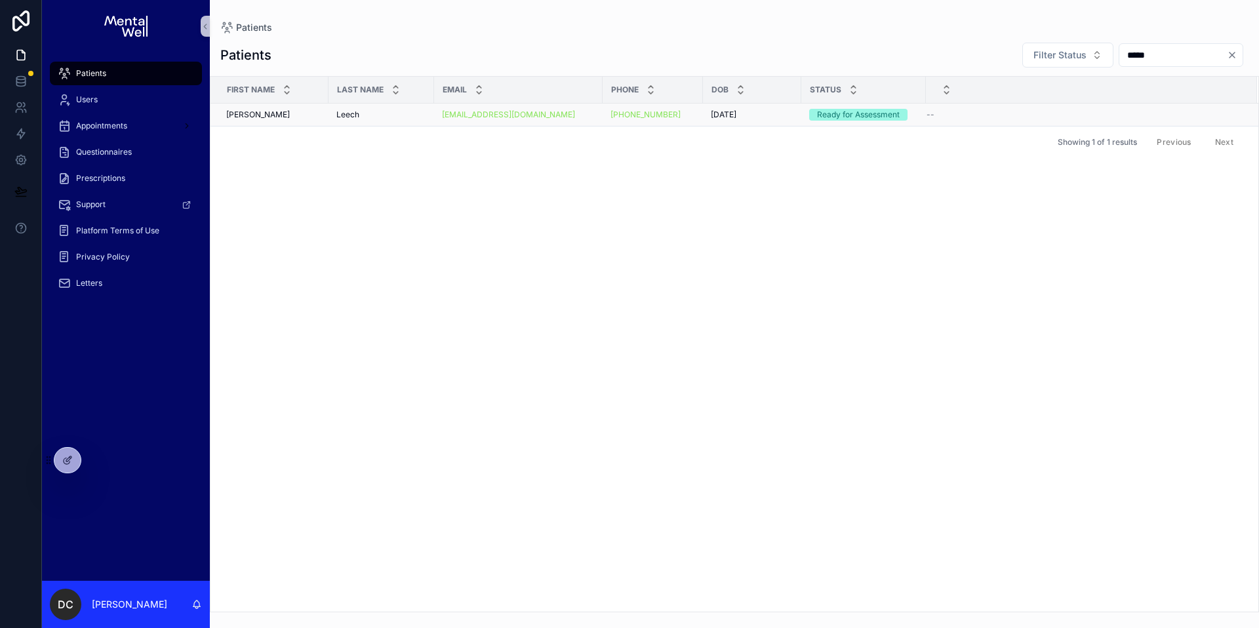
type input "*****"
click at [405, 123] on td "[PERSON_NAME]" at bounding box center [382, 115] width 106 height 23
click at [403, 116] on div "[PERSON_NAME]" at bounding box center [381, 115] width 90 height 10
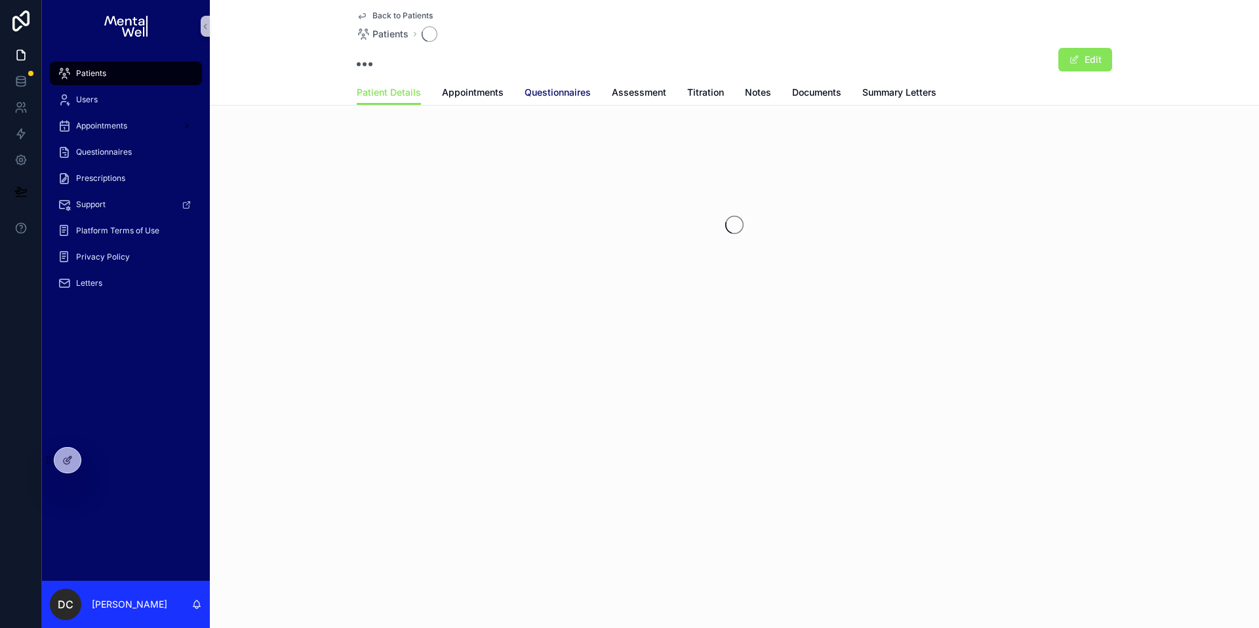
click at [584, 90] on span "Questionnaires" at bounding box center [558, 92] width 66 height 13
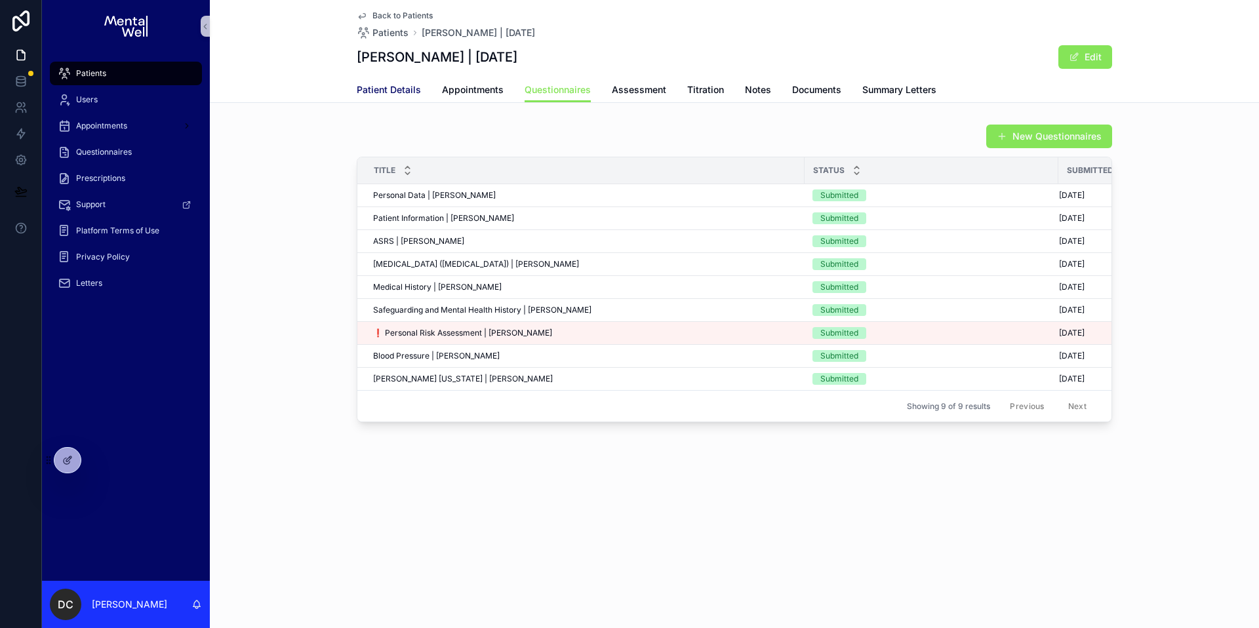
click at [393, 90] on span "Patient Details" at bounding box center [389, 89] width 64 height 13
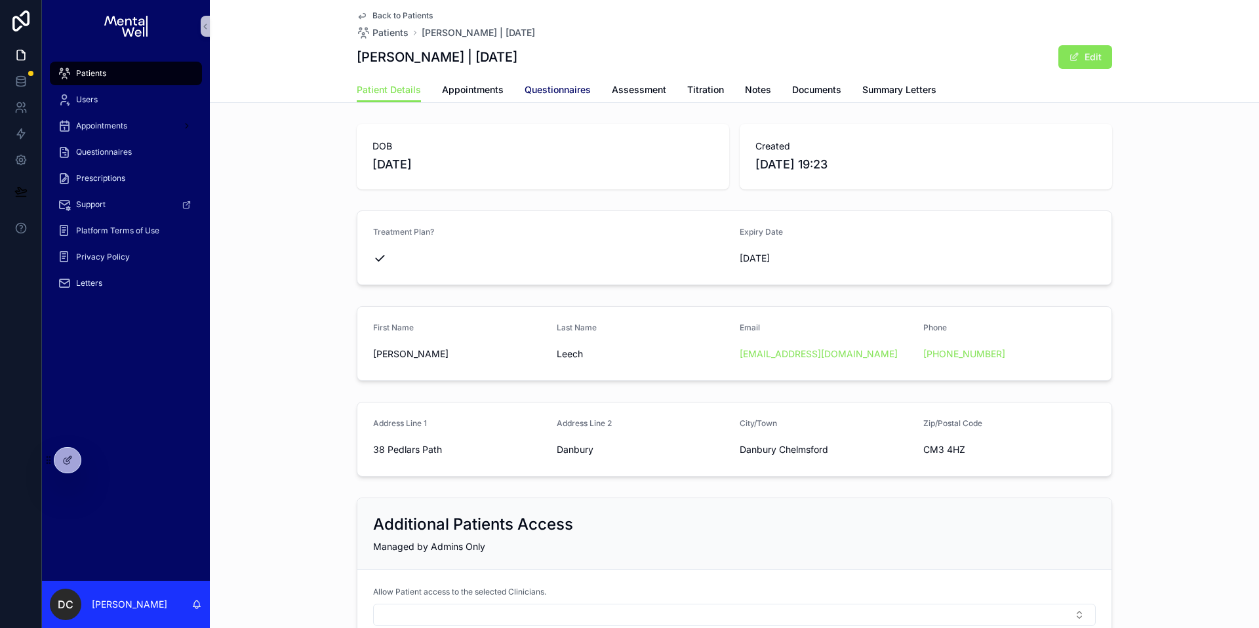
click at [580, 90] on span "Questionnaires" at bounding box center [558, 89] width 66 height 13
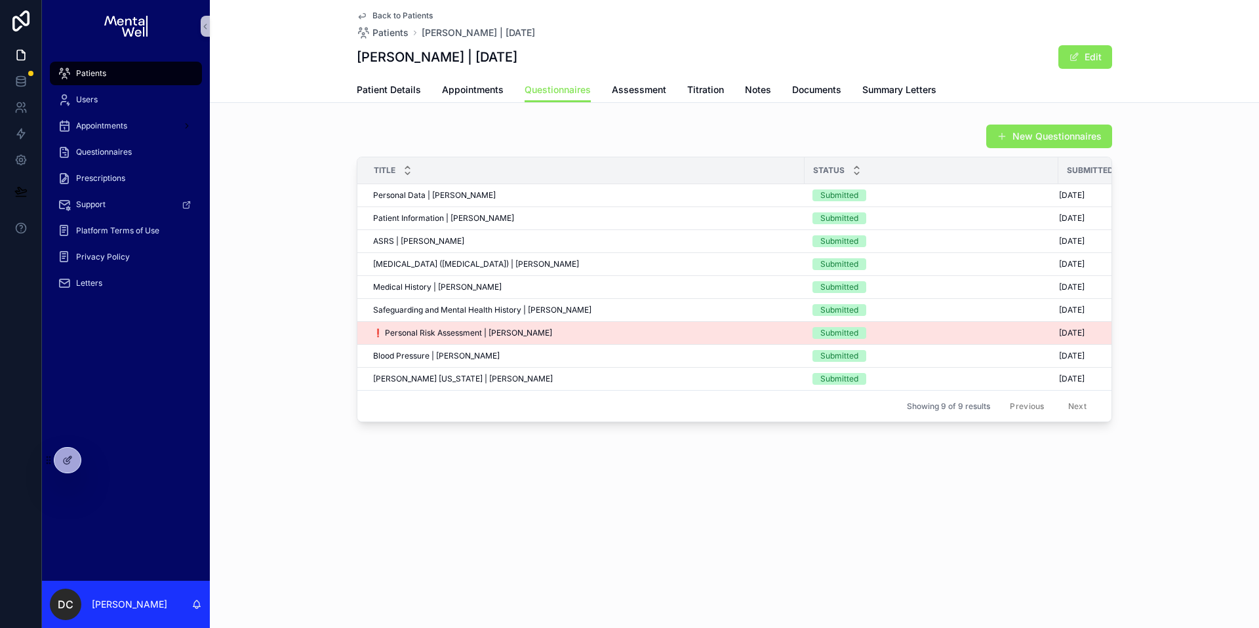
click at [471, 323] on td "❗ Personal Risk Assessment | [PERSON_NAME] ❗ Personal Risk Assessment | [PERSON…" at bounding box center [580, 333] width 447 height 23
click at [473, 329] on span "❗ Personal Risk Assessment | [PERSON_NAME]" at bounding box center [462, 333] width 179 height 10
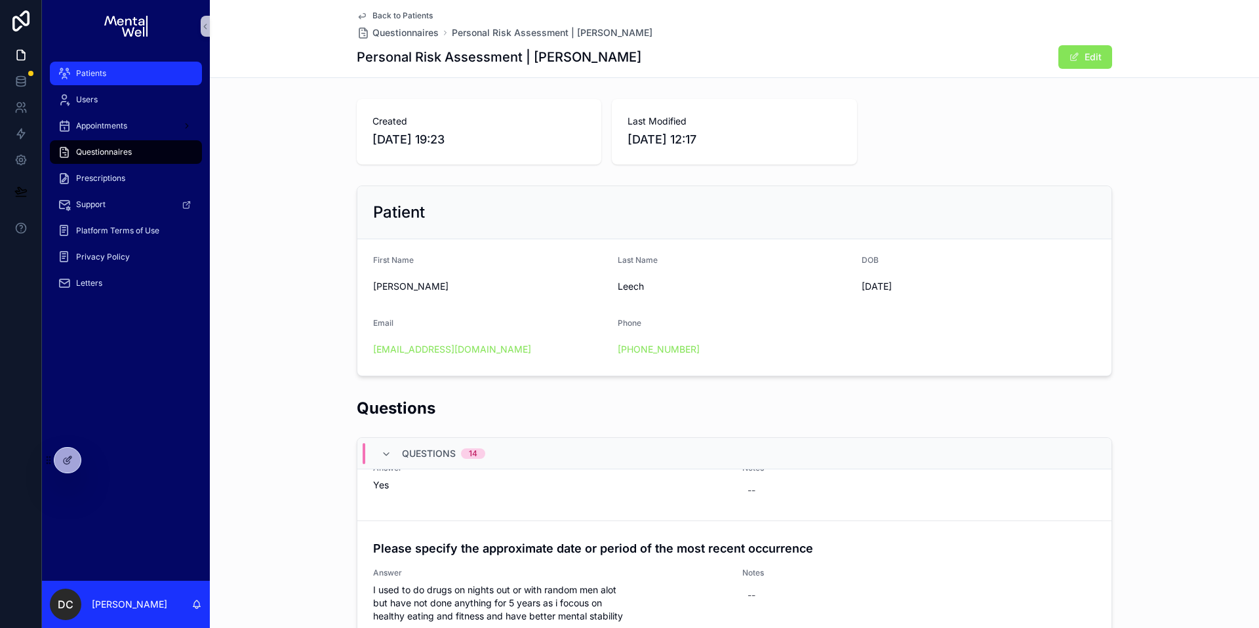
click at [120, 69] on div "Patients" at bounding box center [126, 73] width 136 height 21
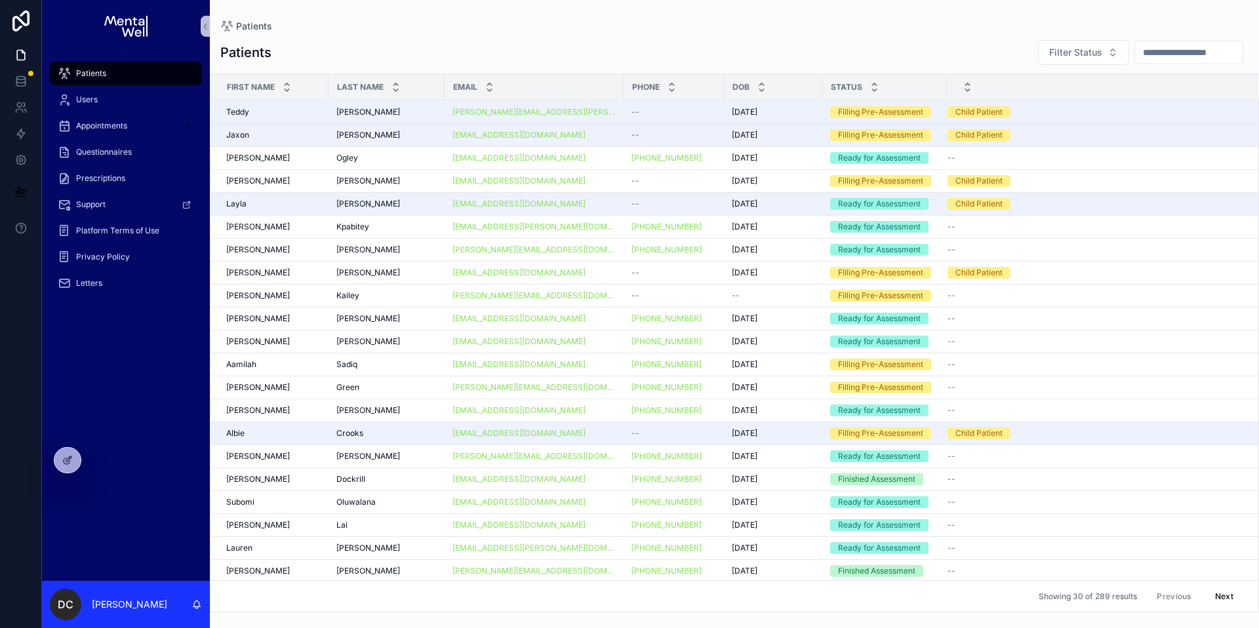
click at [1135, 50] on input "scrollable content" at bounding box center [1189, 52] width 108 height 18
type input "******"
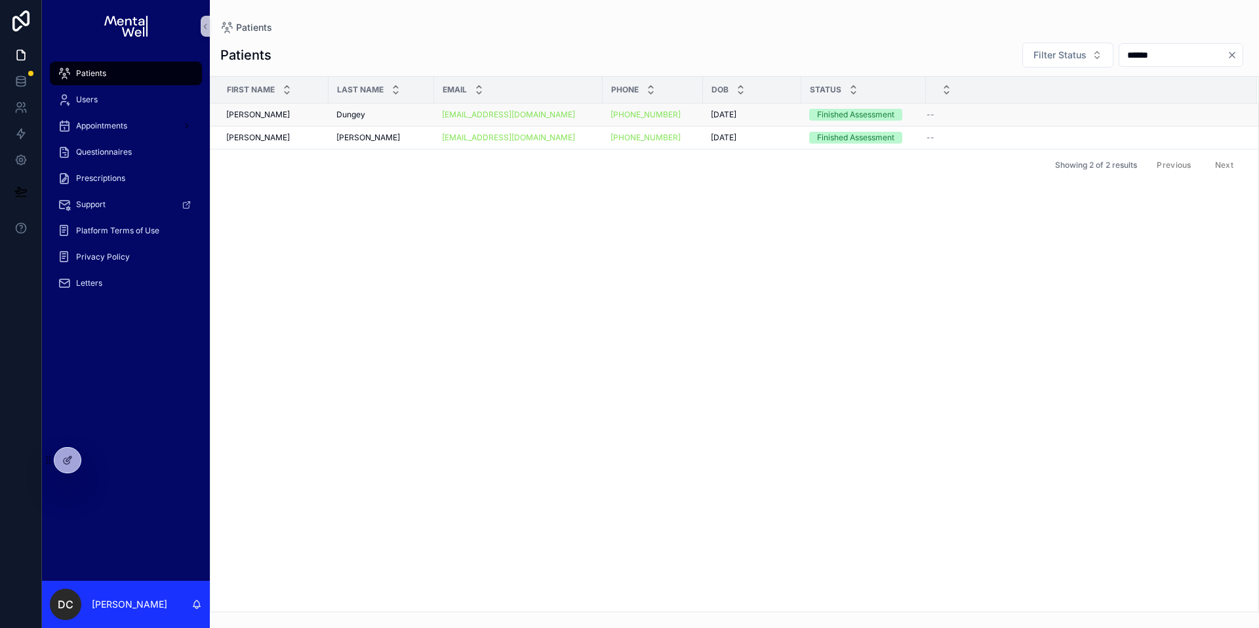
click at [393, 110] on div "Dungey Dungey" at bounding box center [381, 115] width 90 height 10
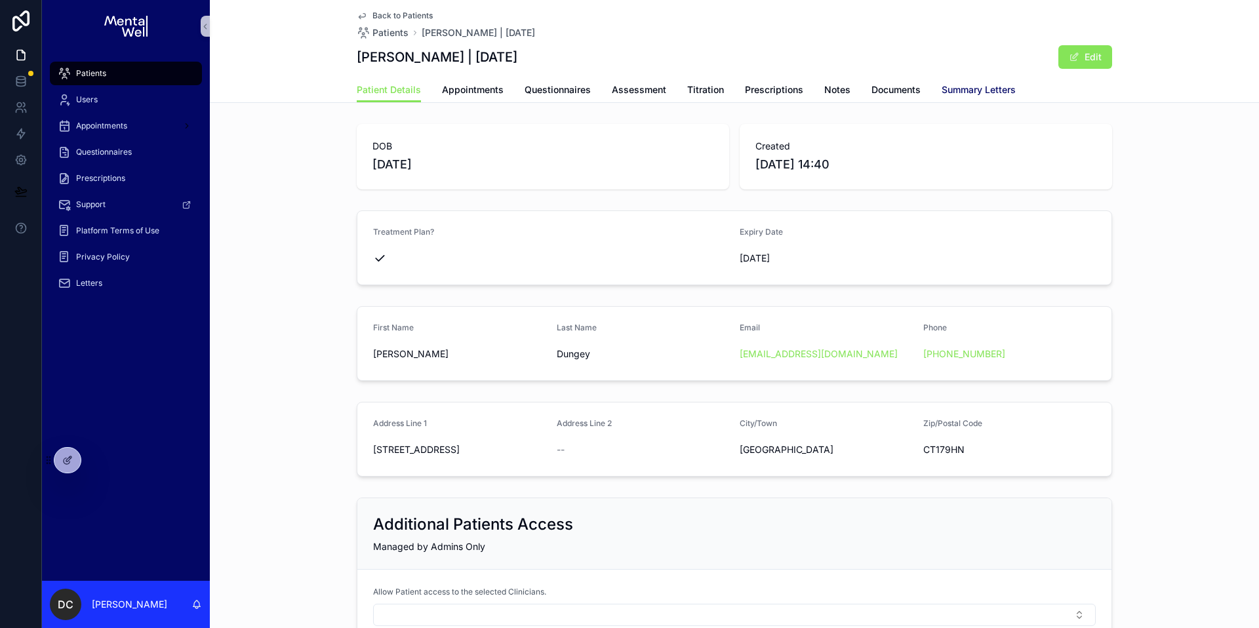
click at [946, 95] on span "Summary Letters" at bounding box center [979, 89] width 74 height 13
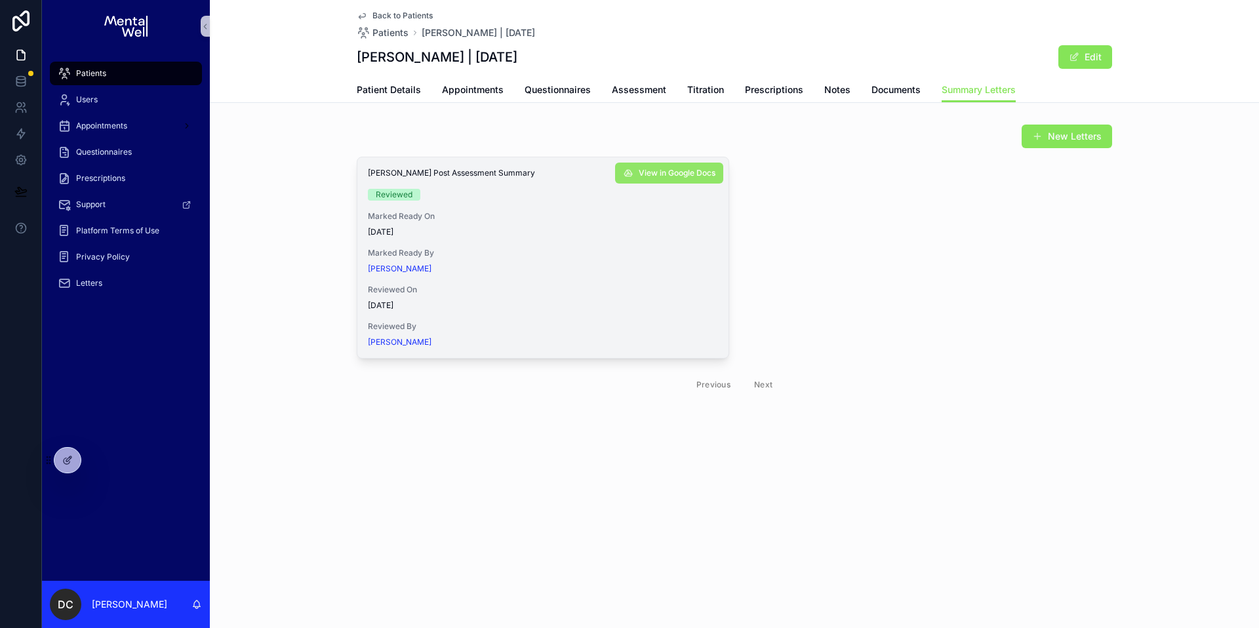
click at [641, 169] on span "View in Google Docs" at bounding box center [677, 173] width 77 height 10
click at [98, 276] on div "Letters" at bounding box center [126, 283] width 136 height 21
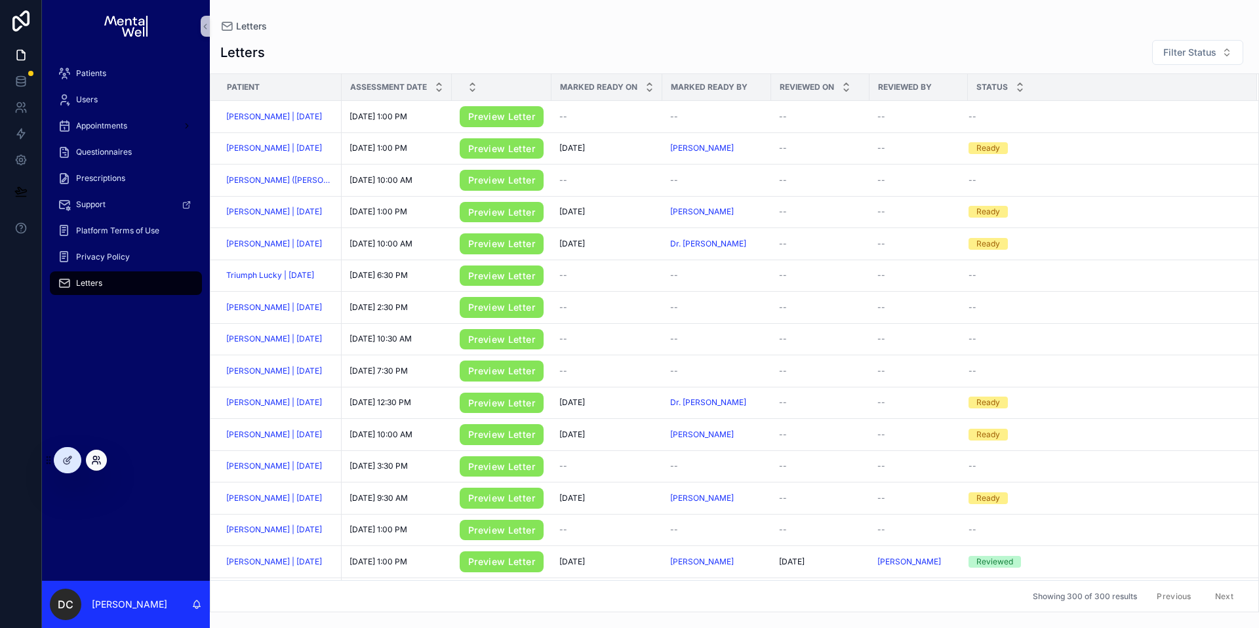
click at [94, 462] on icon at bounding box center [94, 463] width 5 height 3
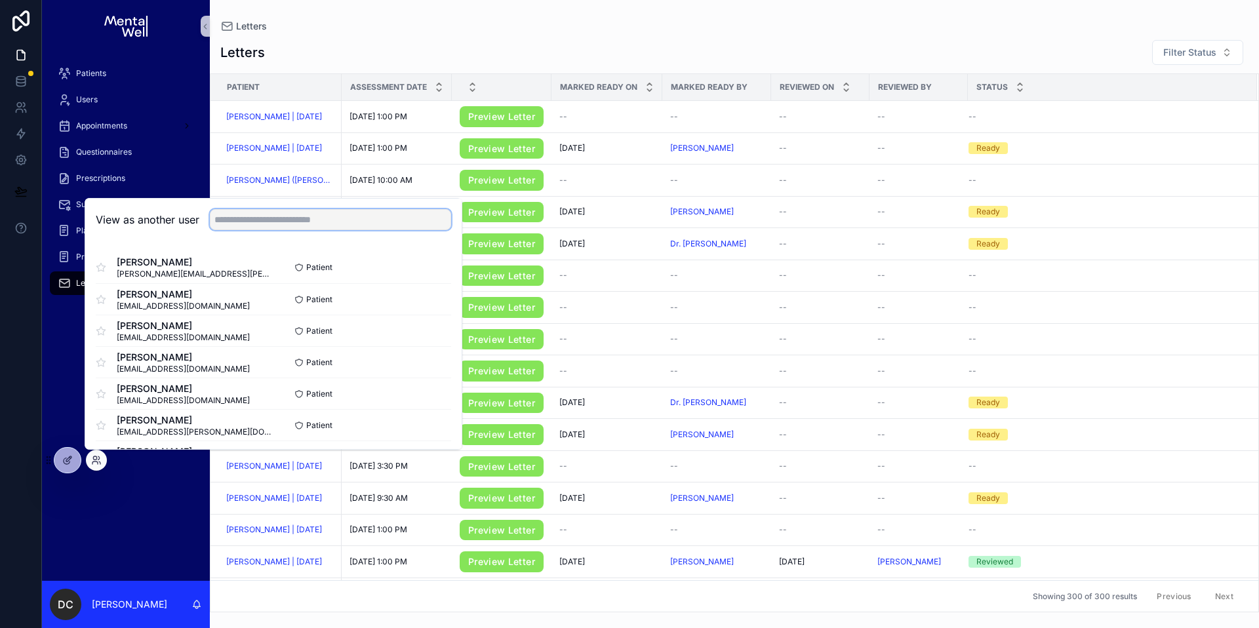
click at [254, 225] on input "text" at bounding box center [330, 219] width 241 height 21
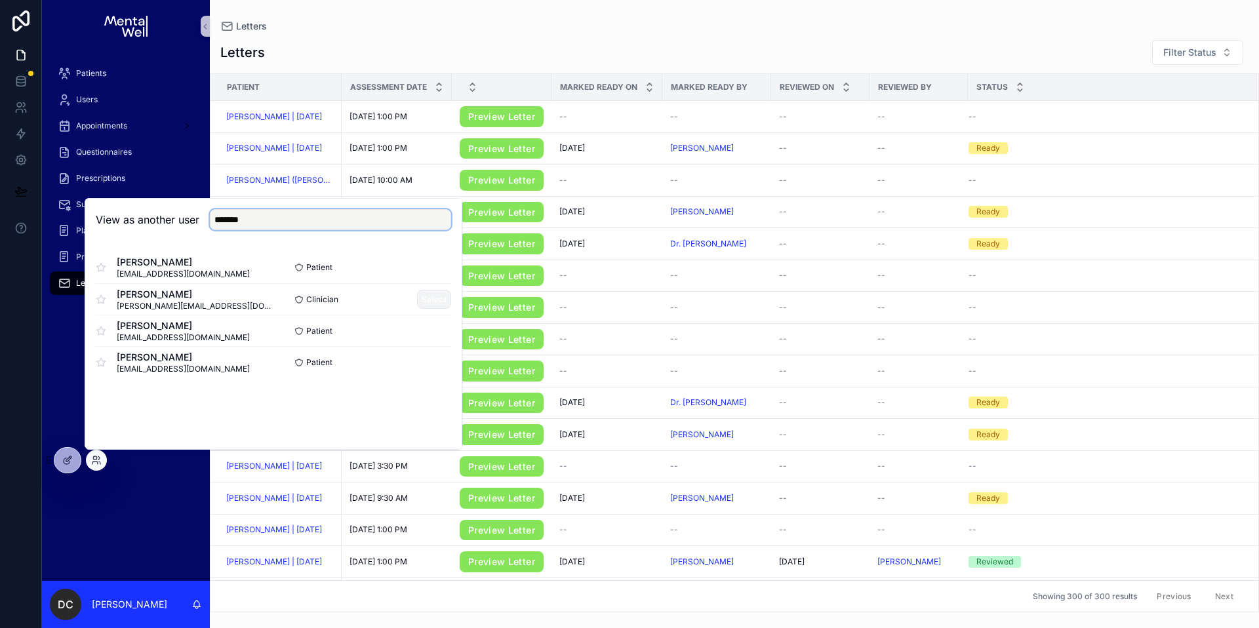
type input "*******"
click at [422, 295] on button "Select" at bounding box center [434, 299] width 34 height 19
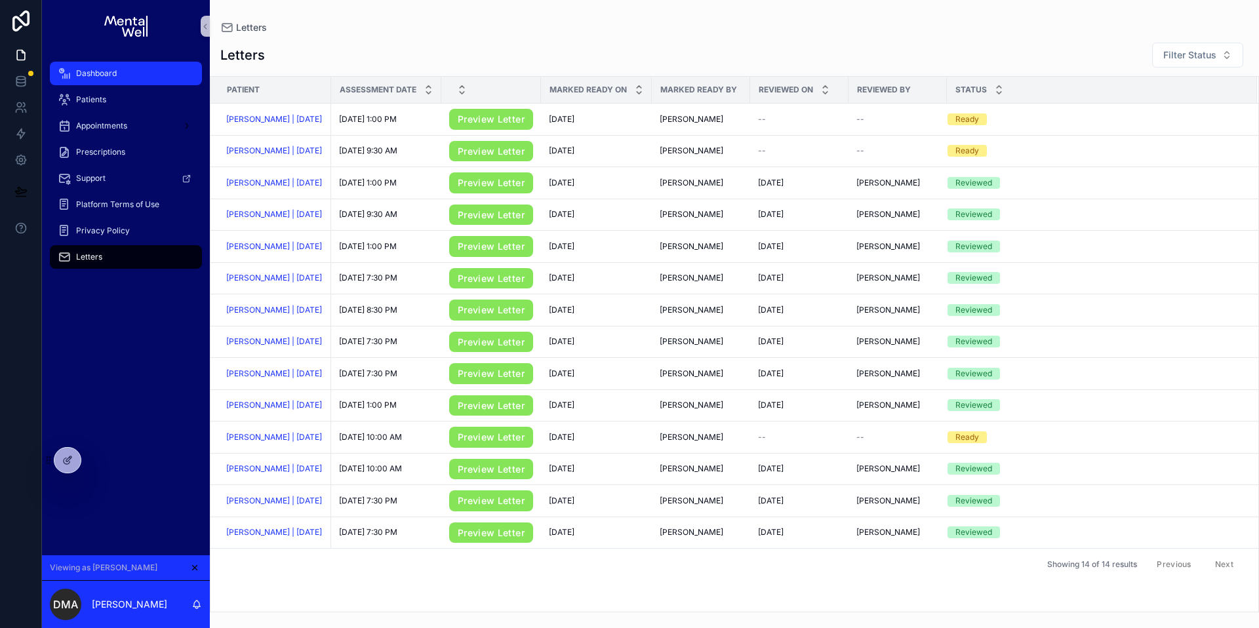
click at [168, 81] on div "Dashboard" at bounding box center [126, 73] width 136 height 21
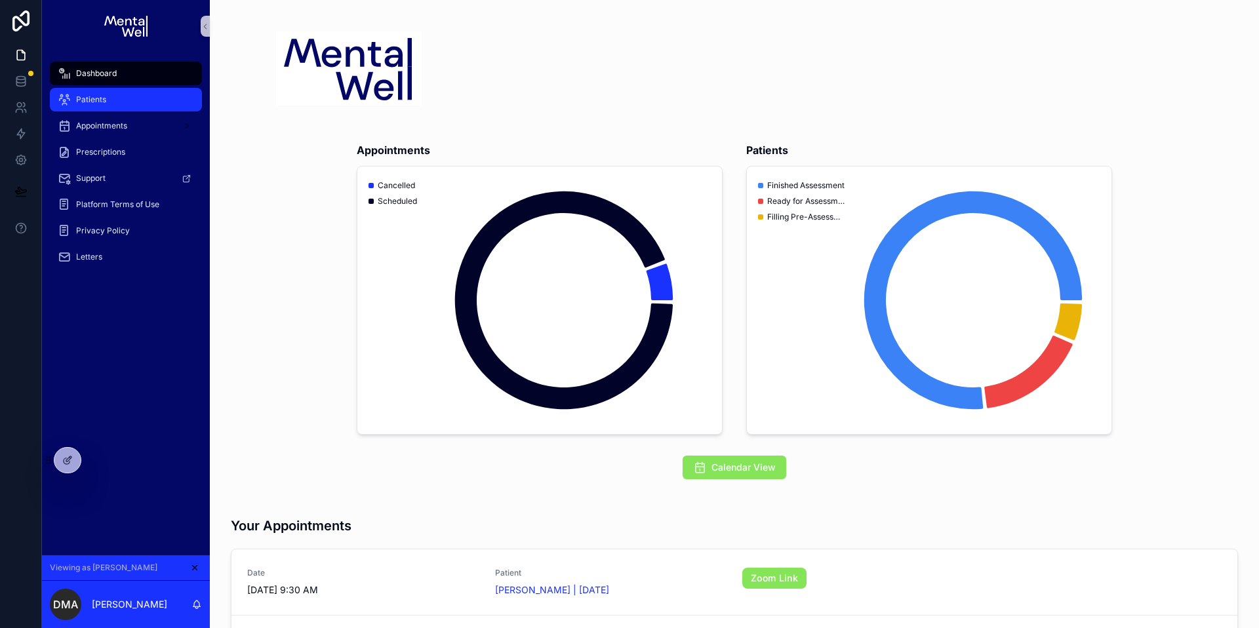
click at [166, 98] on div "Patients" at bounding box center [126, 99] width 136 height 21
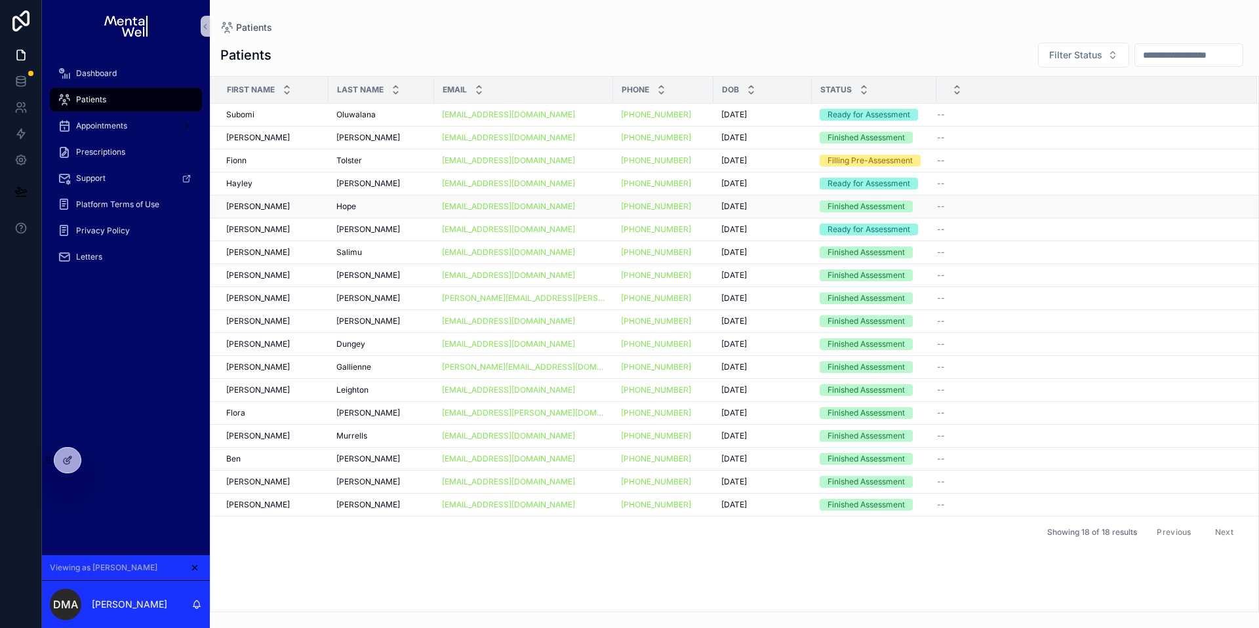
click at [273, 207] on div "Carla Carla" at bounding box center [273, 206] width 94 height 10
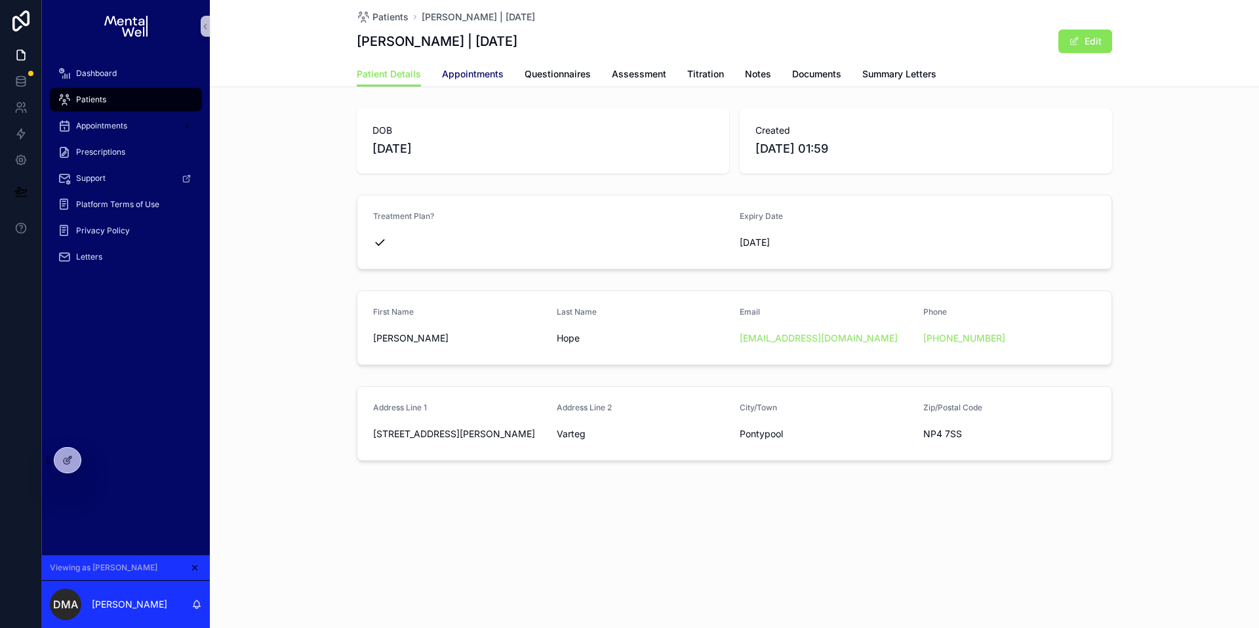
click at [466, 80] on span "Appointments" at bounding box center [473, 74] width 62 height 13
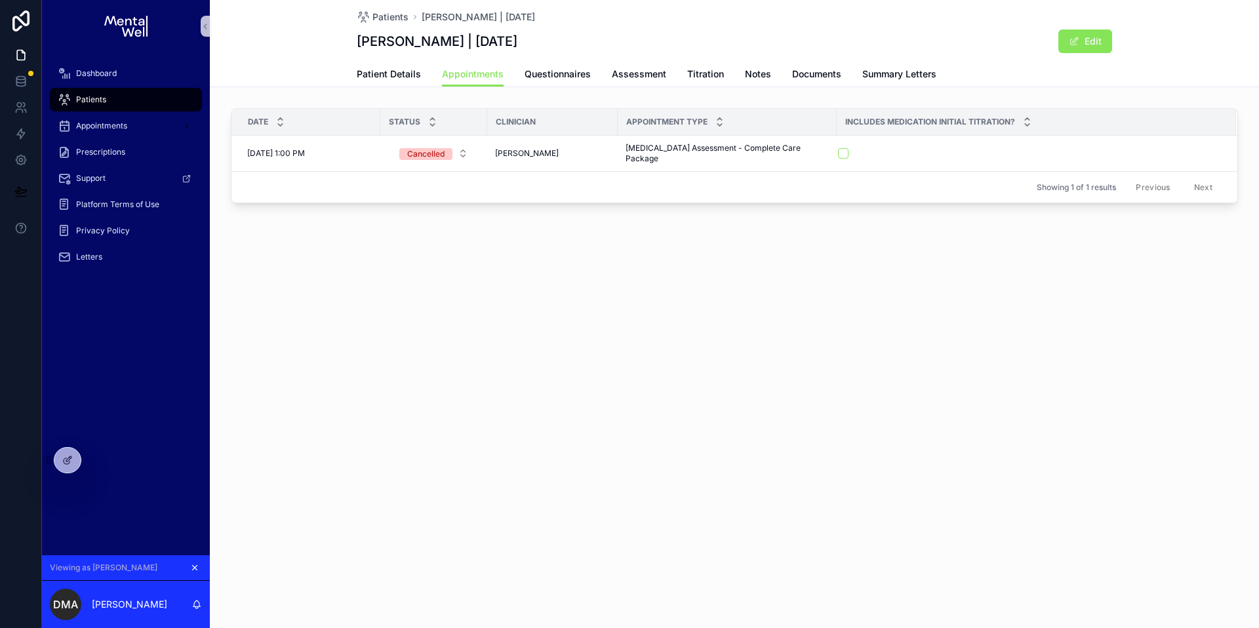
click at [191, 566] on icon "scrollable content" at bounding box center [194, 567] width 9 height 9
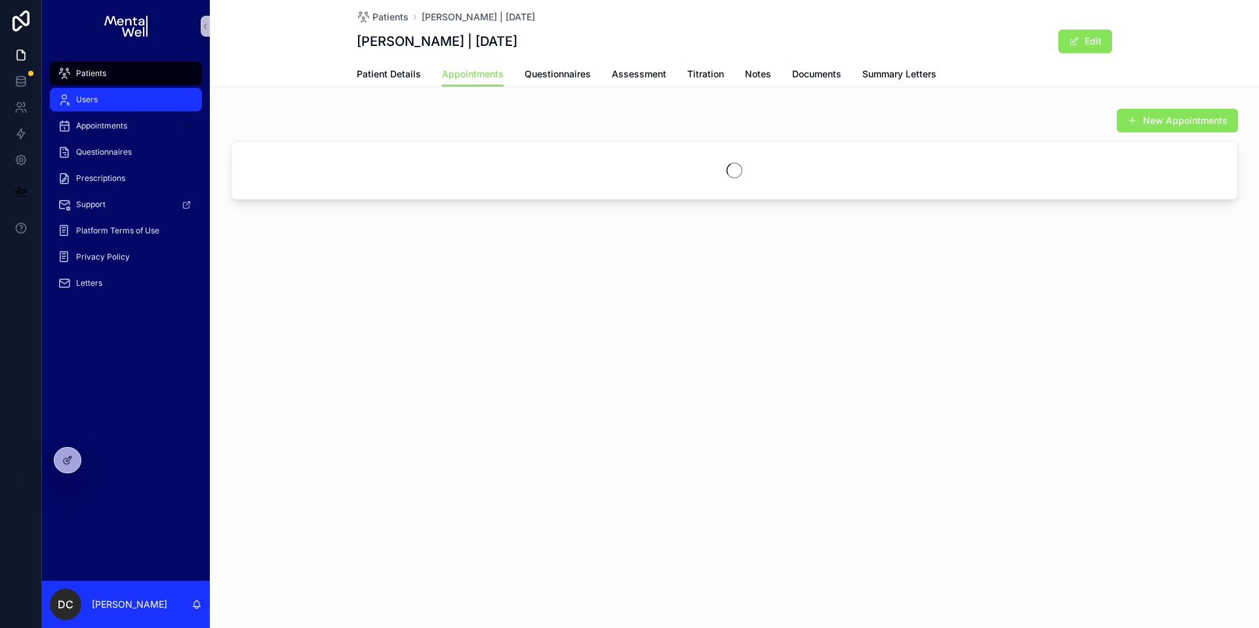
click at [122, 98] on div "Users" at bounding box center [126, 99] width 136 height 21
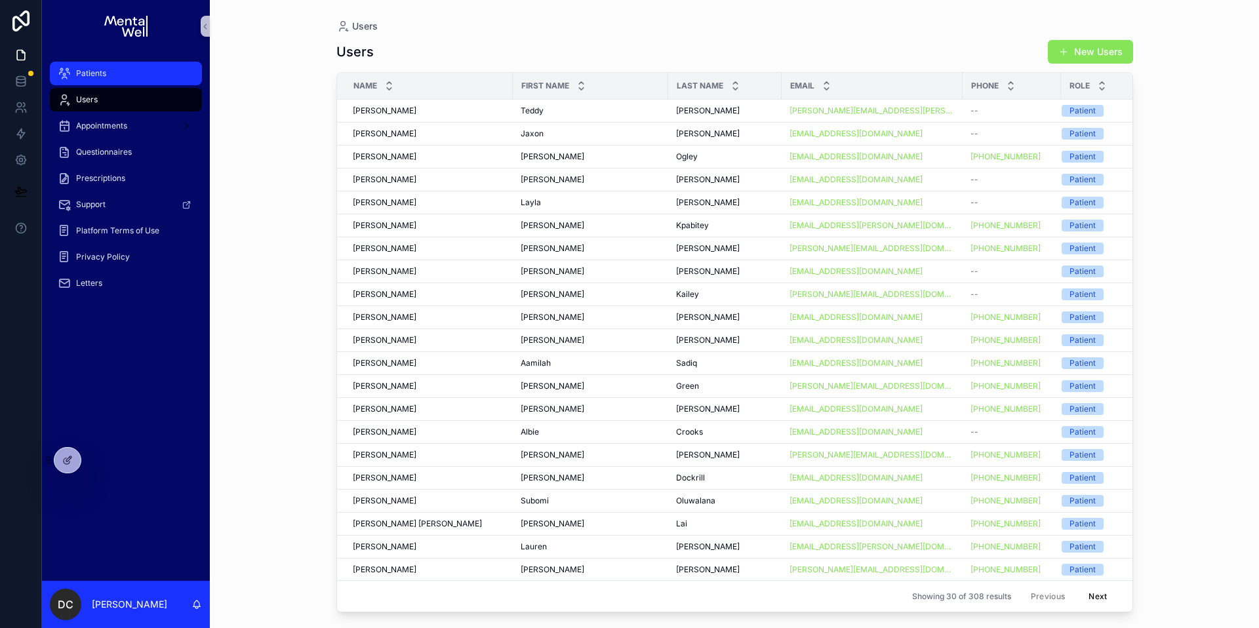
click at [159, 68] on div "Patients" at bounding box center [126, 73] width 136 height 21
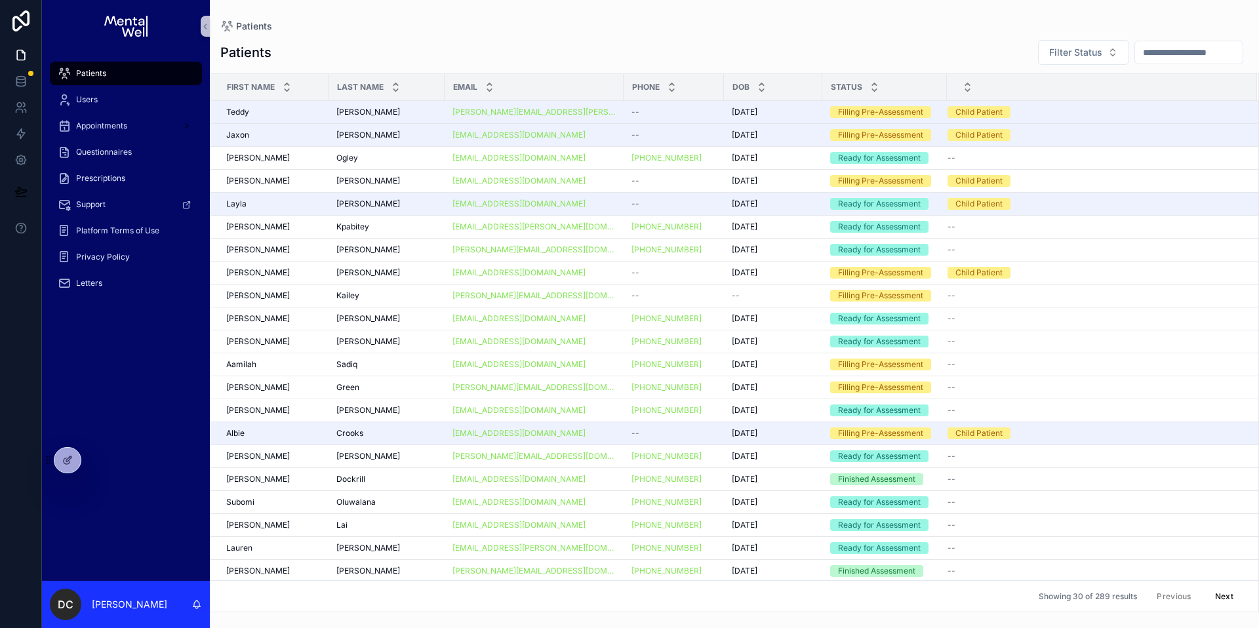
click at [1187, 57] on input "scrollable content" at bounding box center [1189, 52] width 108 height 18
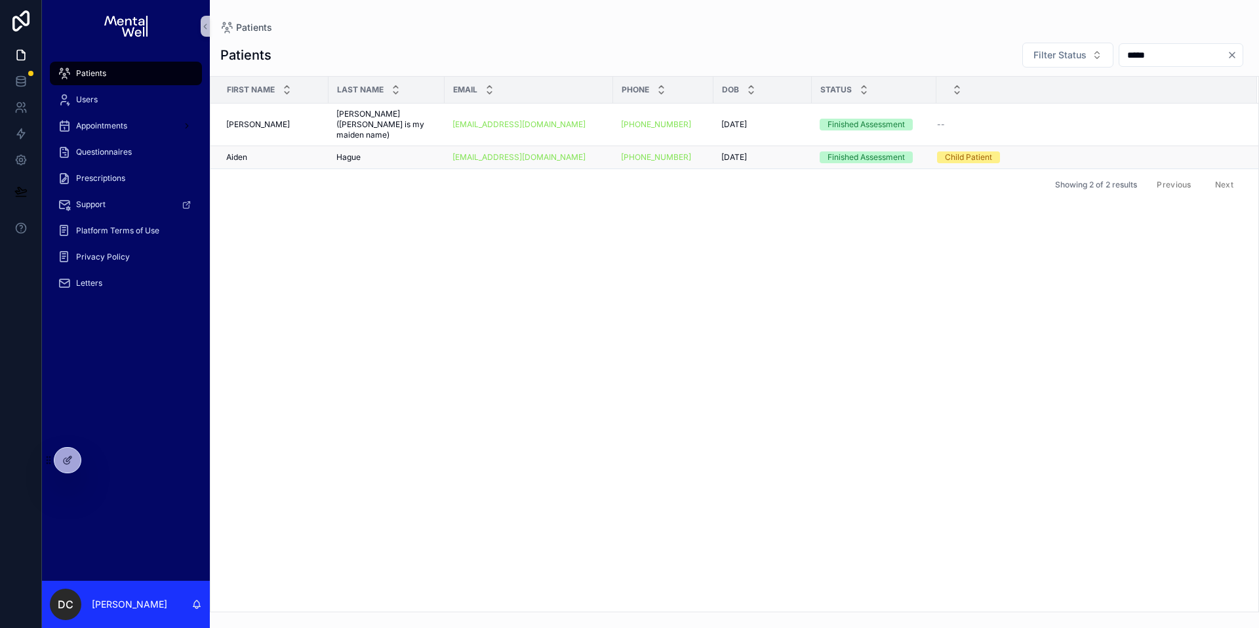
type input "*****"
click at [129, 76] on div "Patients" at bounding box center [126, 73] width 136 height 21
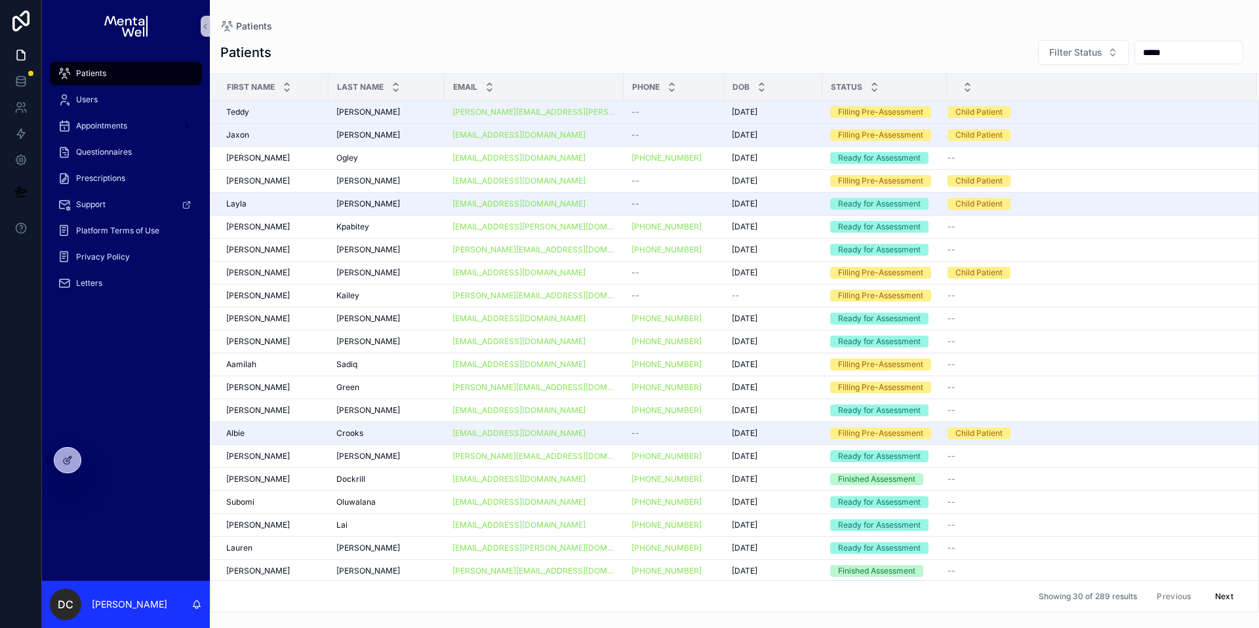
click at [1136, 57] on input "*****" at bounding box center [1189, 52] width 108 height 18
